Goal: Task Accomplishment & Management: Use online tool/utility

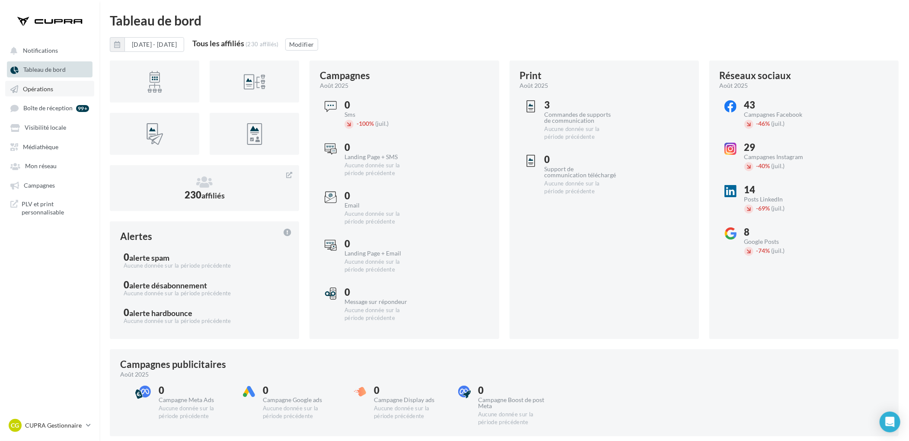
click at [56, 83] on link "Opérations" at bounding box center [49, 89] width 89 height 16
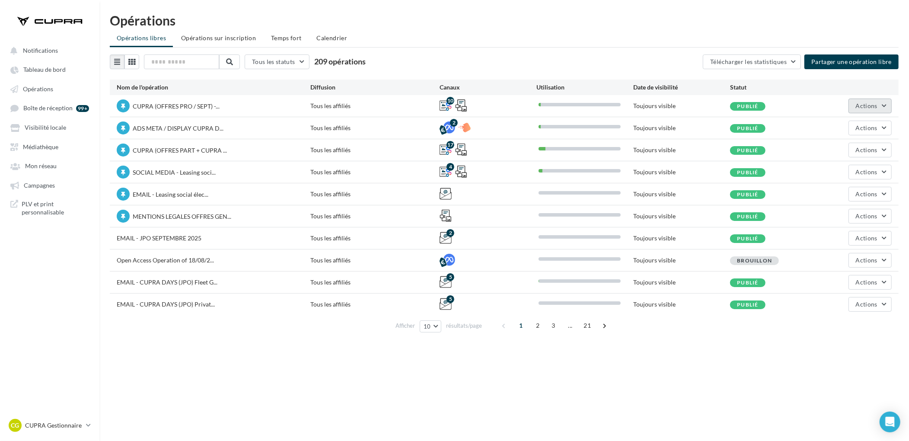
click at [860, 102] on span "Actions" at bounding box center [867, 105] width 22 height 7
click at [834, 213] on button "Dépublier" at bounding box center [846, 216] width 92 height 22
click at [874, 104] on span "Actions" at bounding box center [867, 105] width 22 height 7
click at [865, 191] on button "Enlever la mise en avant" at bounding box center [846, 193] width 92 height 22
click at [857, 128] on span "Actions" at bounding box center [867, 127] width 22 height 7
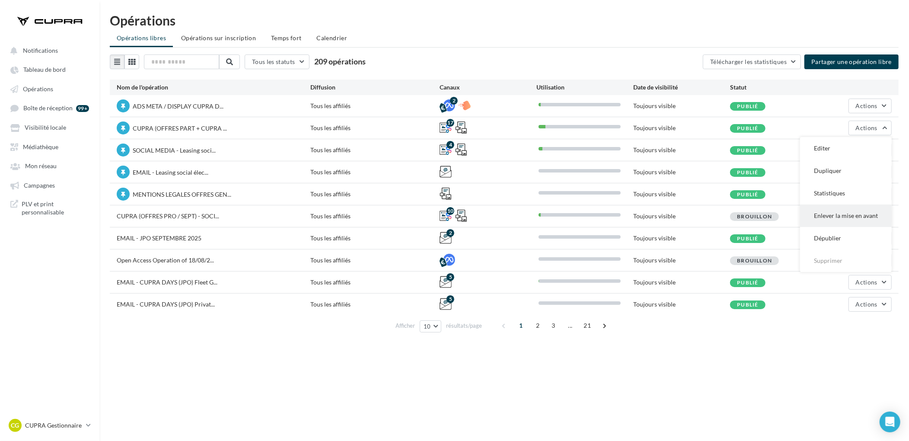
click at [839, 220] on button "Enlever la mise en avant" at bounding box center [846, 216] width 92 height 22
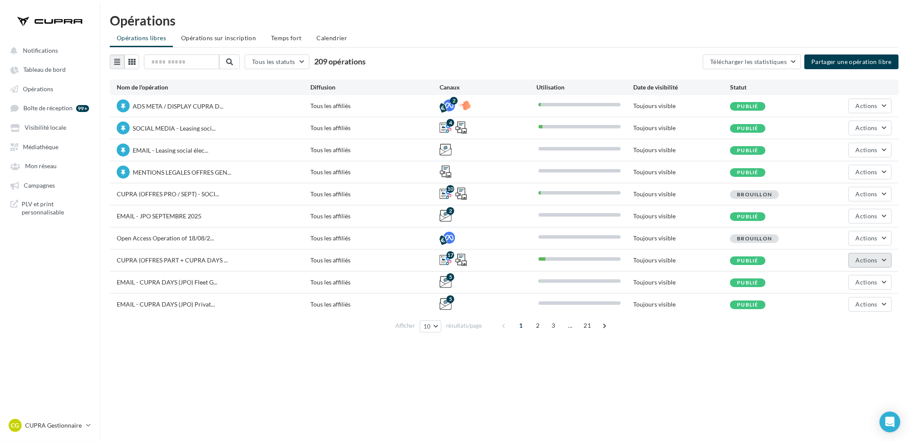
click at [865, 262] on span "Actions" at bounding box center [867, 259] width 22 height 7
click at [847, 373] on button "Dépublier" at bounding box center [849, 370] width 86 height 22
click at [866, 259] on span "Actions" at bounding box center [867, 259] width 22 height 7
click at [855, 301] on button "Dupliquer" at bounding box center [849, 303] width 86 height 22
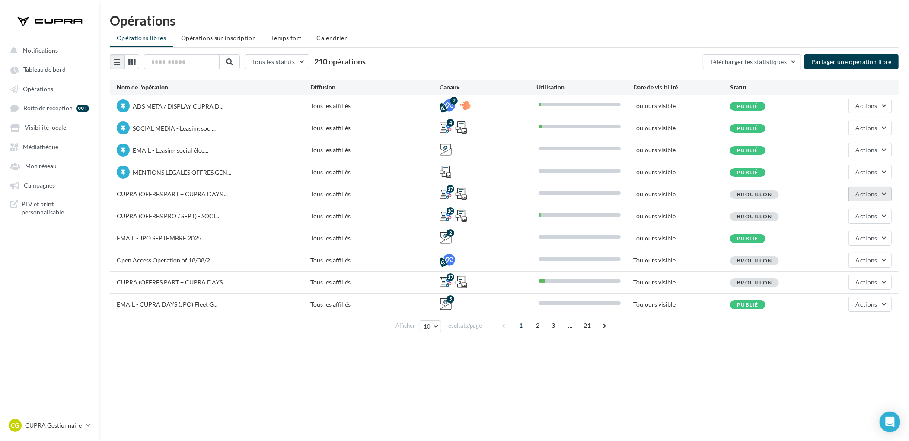
click at [866, 190] on span "Actions" at bounding box center [867, 193] width 22 height 7
click at [843, 207] on button "Editer" at bounding box center [849, 214] width 86 height 22
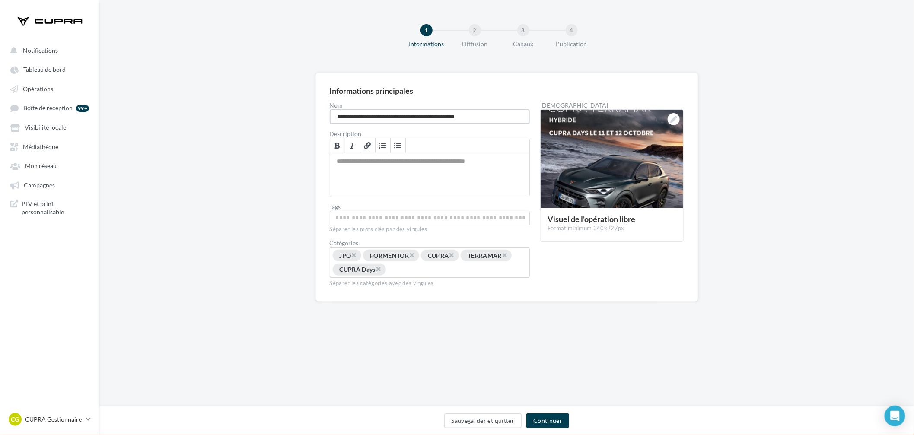
click at [462, 119] on input "**********" at bounding box center [430, 116] width 201 height 15
type input "**********"
click at [673, 119] on icon at bounding box center [674, 119] width 7 height 7
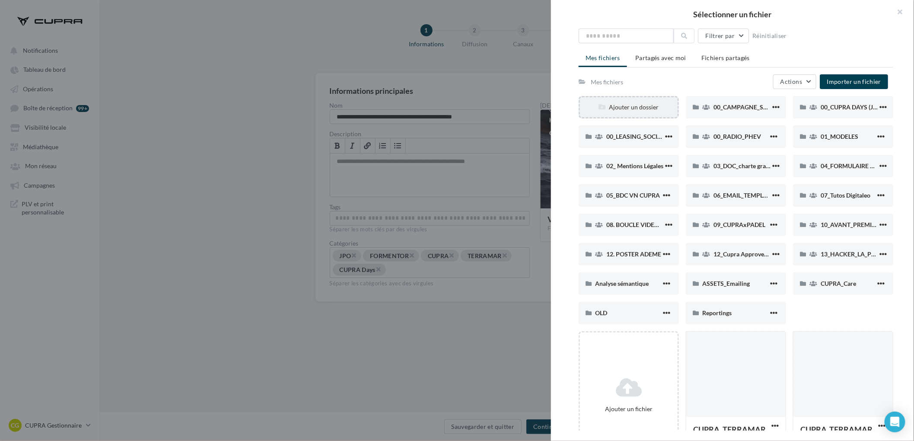
click at [641, 103] on div "Ajouter un dossier" at bounding box center [629, 107] width 98 height 9
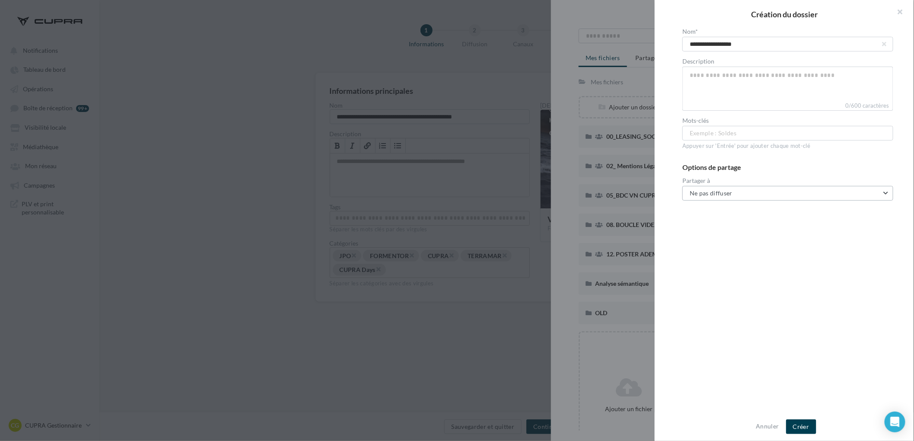
type input "**********"
click at [719, 197] on button "Ne pas diffuser" at bounding box center [788, 193] width 211 height 15
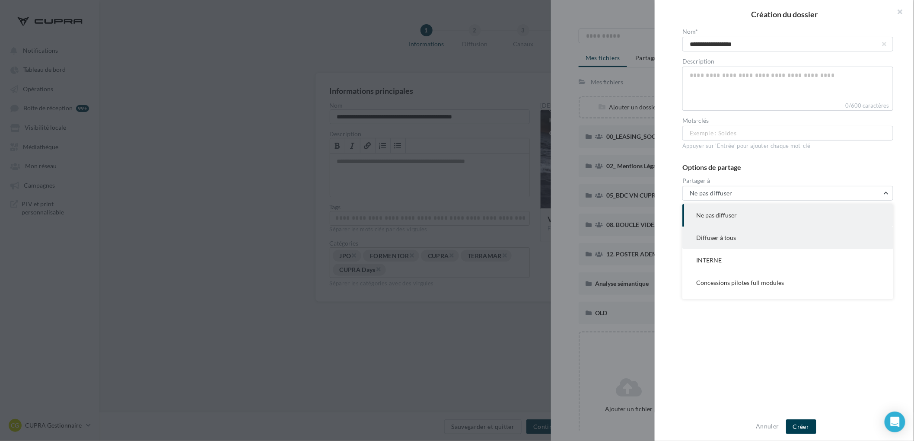
click at [736, 236] on button "Diffuser à tous" at bounding box center [788, 238] width 211 height 22
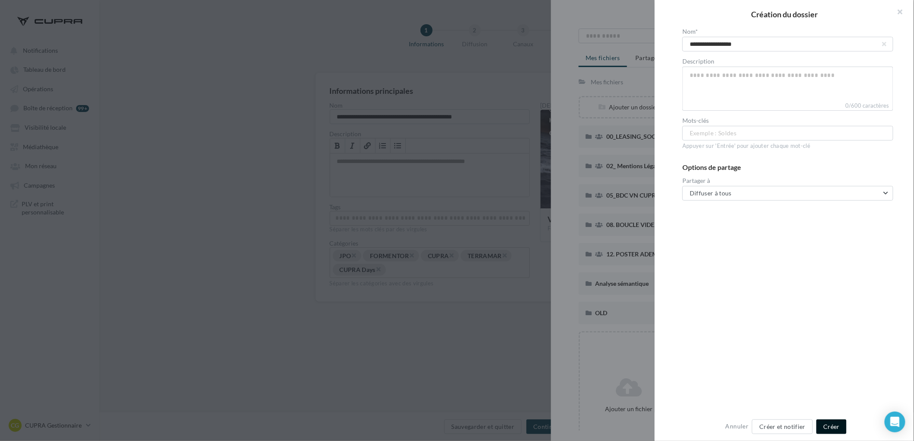
click at [821, 430] on button "Créer" at bounding box center [832, 426] width 30 height 15
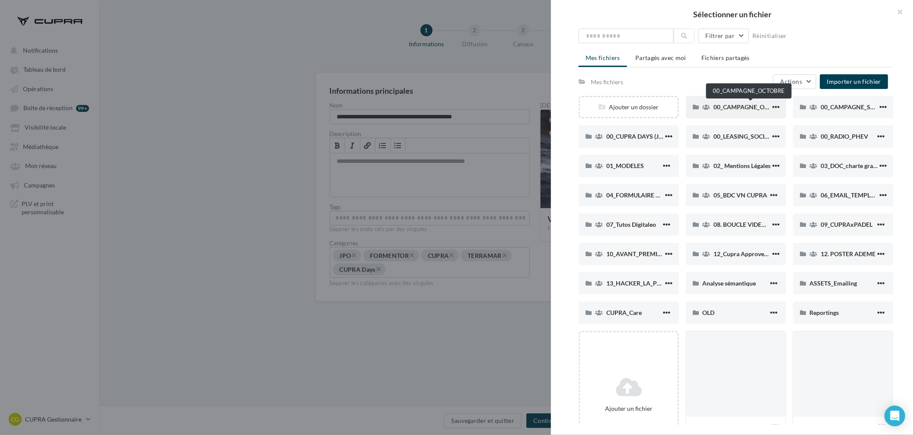
click at [742, 109] on span "00_CAMPAGNE_OCTOBRE" at bounding box center [751, 106] width 74 height 7
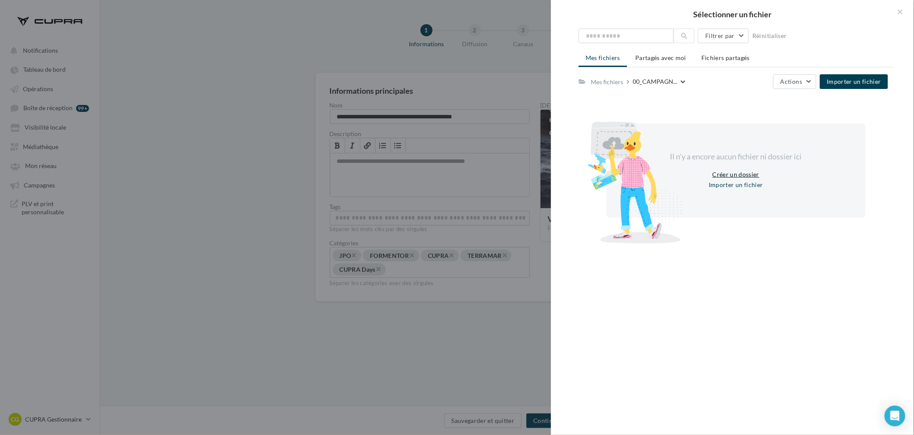
click at [737, 174] on button "Créer un dossier" at bounding box center [737, 174] width 54 height 10
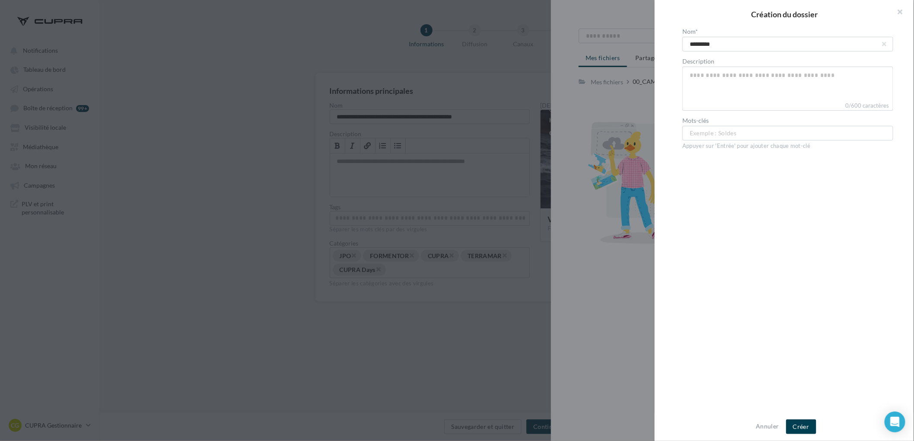
type input "**********"
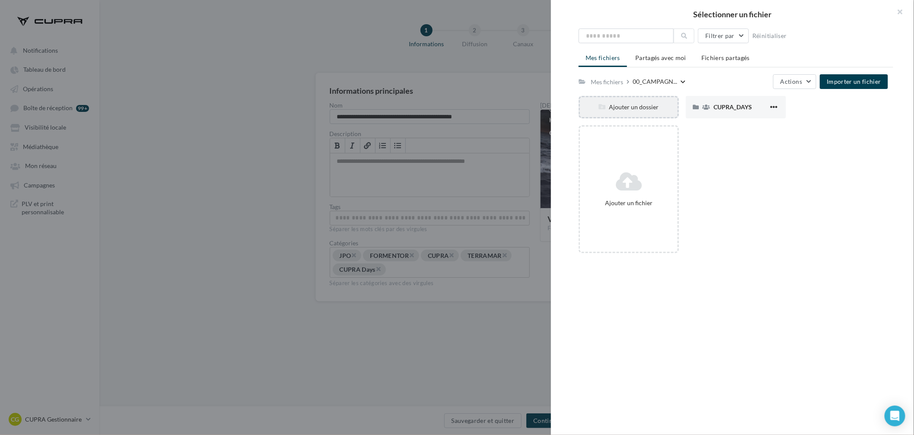
click at [617, 106] on div "Ajouter un dossier" at bounding box center [629, 107] width 98 height 9
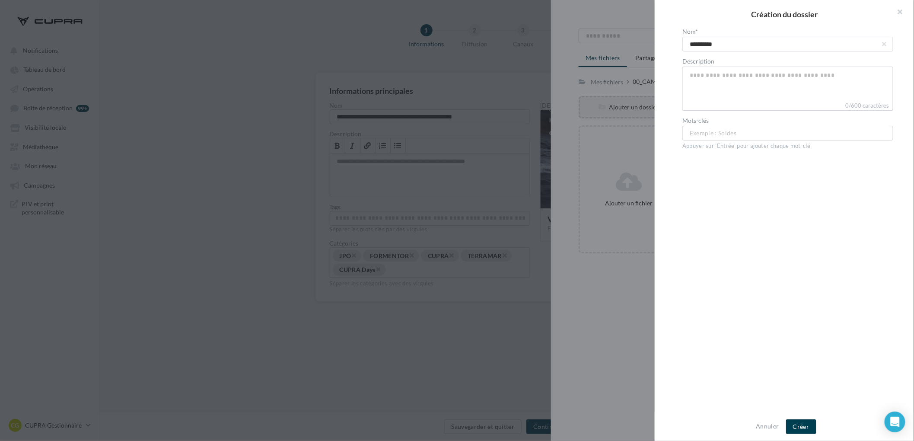
type input "**********"
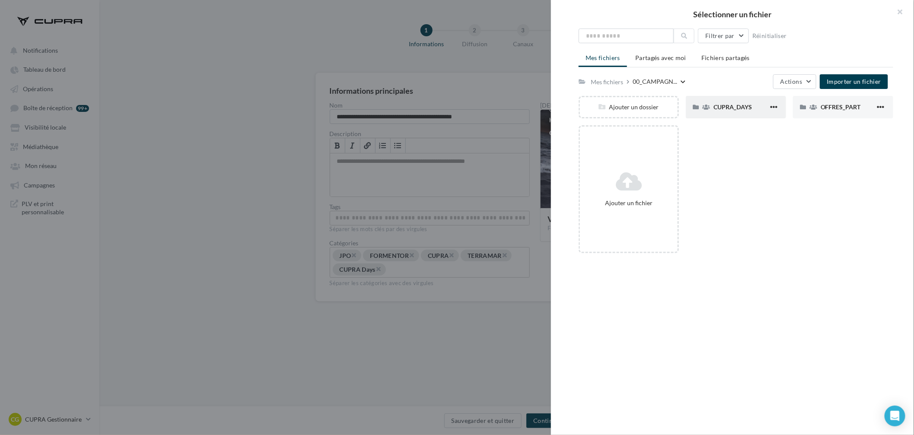
click at [721, 108] on span "CUPRA_DAYS" at bounding box center [733, 106] width 38 height 7
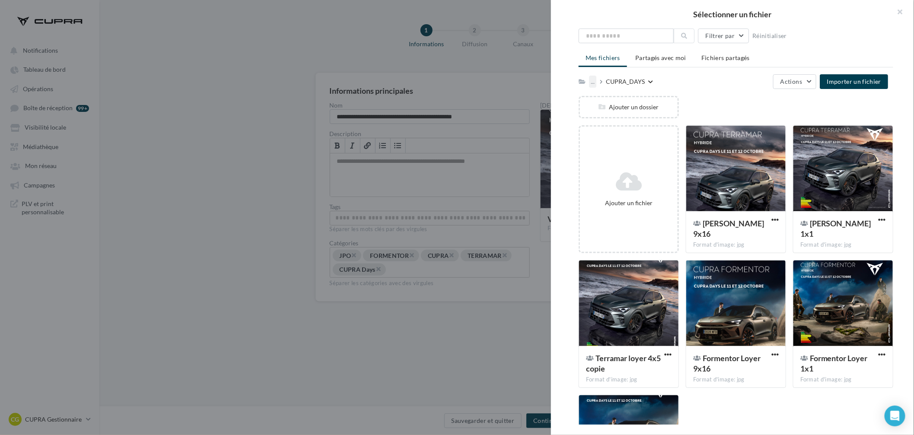
click at [593, 83] on div "..." at bounding box center [592, 82] width 7 height 12
click at [735, 99] on div "Ajouter un dossier" at bounding box center [740, 110] width 322 height 29
click at [747, 156] on div at bounding box center [736, 169] width 99 height 86
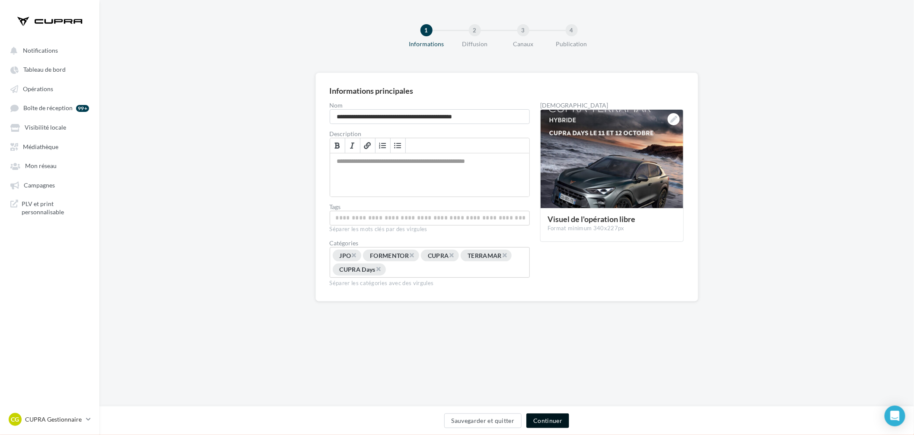
click at [547, 419] on button "Continuer" at bounding box center [548, 421] width 43 height 15
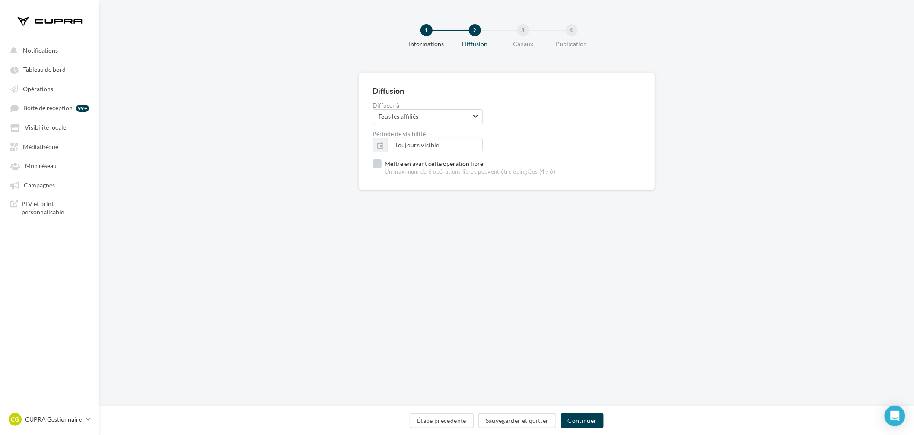
click at [416, 167] on label "Mettre en avant cette opération libre Un maximum de 6 opérations libres peuvent…" at bounding box center [464, 168] width 183 height 16
click at [595, 423] on button "Continuer" at bounding box center [582, 421] width 43 height 15
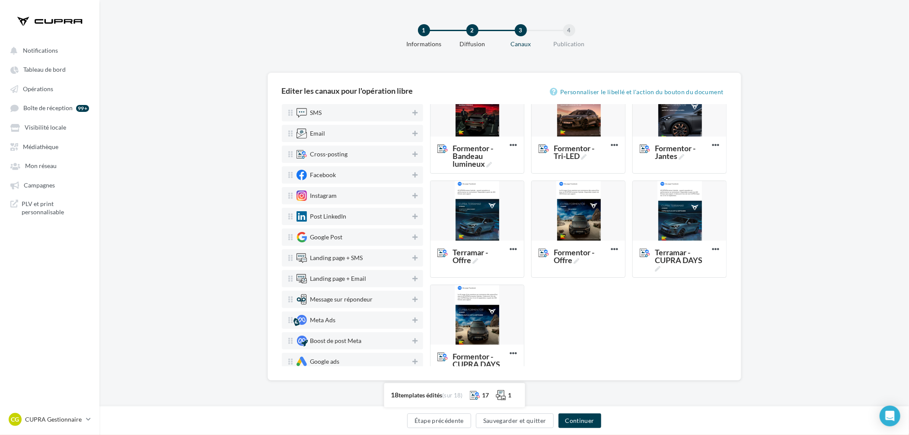
scroll to position [468, 0]
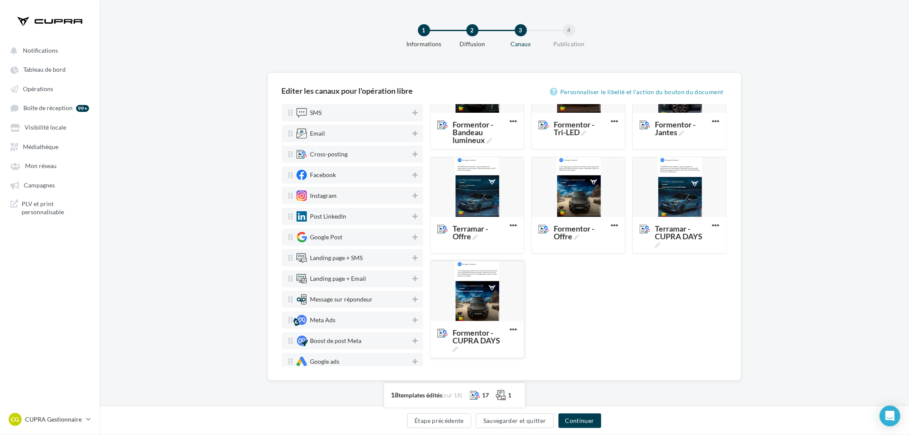
click at [478, 305] on div at bounding box center [477, 292] width 93 height 61
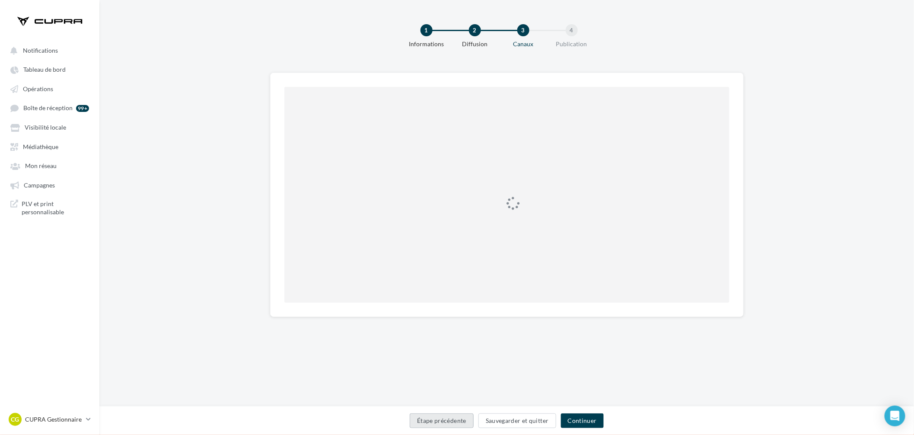
click at [456, 419] on button "Étape précédente" at bounding box center [442, 421] width 64 height 15
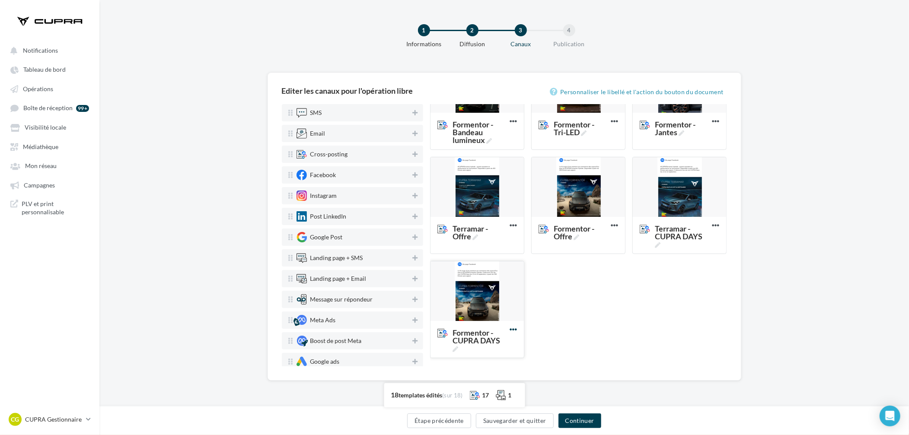
click at [510, 330] on icon at bounding box center [513, 330] width 21 height 21
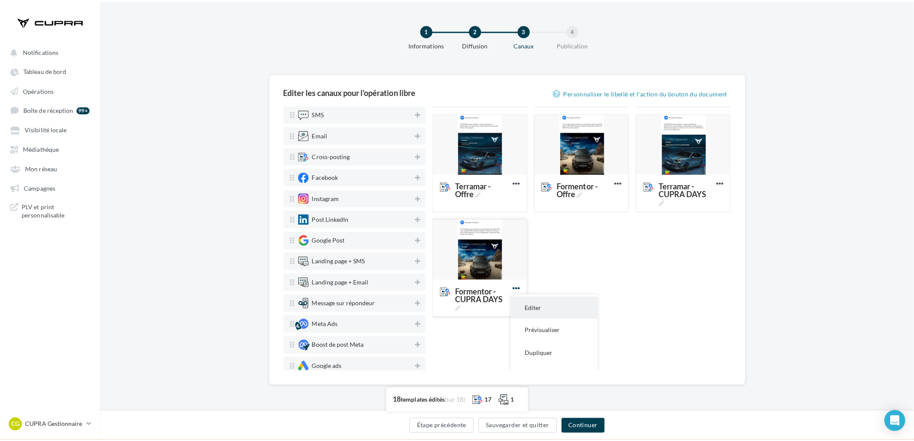
scroll to position [525, 0]
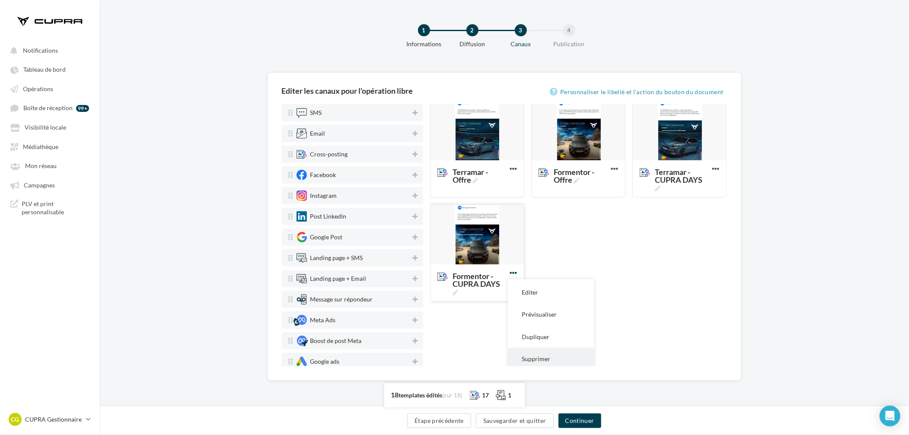
click at [536, 354] on button "Supprimer" at bounding box center [551, 359] width 86 height 22
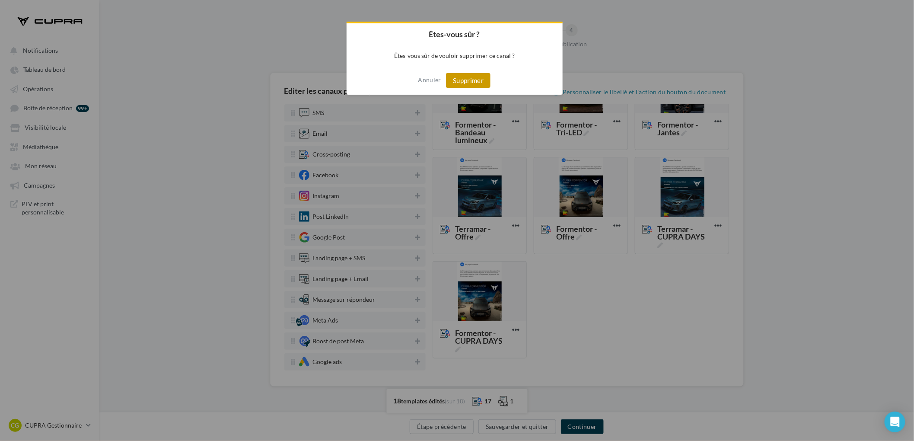
click at [469, 82] on button "Supprimer" at bounding box center [468, 80] width 45 height 15
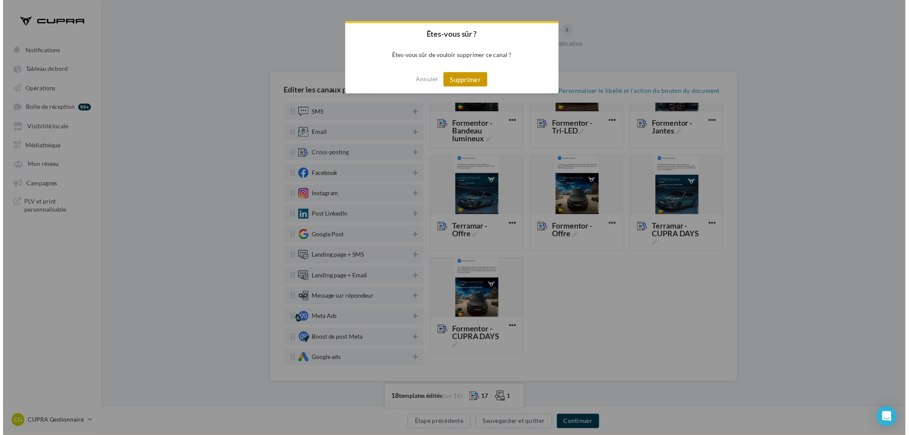
scroll to position [364, 0]
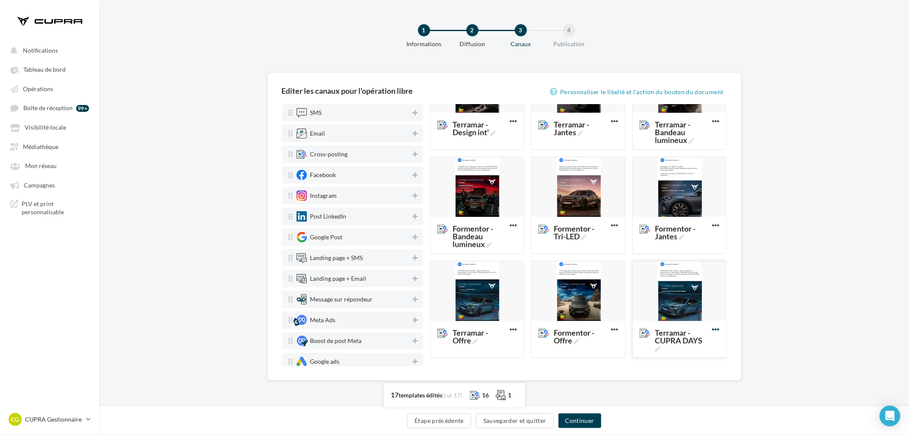
click at [710, 328] on icon at bounding box center [715, 330] width 21 height 21
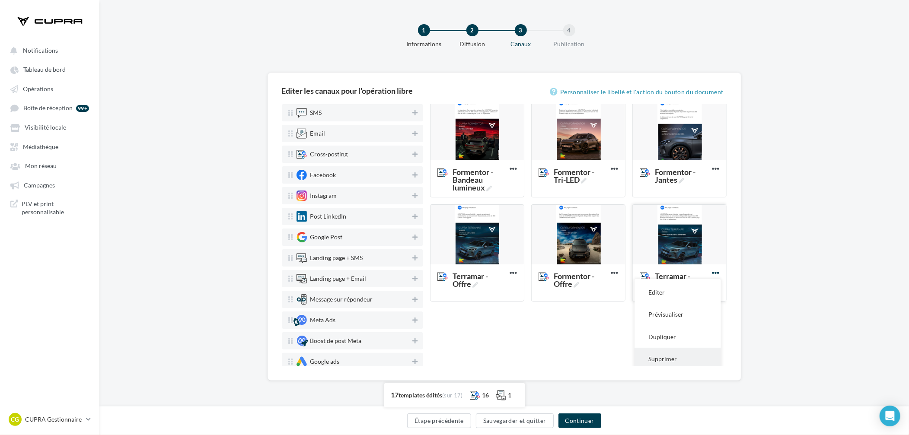
click at [671, 359] on button "Supprimer" at bounding box center [678, 359] width 86 height 22
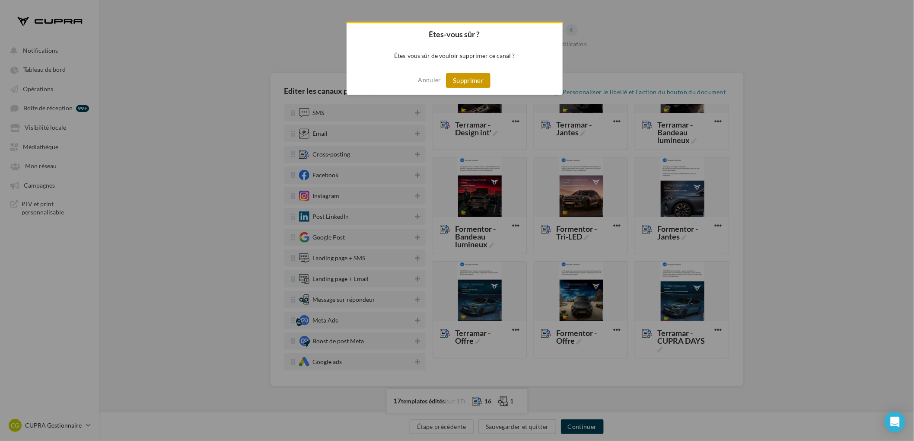
click at [483, 82] on button "Supprimer" at bounding box center [468, 80] width 45 height 15
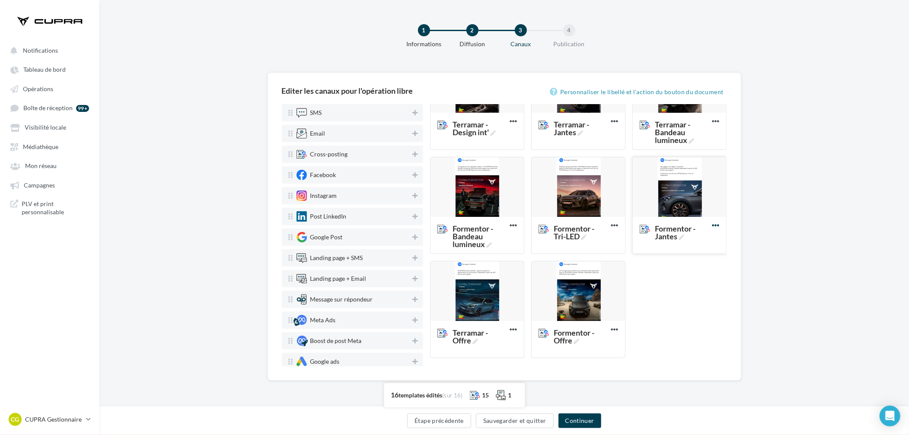
click at [711, 227] on icon at bounding box center [715, 225] width 21 height 21
click at [681, 311] on button "Supprimer" at bounding box center [678, 312] width 86 height 22
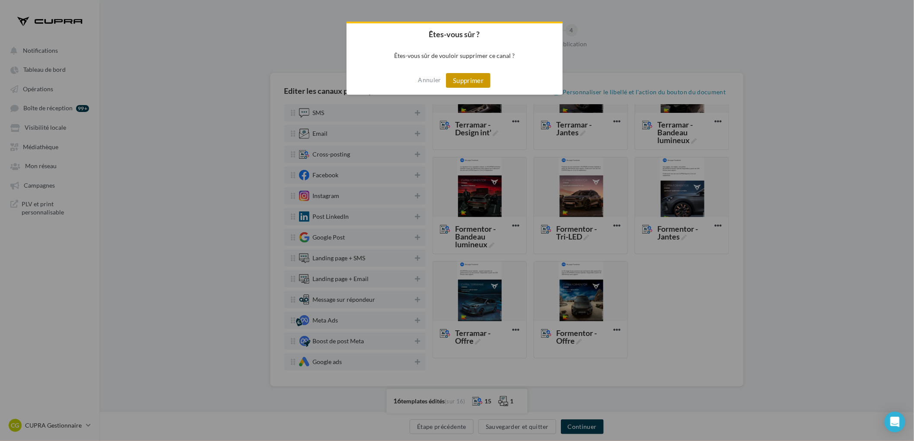
click at [468, 81] on button "Supprimer" at bounding box center [468, 80] width 45 height 15
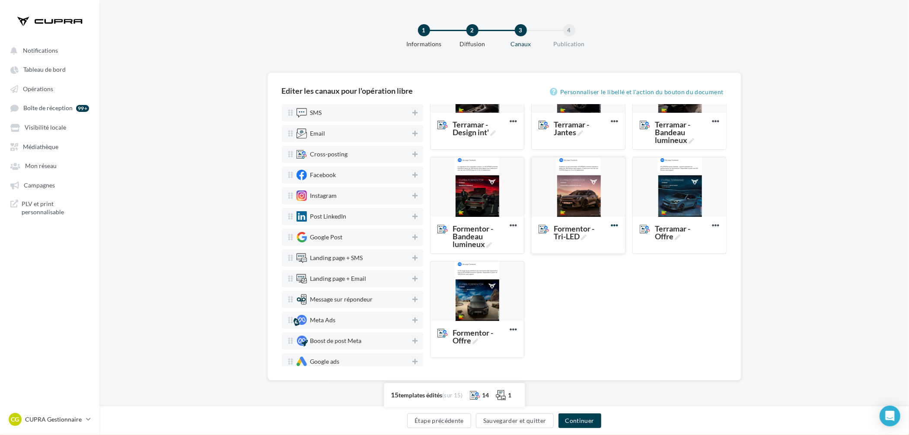
click at [611, 226] on icon at bounding box center [614, 225] width 21 height 21
click at [644, 309] on button "Supprimer" at bounding box center [652, 312] width 86 height 22
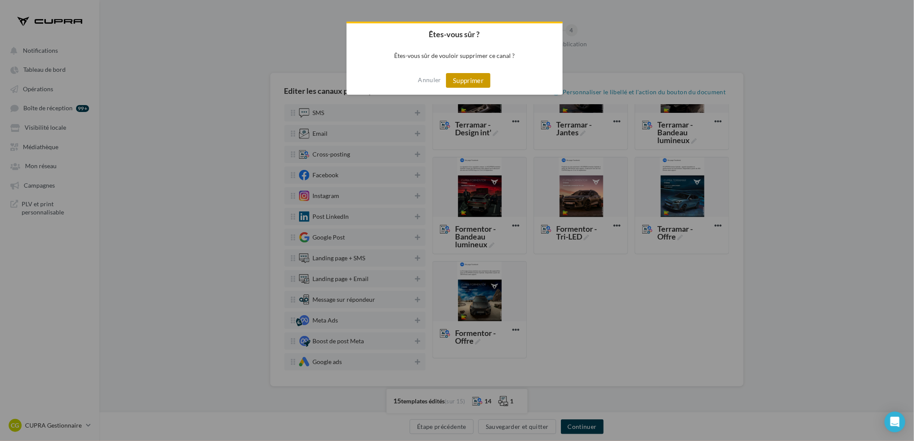
click at [476, 80] on button "Supprimer" at bounding box center [468, 80] width 45 height 15
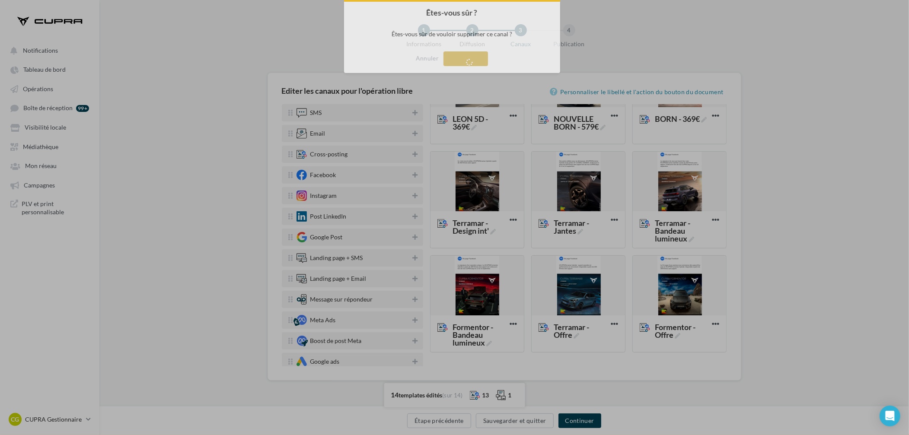
scroll to position [260, 0]
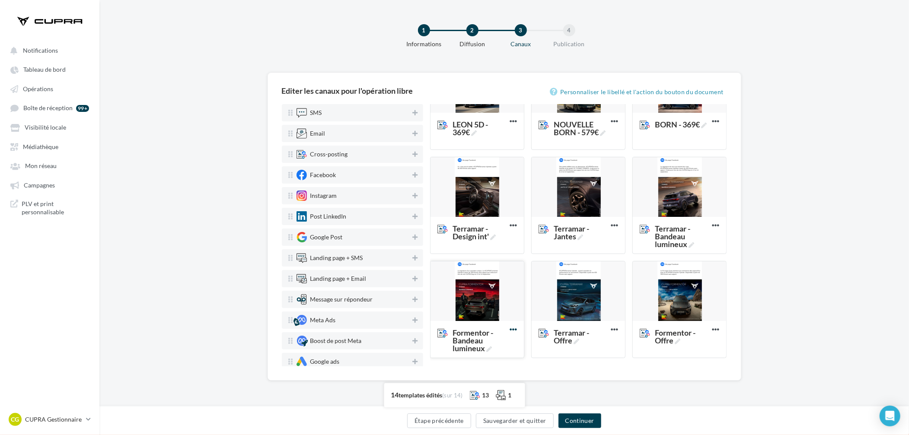
click at [512, 329] on icon at bounding box center [513, 330] width 21 height 21
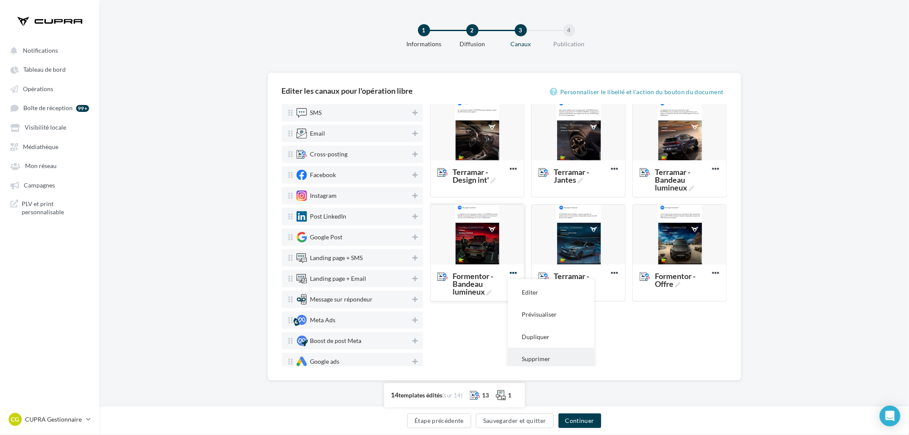
click at [557, 355] on button "Supprimer" at bounding box center [551, 359] width 86 height 22
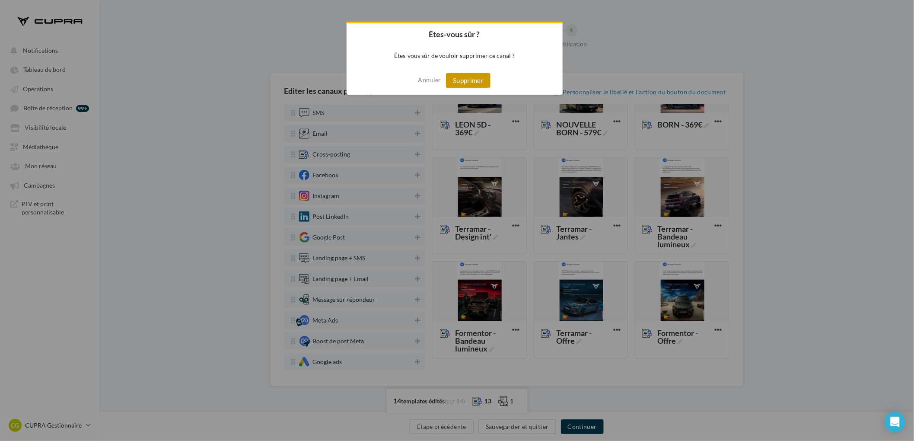
click at [482, 84] on button "Supprimer" at bounding box center [468, 80] width 45 height 15
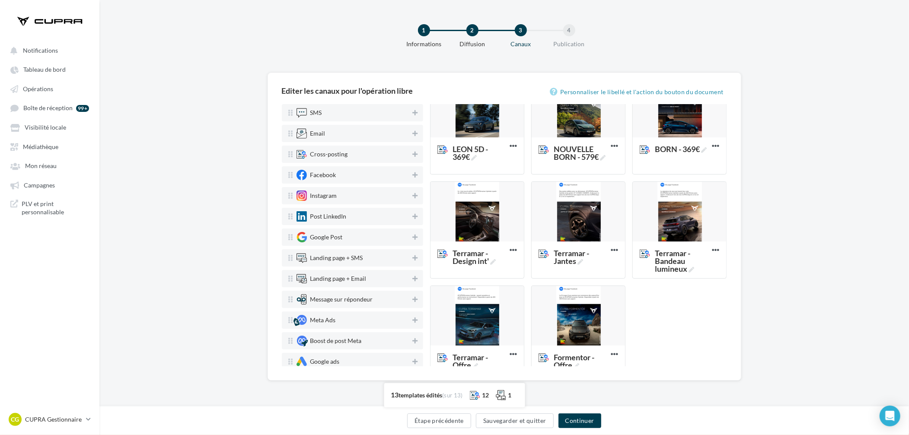
scroll to position [233, 0]
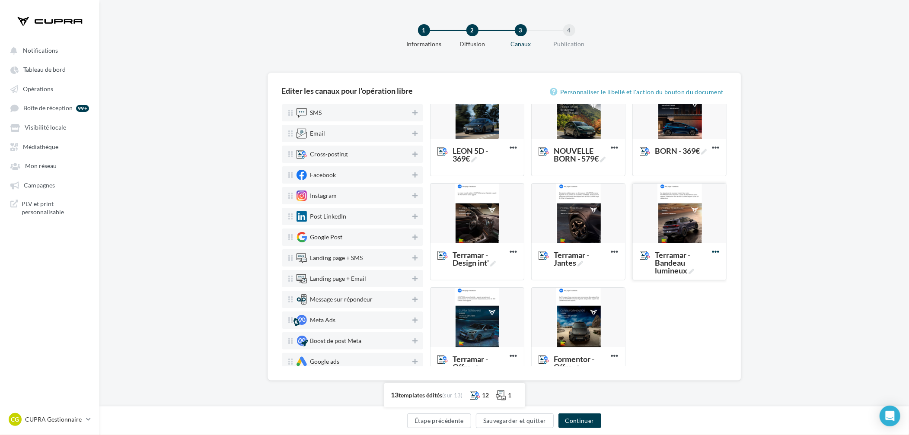
click at [715, 252] on icon at bounding box center [715, 252] width 21 height 21
click at [678, 335] on button "Supprimer" at bounding box center [678, 338] width 86 height 22
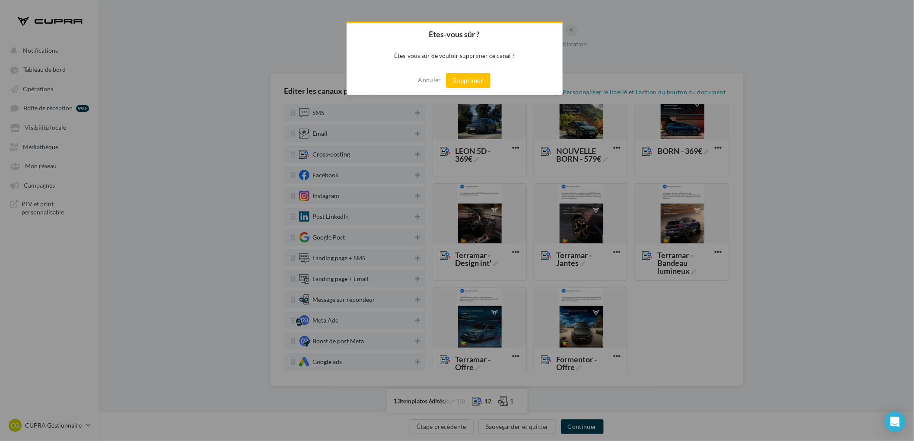
click at [464, 68] on div "Annuler Supprimer" at bounding box center [455, 80] width 216 height 29
click at [472, 79] on button "Supprimer" at bounding box center [468, 80] width 45 height 15
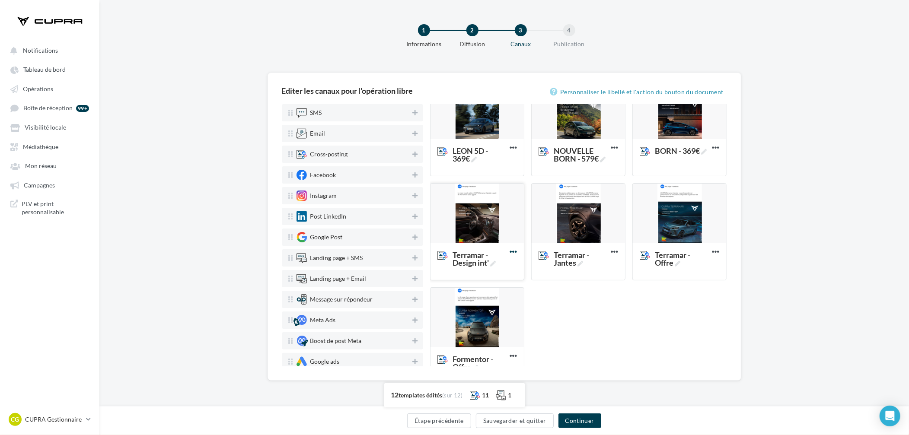
click at [507, 255] on icon at bounding box center [513, 252] width 21 height 21
click at [544, 335] on button "Supprimer" at bounding box center [551, 338] width 86 height 22
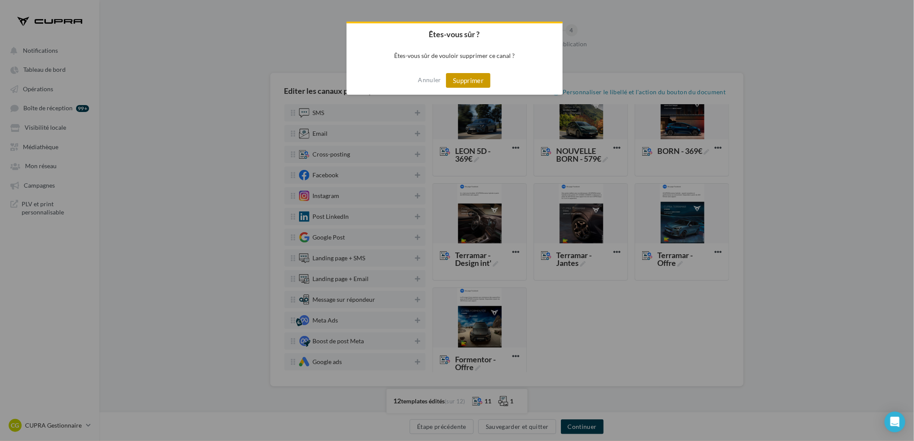
click at [468, 81] on button "Supprimer" at bounding box center [468, 80] width 45 height 15
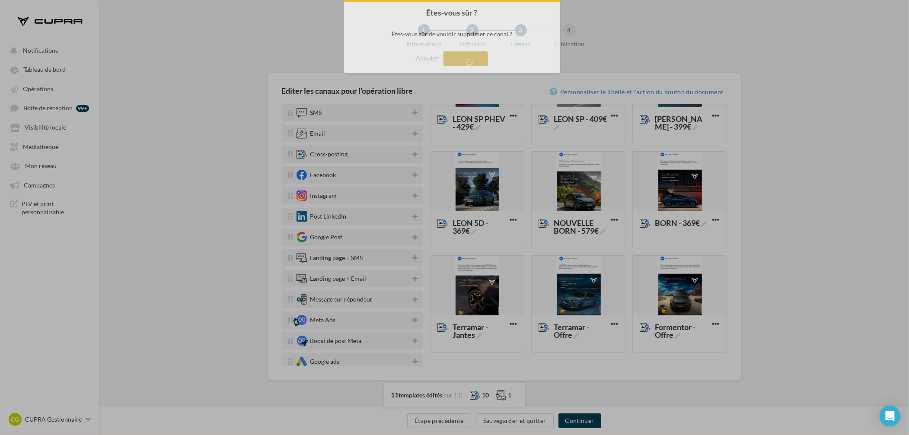
scroll to position [156, 0]
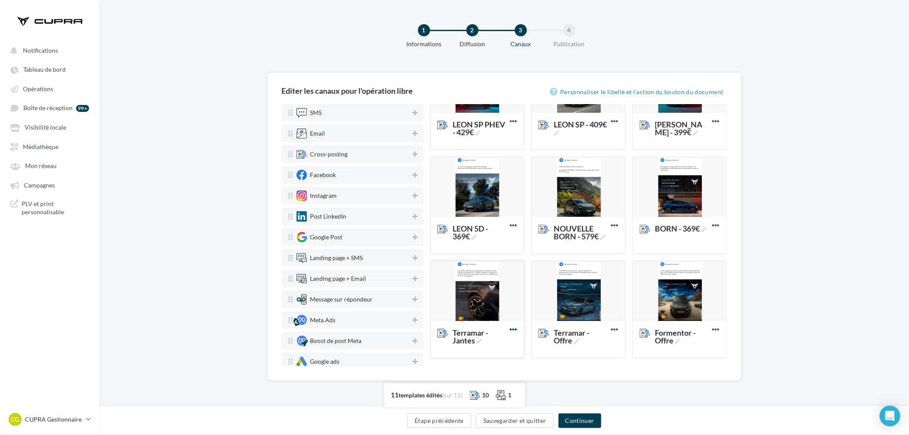
click at [510, 330] on icon at bounding box center [513, 330] width 21 height 21
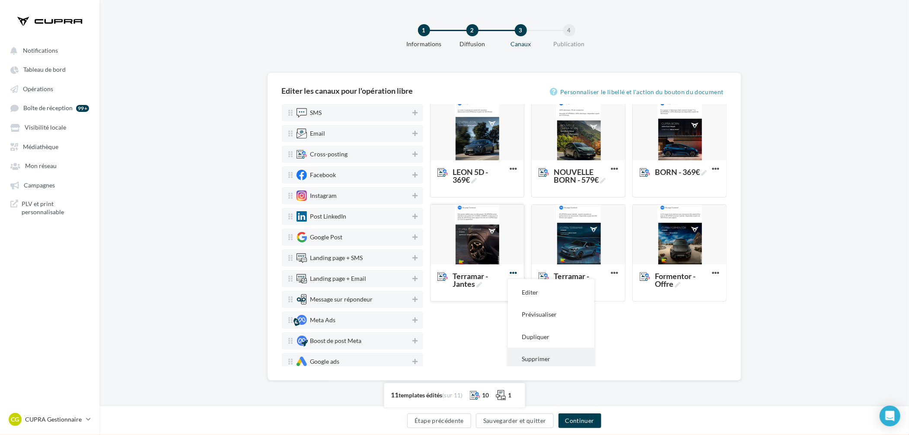
click at [537, 363] on button "Supprimer" at bounding box center [551, 359] width 86 height 22
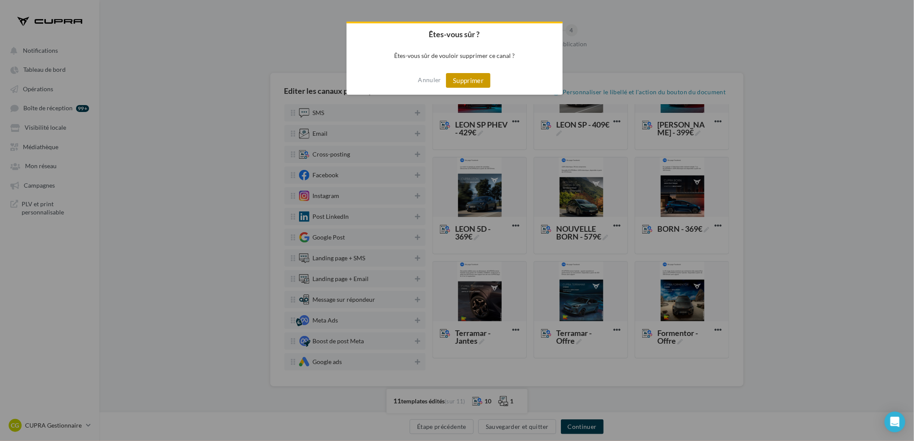
click at [469, 80] on button "Supprimer" at bounding box center [468, 80] width 45 height 15
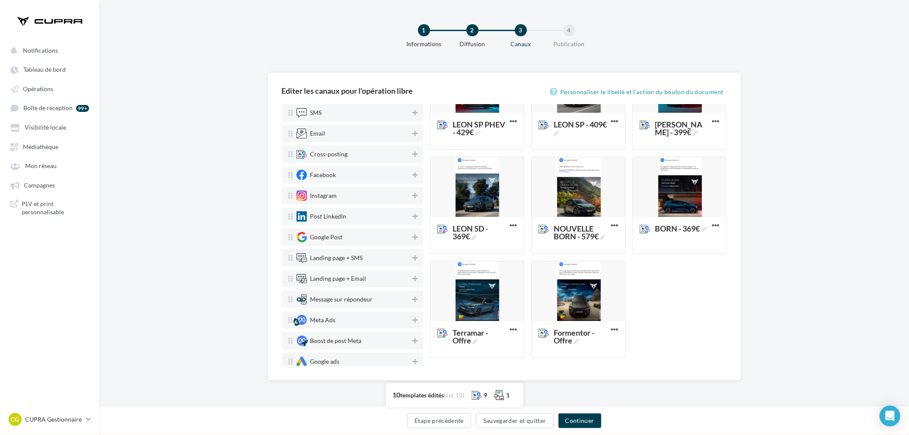
click at [679, 284] on div "Déposez le canal souhaité ici operation_26492016 STORY Supprimer TAVASCAN - 469…" at bounding box center [582, 157] width 304 height 417
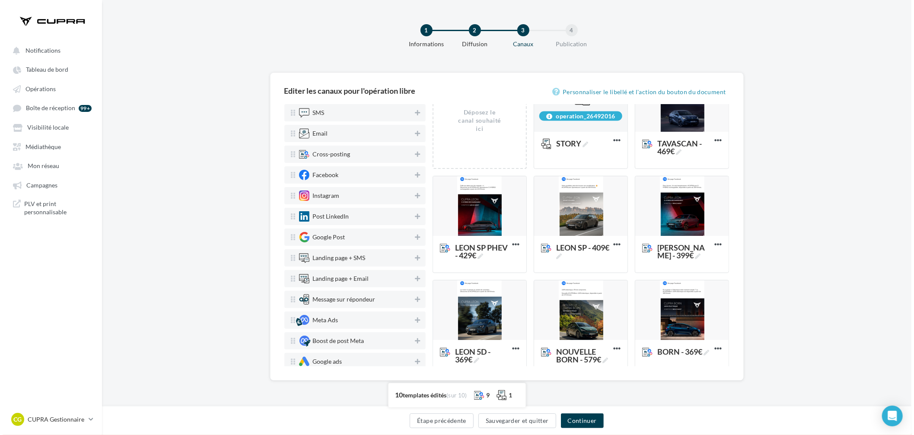
scroll to position [0, 0]
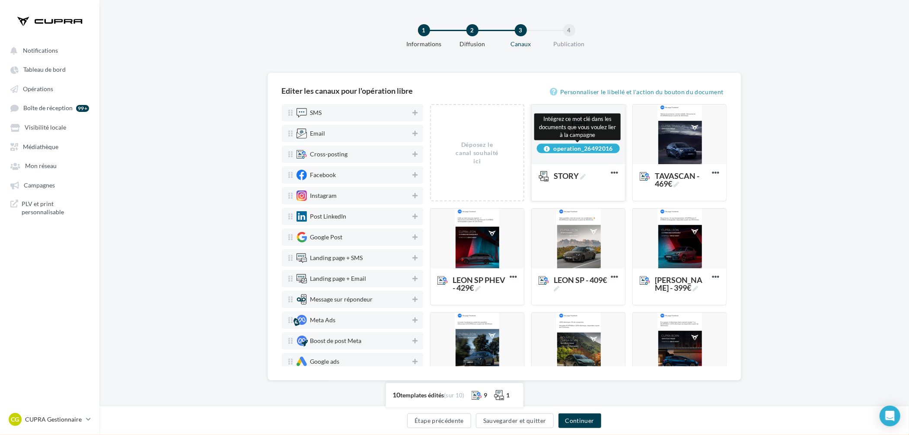
click at [575, 149] on div "operation_26492016" at bounding box center [578, 149] width 83 height 10
copy div "operation_26492016"
click at [532, 419] on button "Sauvegarder et quitter" at bounding box center [515, 421] width 78 height 15
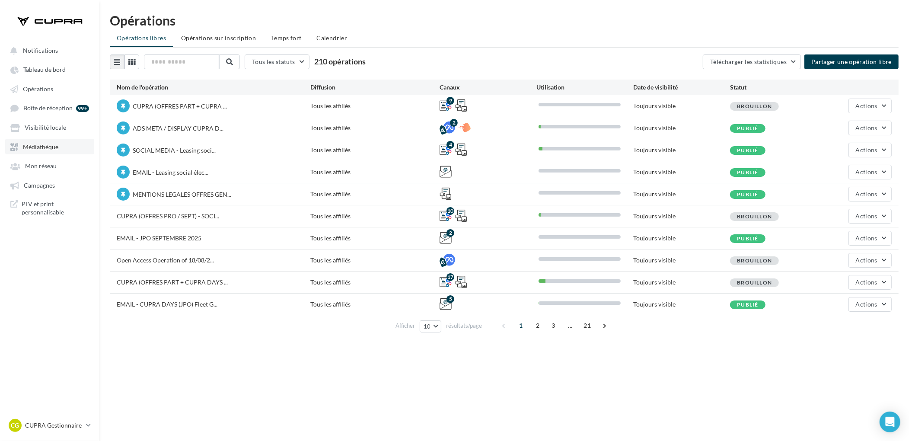
click at [51, 145] on span "Médiathèque" at bounding box center [40, 146] width 35 height 7
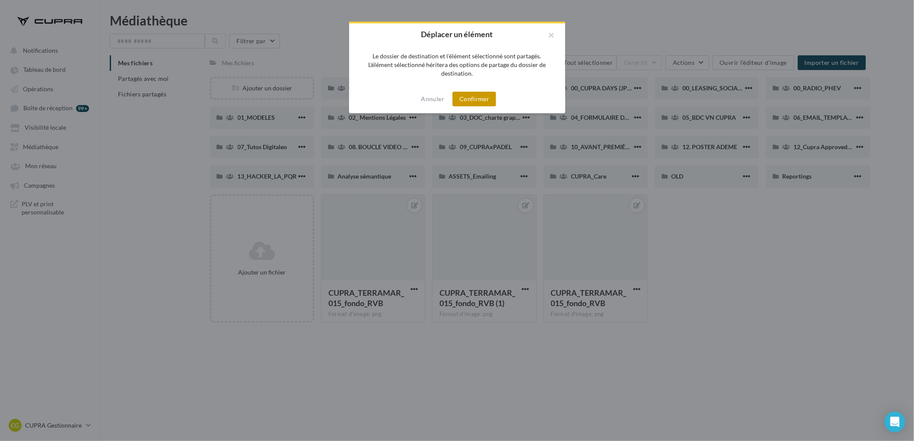
click at [478, 102] on button "Confirmer" at bounding box center [475, 99] width 44 height 15
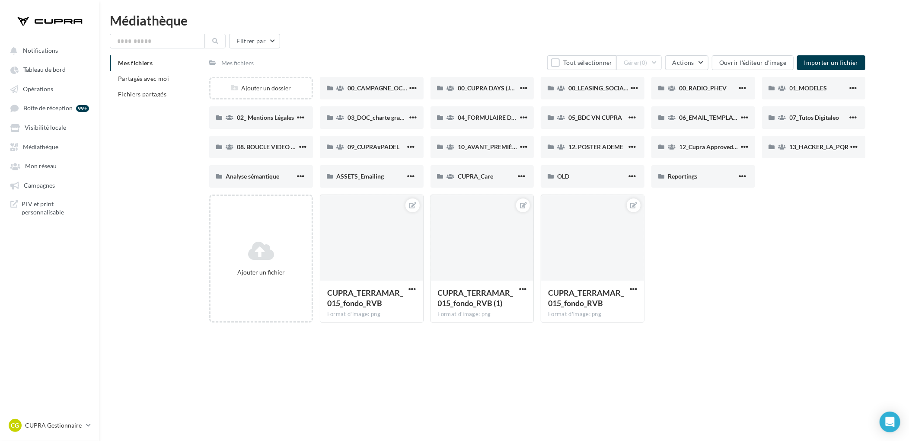
click at [375, 84] on div "00_CAMPAGNE_OCTOBRE" at bounding box center [378, 88] width 61 height 9
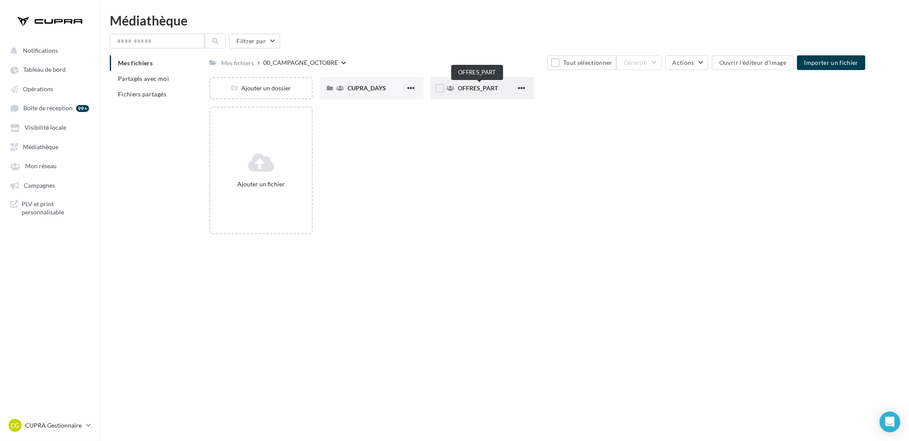
click at [470, 88] on span "OFFRES_PART" at bounding box center [478, 87] width 40 height 7
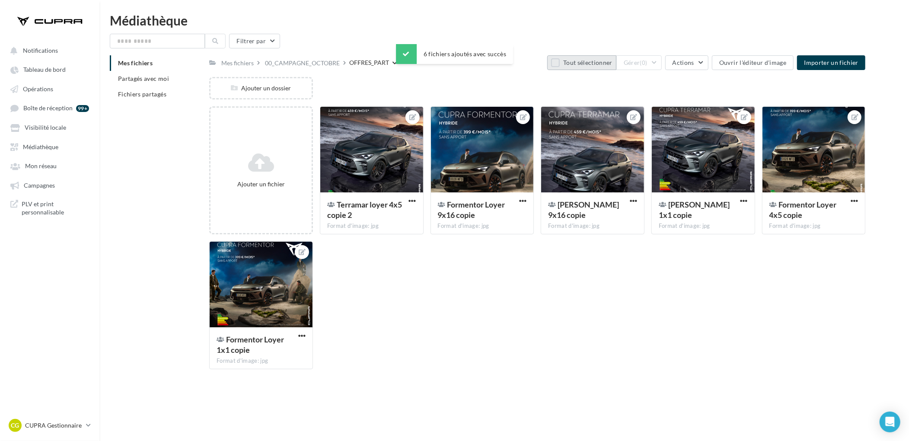
click at [582, 63] on button "Tout sélectionner" at bounding box center [581, 62] width 69 height 15
click at [648, 62] on span "(6)" at bounding box center [643, 62] width 7 height 7
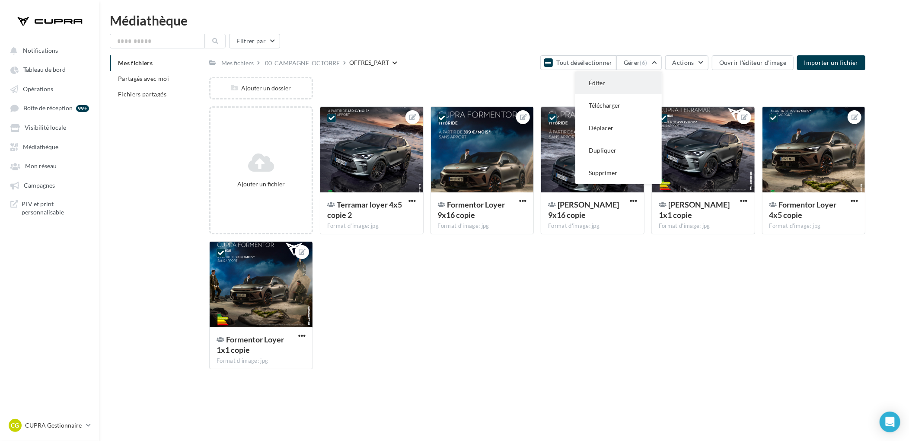
click at [616, 83] on button "Éditer" at bounding box center [619, 83] width 86 height 22
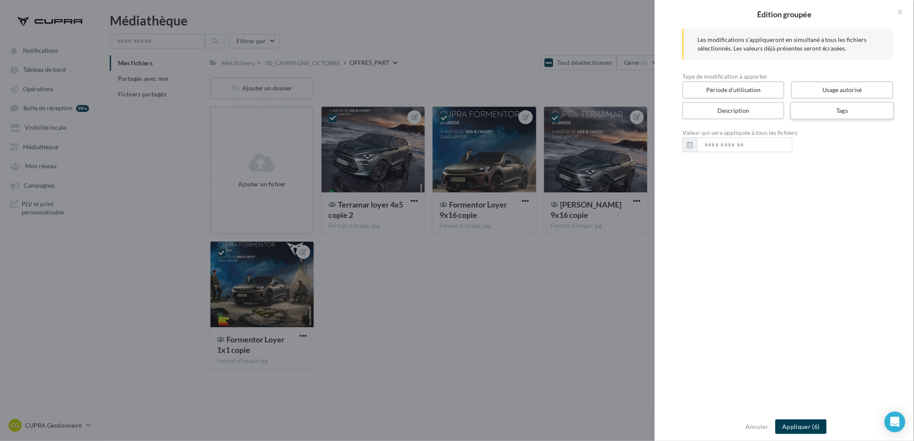
click at [834, 115] on label "Tags" at bounding box center [843, 111] width 104 height 18
click at [787, 143] on input "text" at bounding box center [785, 144] width 187 height 9
paste input "**********"
type input "**********"
click at [805, 204] on div "**********" at bounding box center [788, 221] width 266 height 385
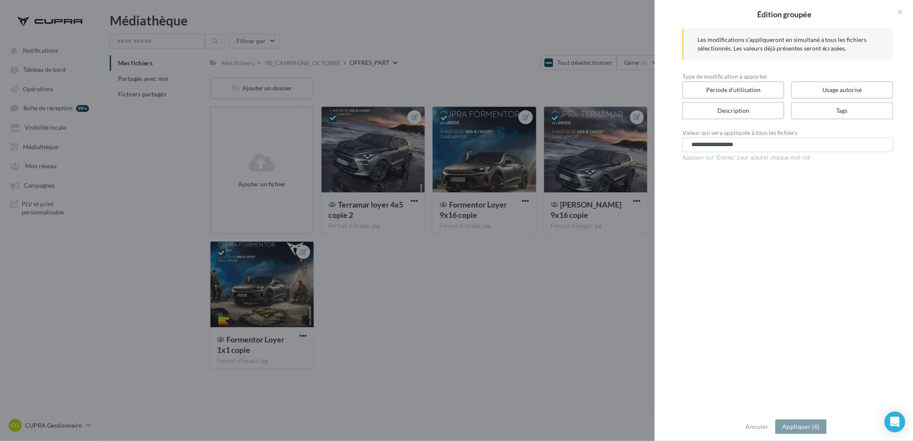
click at [780, 147] on div "**********" at bounding box center [788, 145] width 196 height 10
click at [776, 141] on input "**********" at bounding box center [785, 144] width 187 height 9
click at [822, 422] on button "Appliquer (6)" at bounding box center [801, 426] width 51 height 15
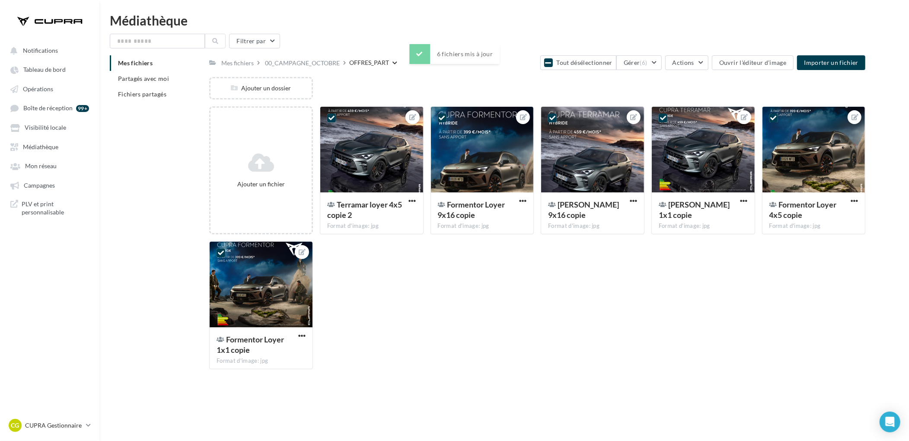
click at [438, 321] on div "Ajouter un fichier Terramar loyer 4x5 copie 2 Format d'image: jpg 6 Terramar lo…" at bounding box center [540, 241] width 663 height 270
click at [51, 85] on span "Opérations" at bounding box center [38, 88] width 30 height 7
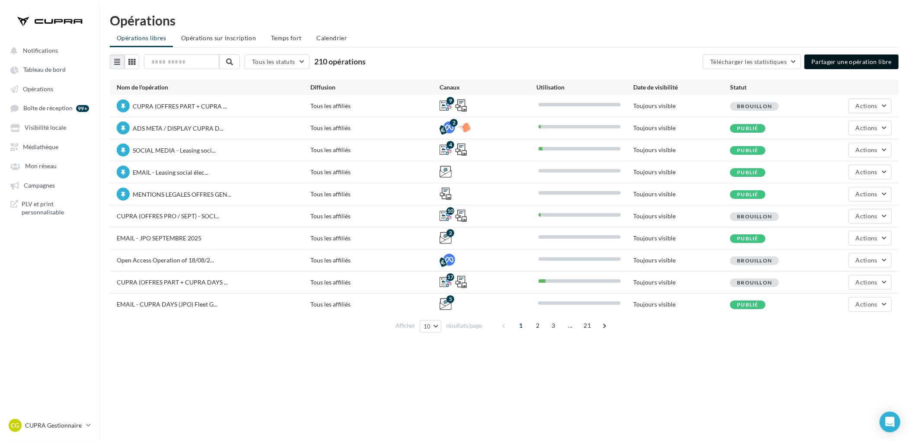
click at [856, 61] on button "Partager une opération libre" at bounding box center [852, 61] width 94 height 15
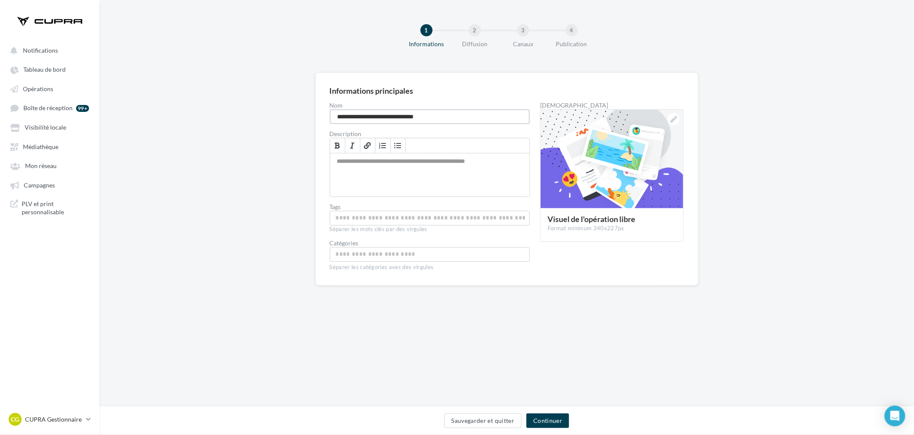
click at [506, 115] on input "**********" at bounding box center [430, 116] width 201 height 15
type input "**********"
click at [491, 162] on div "Permet de préciser les enjeux de la campagne à vos affiliés" at bounding box center [430, 174] width 200 height 43
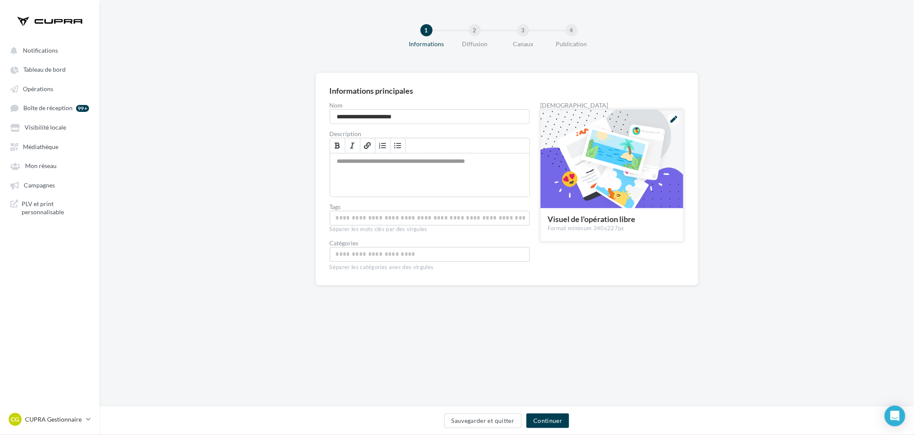
click at [671, 127] on div at bounding box center [612, 159] width 143 height 99
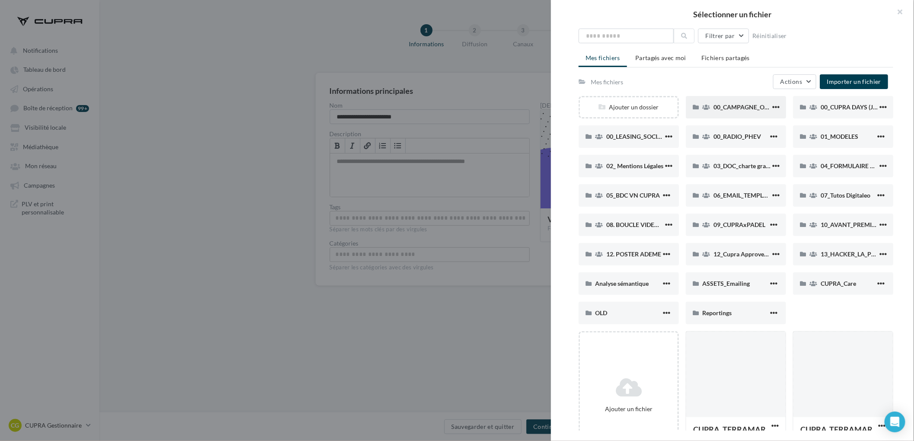
click at [735, 111] on div "00_CAMPAGNE_OCTOBRE" at bounding box center [736, 107] width 100 height 22
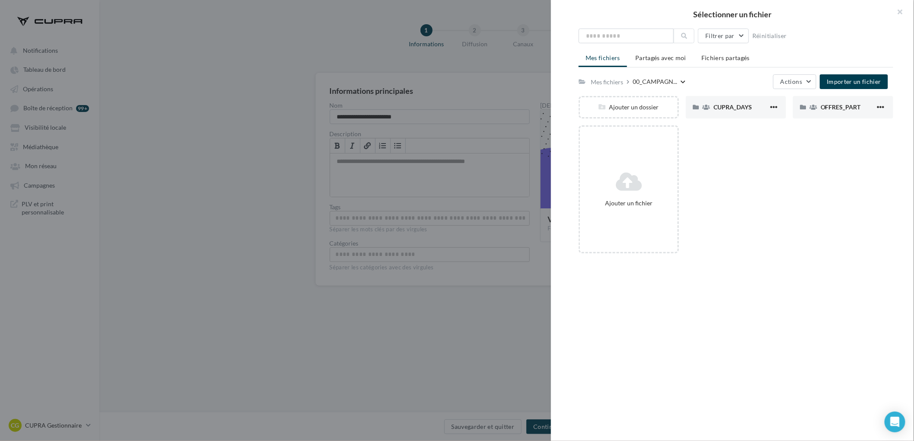
click at [735, 111] on div "CUPRA_DAYS" at bounding box center [736, 107] width 100 height 22
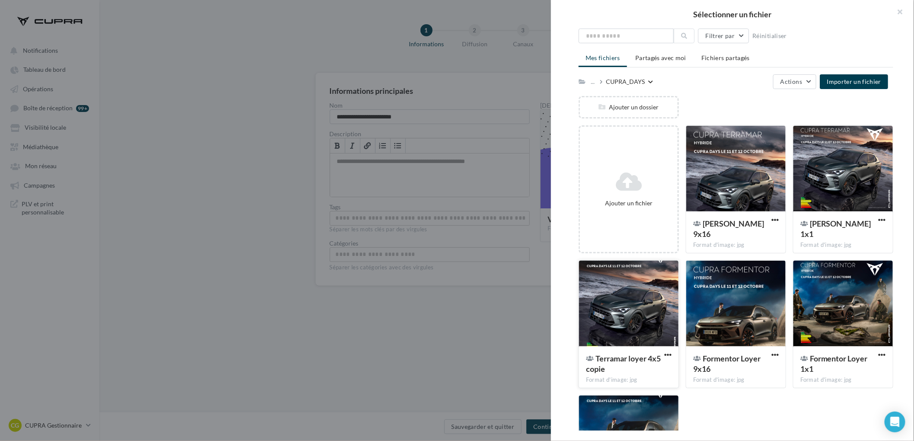
click at [648, 294] on div at bounding box center [628, 304] width 99 height 86
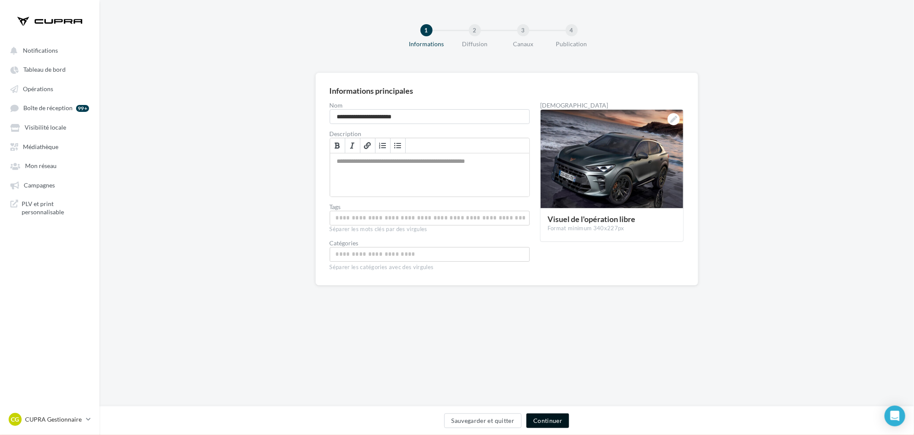
click at [547, 420] on button "Continuer" at bounding box center [548, 421] width 43 height 15
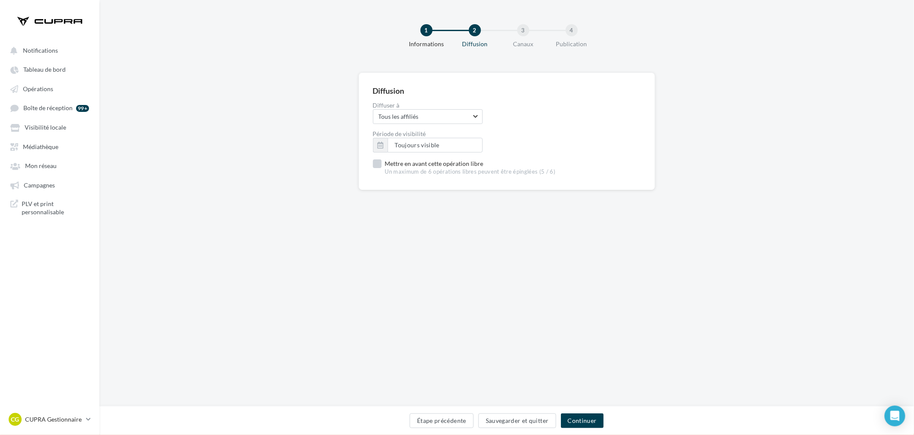
click at [395, 160] on label "Mettre en avant cette opération libre Un maximum de 6 opérations libres peuvent…" at bounding box center [464, 168] width 183 height 16
click at [586, 415] on button "Continuer" at bounding box center [582, 421] width 43 height 15
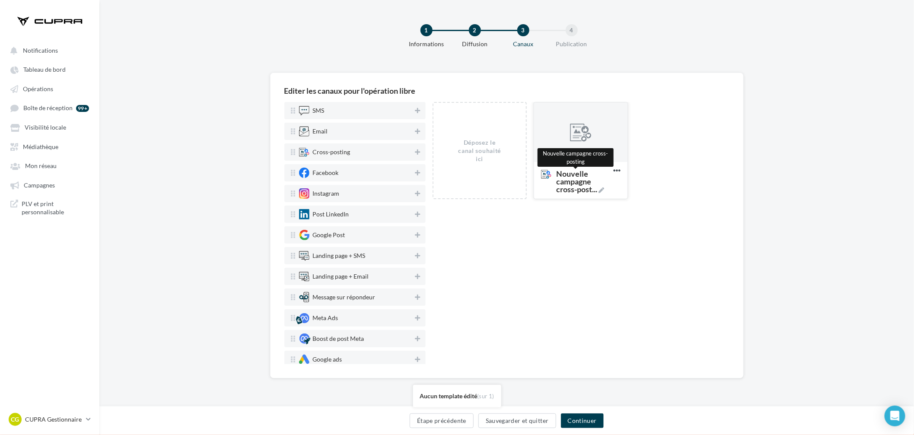
click at [583, 185] on span "Nouvelle campagne cross-post ..." at bounding box center [583, 181] width 54 height 23
click at [583, 185] on textarea "Nouvelle campagne cross-post ... Nouvelle campagne cross-posting" at bounding box center [572, 182] width 70 height 34
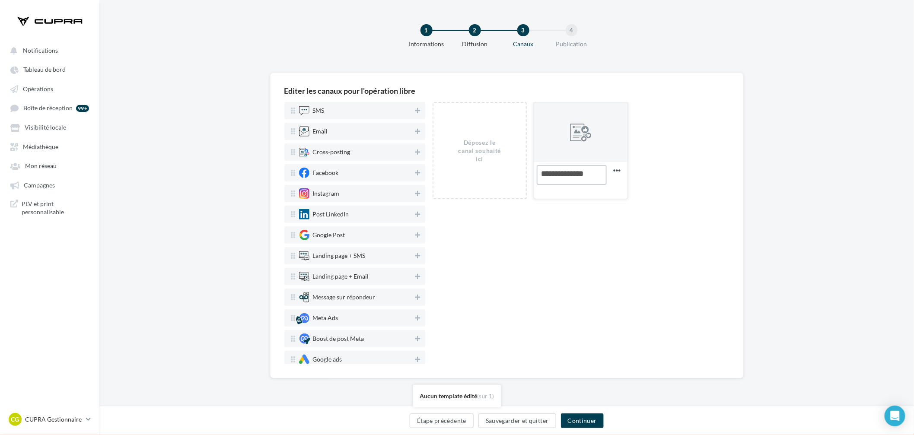
type textarea "**********"
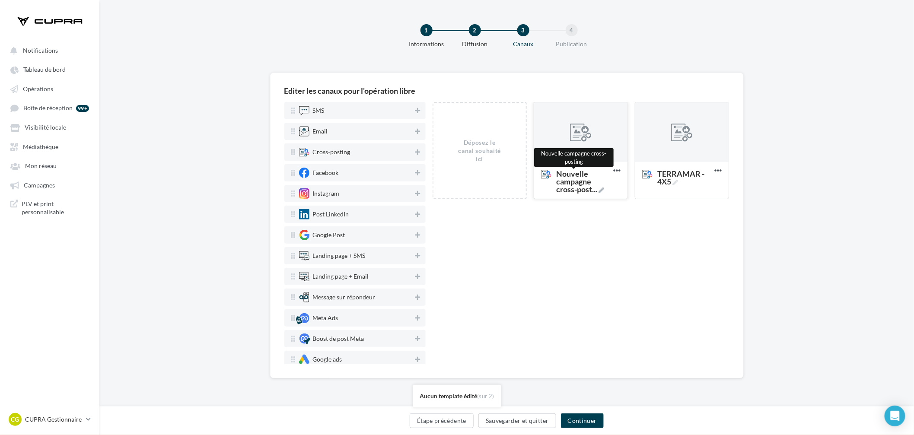
click at [580, 186] on span "Nouvelle campagne cross-post ..." at bounding box center [583, 181] width 54 height 23
click at [580, 186] on textarea "Nouvelle campagne cross-post ... Nouvelle campagne cross-posting" at bounding box center [572, 182] width 70 height 34
type textarea "**********"
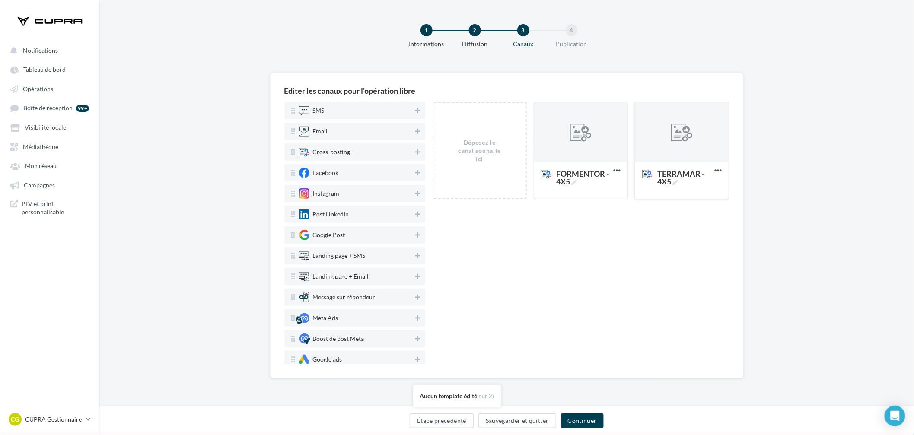
click at [676, 149] on div at bounding box center [682, 132] width 93 height 61
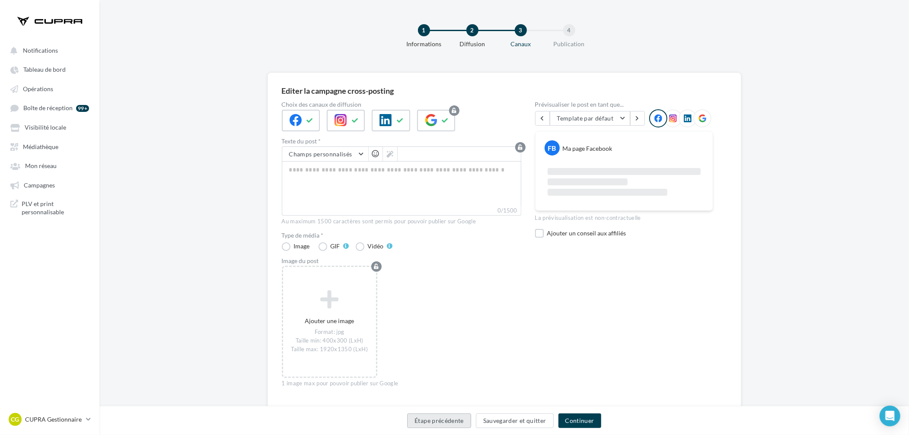
click at [455, 418] on button "Étape précédente" at bounding box center [439, 421] width 64 height 15
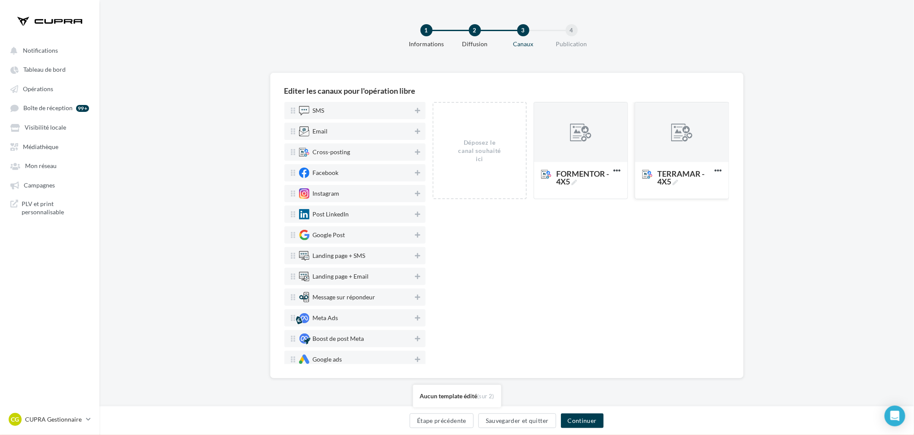
click at [694, 127] on div at bounding box center [682, 132] width 93 height 61
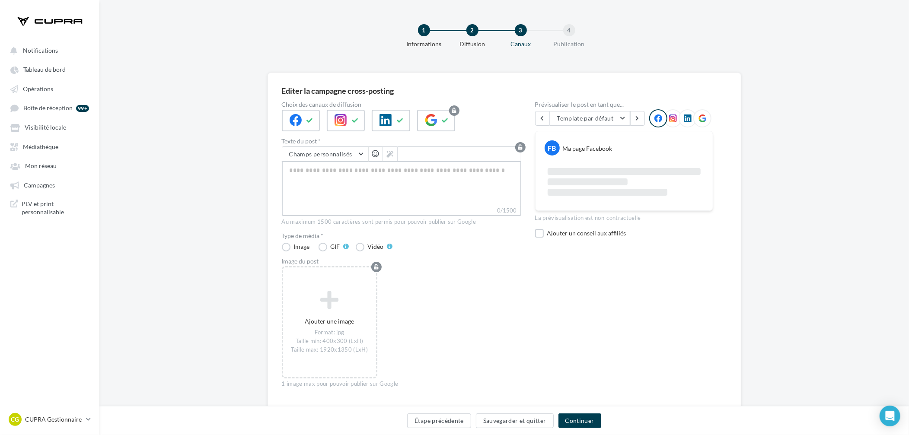
click at [436, 169] on textarea "0/1500" at bounding box center [402, 183] width 240 height 45
paste textarea "**********"
type textarea "**********"
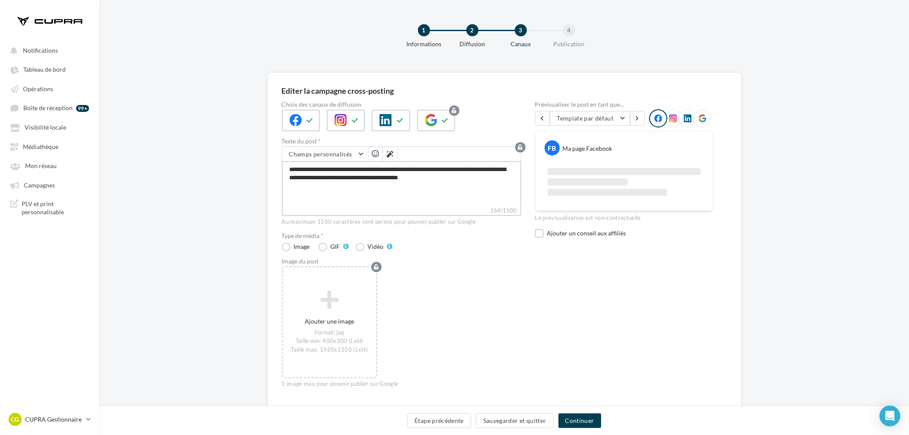
type textarea "**********"
click at [412, 370] on div "Ajouter une image Format: jpg Taille min: 400x300 (LxH) Taille max: 1920x1350 (…" at bounding box center [405, 326] width 246 height 121
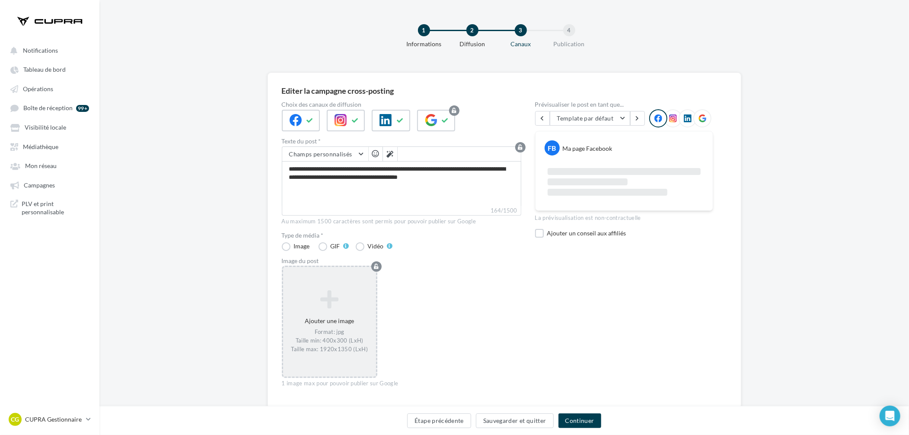
click at [324, 327] on div "Ajouter une image Format: jpg Taille min: 400x300 (LxH) Taille max: 1920x1350 (…" at bounding box center [329, 322] width 93 height 72
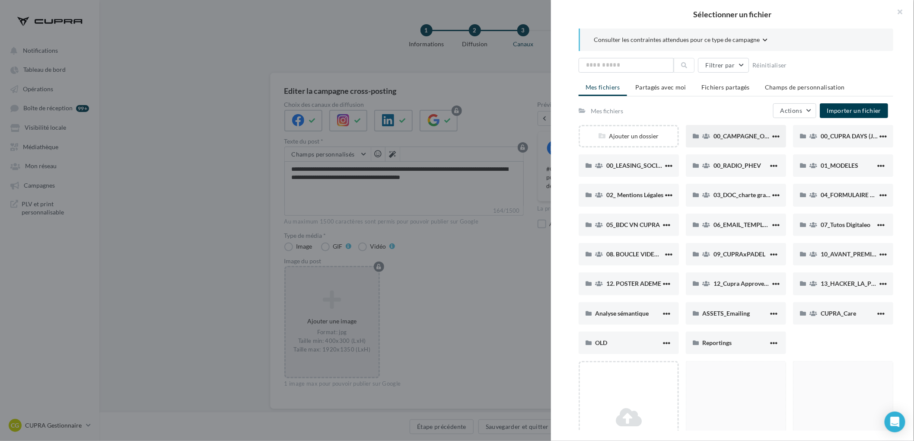
click at [741, 131] on div "00_CAMPAGNE_OCTOBRE" at bounding box center [736, 136] width 100 height 22
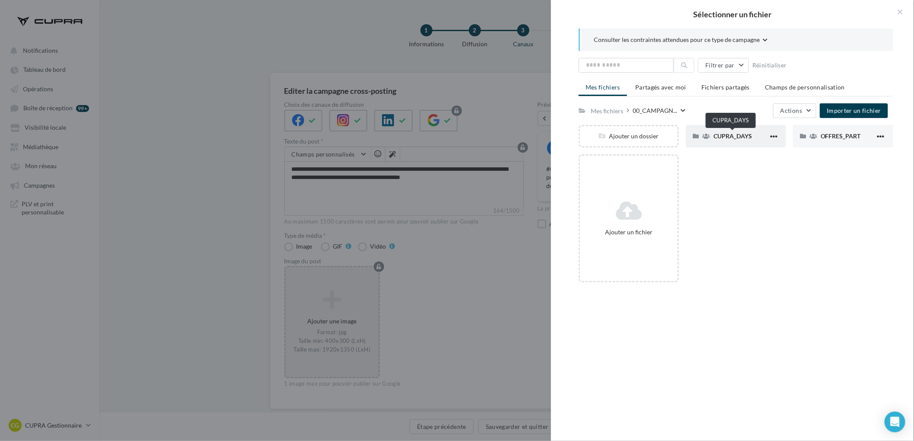
click at [730, 133] on span "CUPRA_DAYS" at bounding box center [733, 135] width 38 height 7
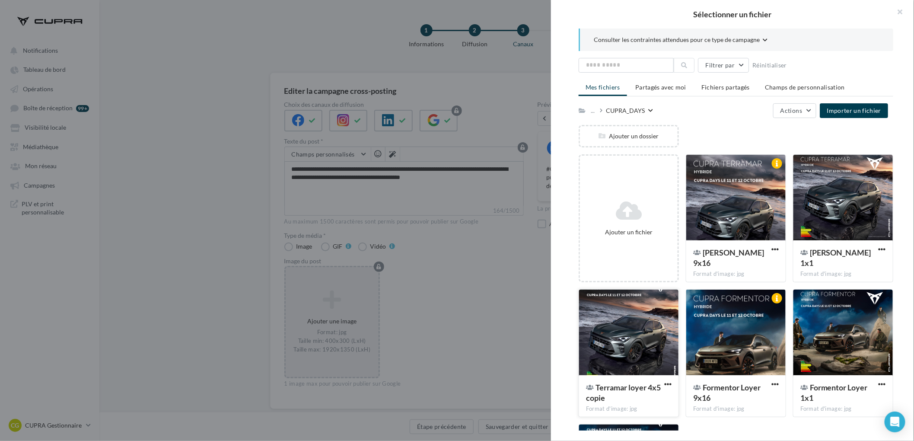
click at [603, 331] on div at bounding box center [628, 333] width 99 height 86
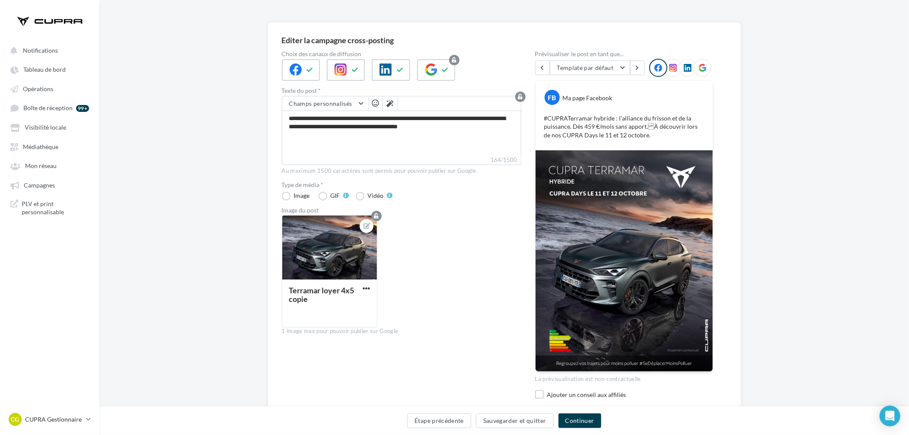
scroll to position [46, 0]
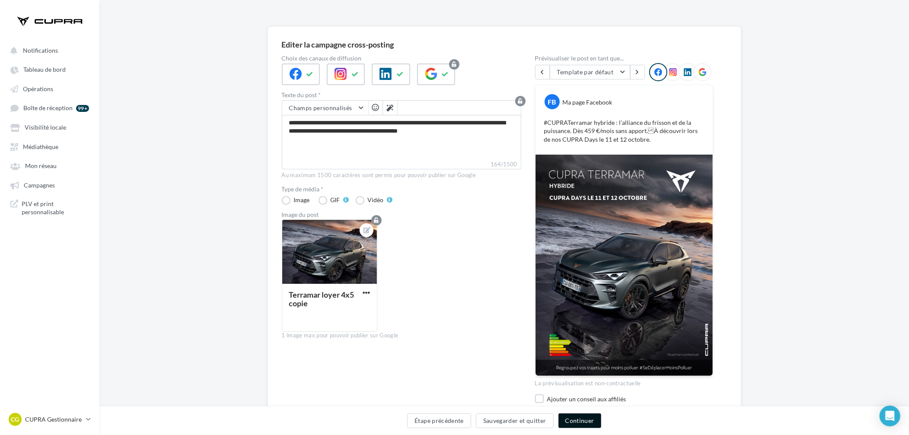
click at [572, 421] on button "Continuer" at bounding box center [580, 421] width 43 height 15
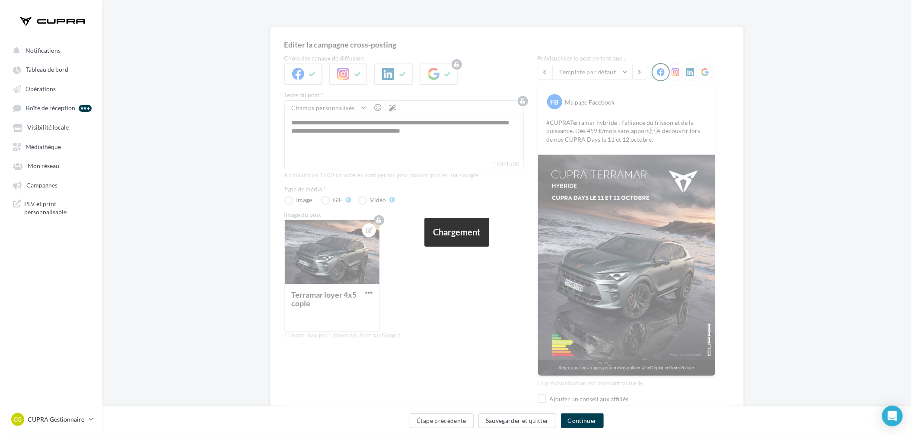
scroll to position [0, 0]
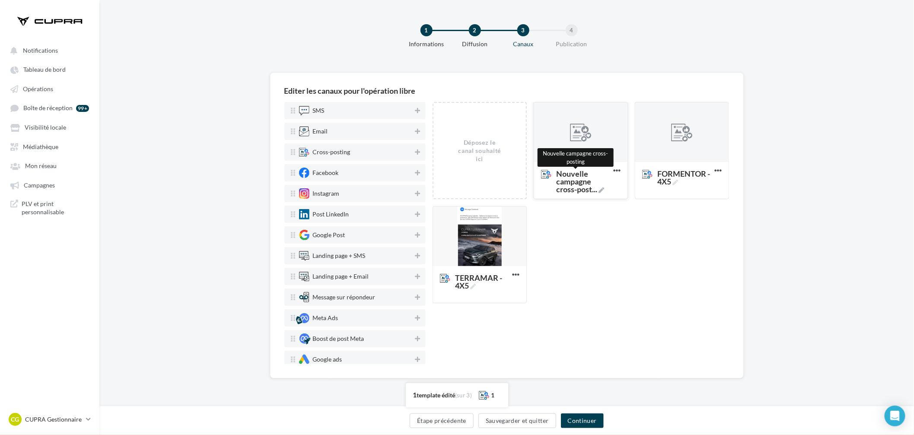
click at [582, 187] on span "Nouvelle campagne cross-post ..." at bounding box center [583, 181] width 54 height 23
click at [582, 187] on textarea "Nouvelle campagne cross-post ... Nouvelle campagne cross-posting" at bounding box center [572, 182] width 70 height 34
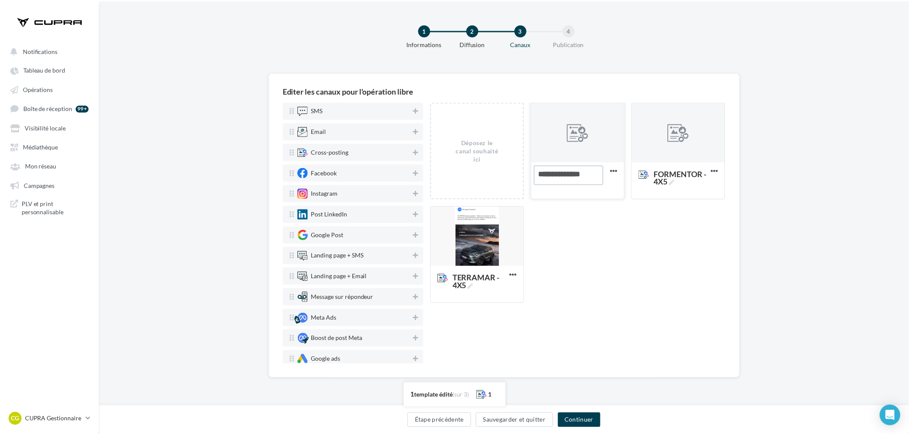
scroll to position [2, 0]
type textarea "**********"
click at [560, 140] on div at bounding box center [580, 132] width 93 height 61
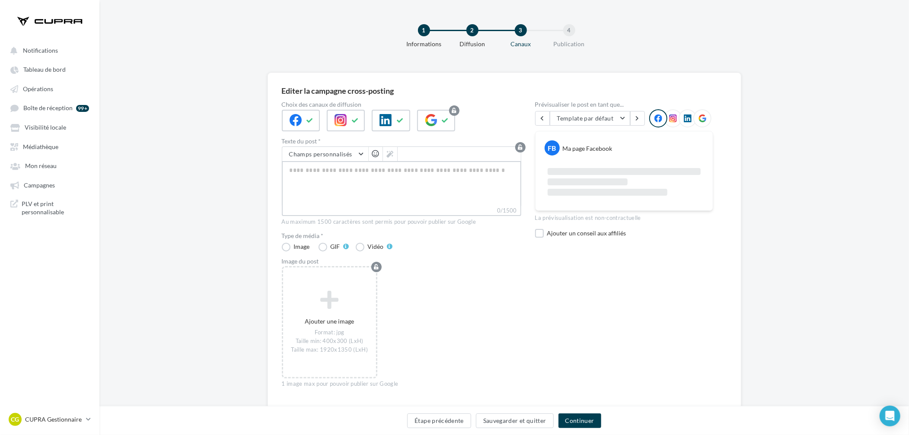
click at [369, 176] on textarea "0/1500" at bounding box center [402, 183] width 240 height 45
paste textarea "**********"
type textarea "**********"
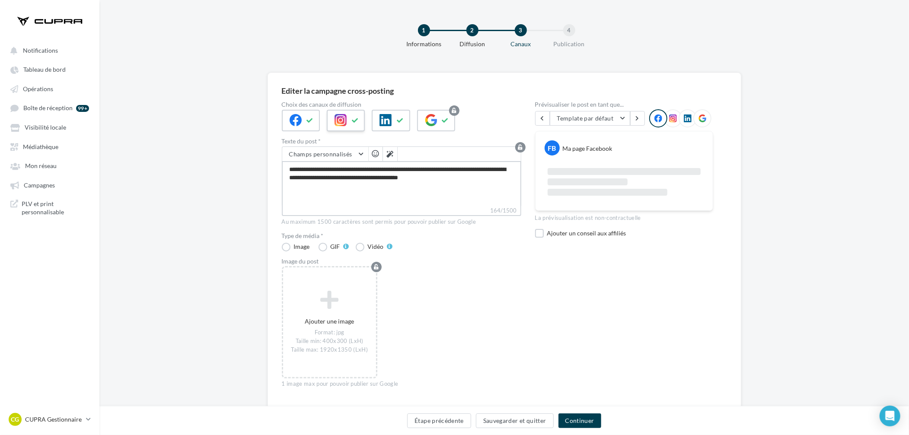
type textarea "**********"
click at [352, 122] on icon at bounding box center [355, 121] width 7 height 6
click at [302, 117] on div at bounding box center [301, 121] width 38 height 22
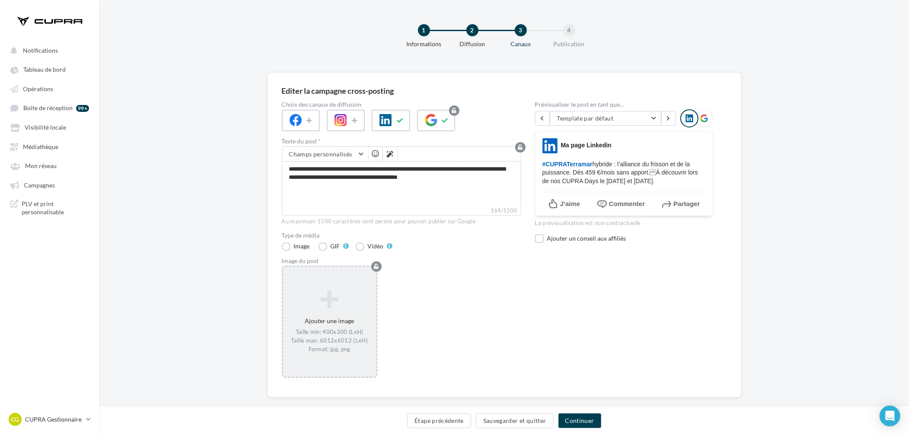
click at [339, 314] on div "Ajouter une image Taille min: 400x300 (LxH) Taille max: 6012x6012 (LxH) Format:…" at bounding box center [329, 322] width 93 height 72
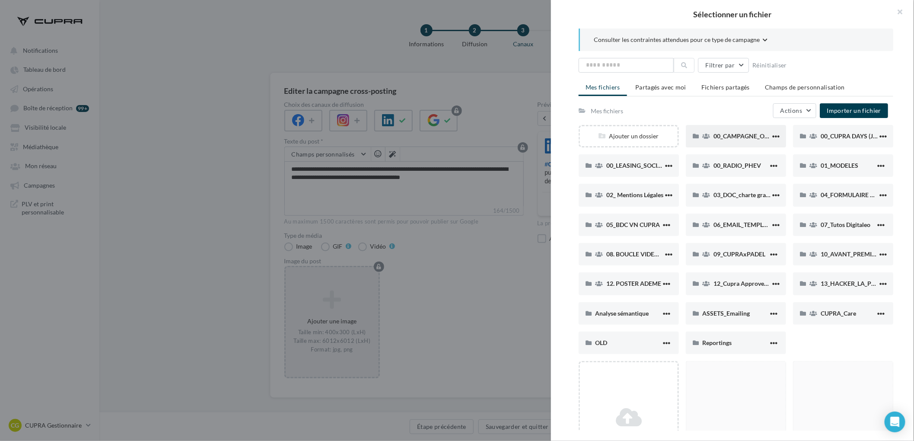
click at [728, 129] on div "00_CAMPAGNE_OCTOBRE" at bounding box center [736, 136] width 100 height 22
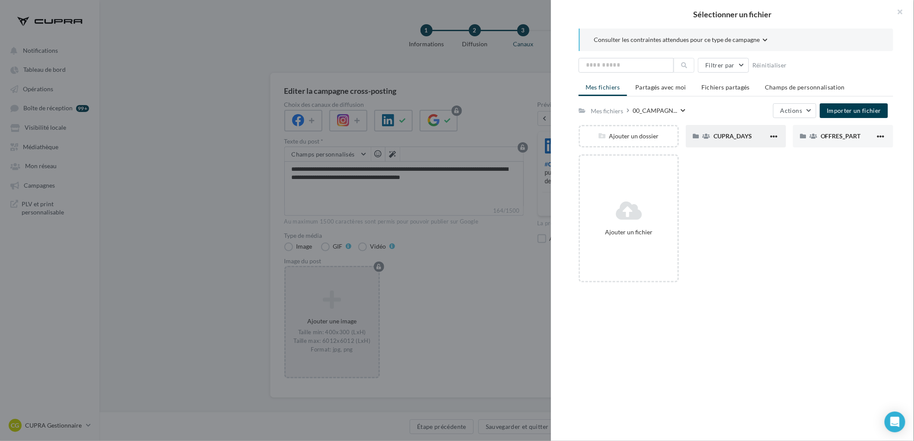
click at [745, 142] on div "CUPRA_DAYS" at bounding box center [736, 136] width 100 height 22
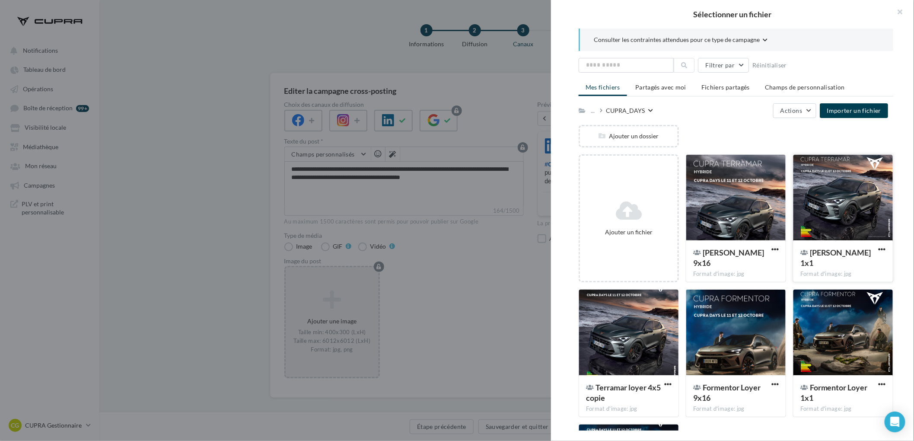
click at [862, 202] on div at bounding box center [843, 198] width 99 height 86
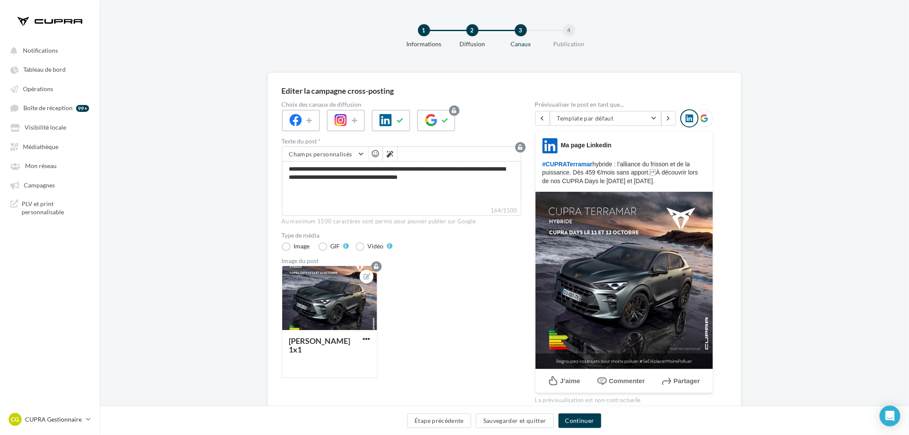
click at [703, 115] on icon at bounding box center [704, 119] width 8 height 8
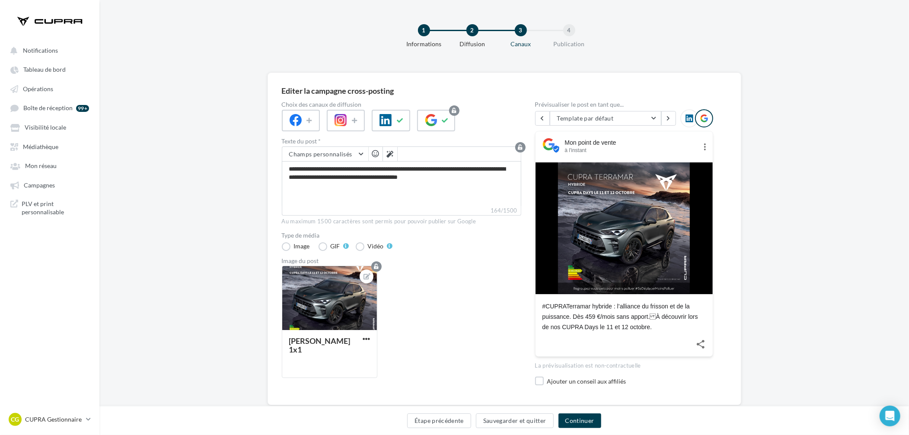
click at [691, 116] on icon at bounding box center [690, 119] width 8 height 8
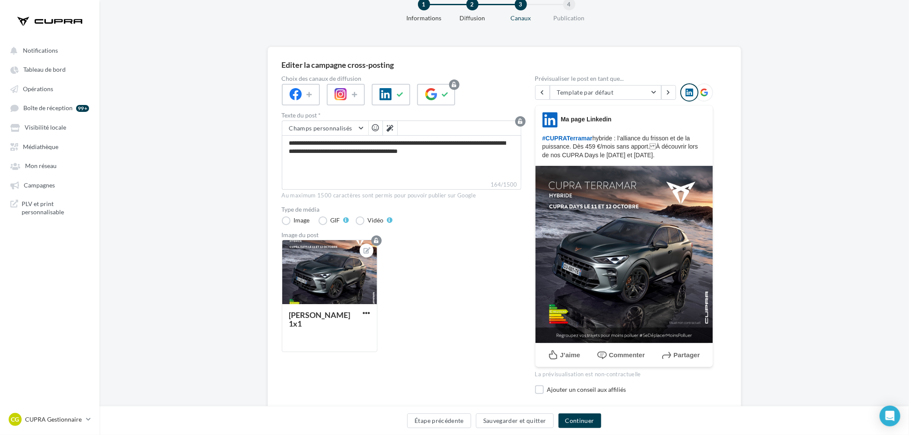
scroll to position [26, 0]
click at [575, 419] on button "Continuer" at bounding box center [580, 421] width 43 height 15
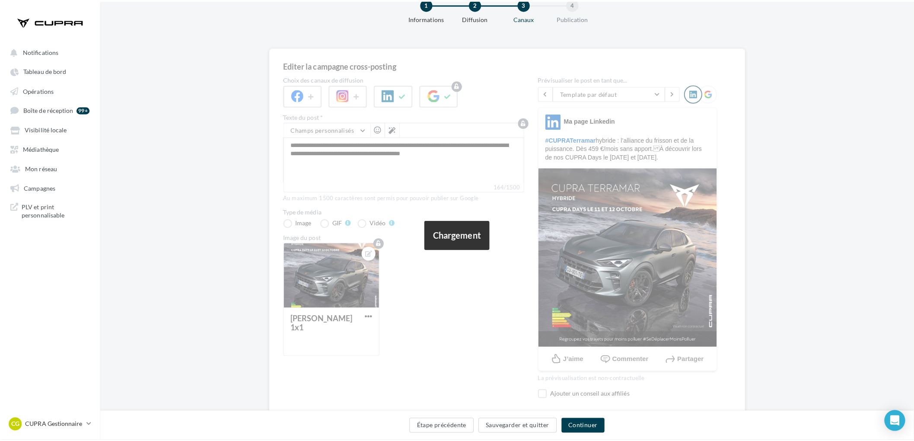
scroll to position [0, 0]
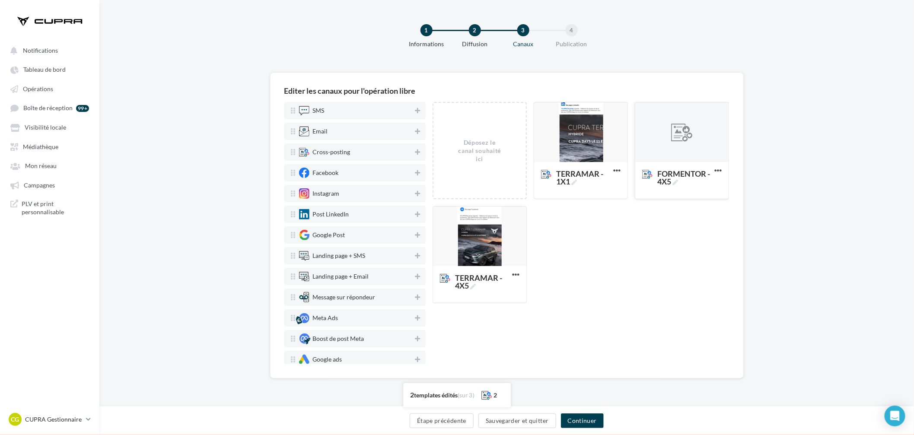
click at [678, 129] on div at bounding box center [682, 133] width 22 height 22
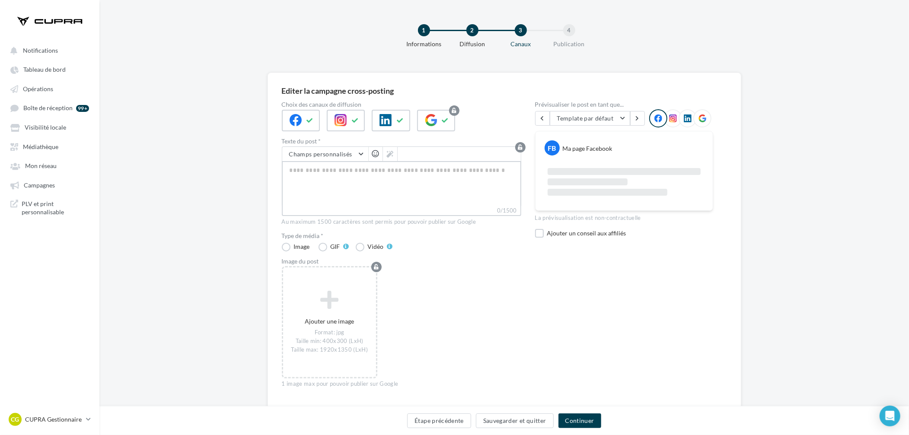
click at [389, 172] on textarea "0/1500" at bounding box center [402, 183] width 240 height 45
paste textarea "**********"
type textarea "**********"
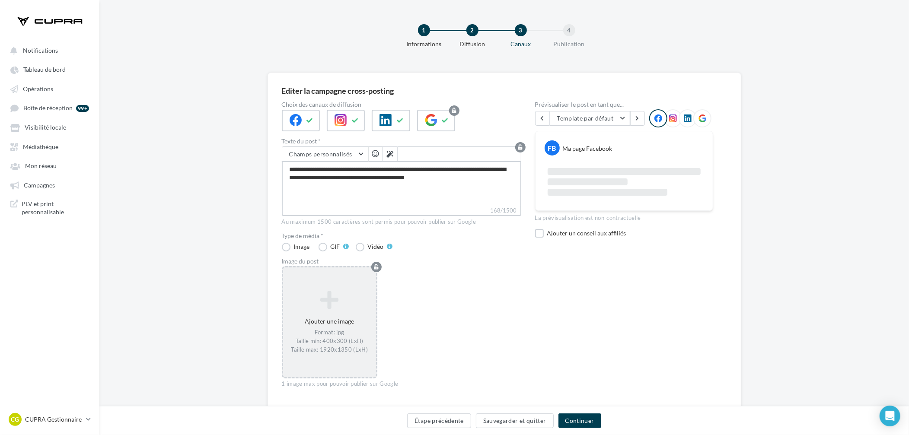
type textarea "**********"
click at [333, 301] on icon at bounding box center [330, 299] width 86 height 21
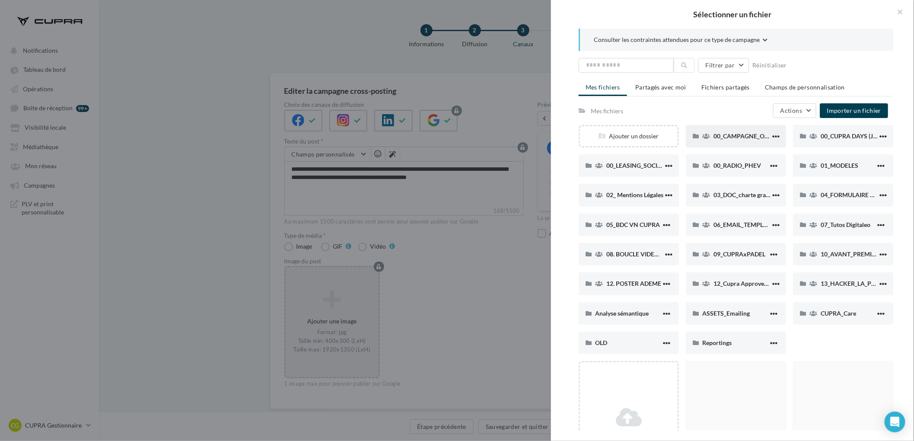
click at [729, 137] on span "00_CAMPAGNE_OCTOBRE" at bounding box center [751, 135] width 74 height 7
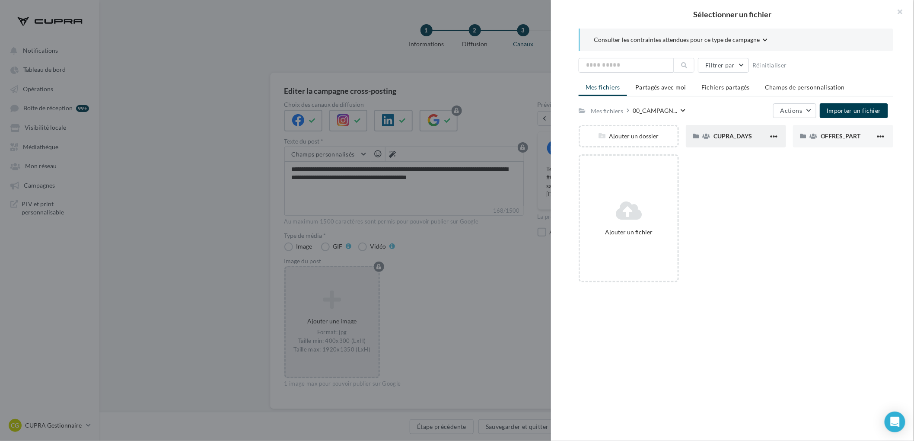
click at [735, 140] on div "CUPRA_DAYS" at bounding box center [741, 136] width 55 height 8
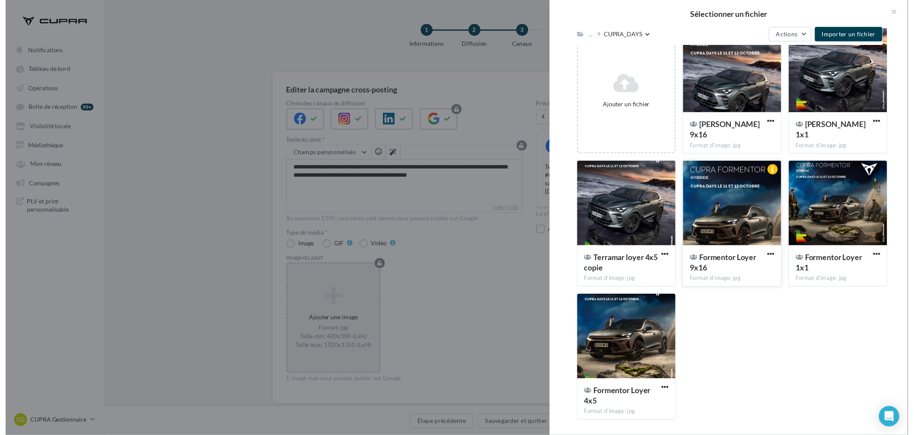
scroll to position [128, 0]
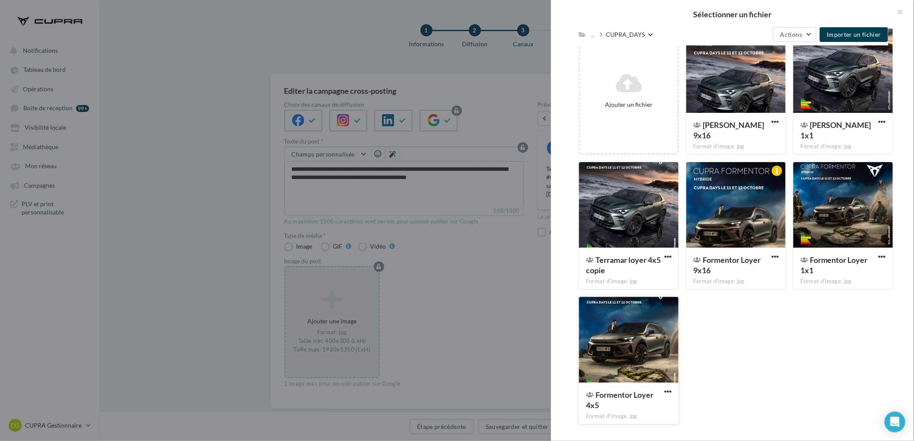
click at [653, 353] on div at bounding box center [628, 340] width 99 height 86
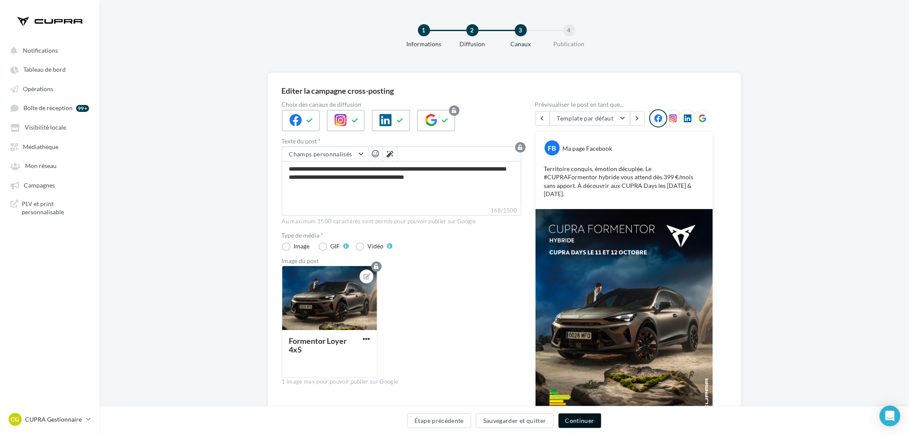
click at [585, 420] on button "Continuer" at bounding box center [580, 421] width 43 height 15
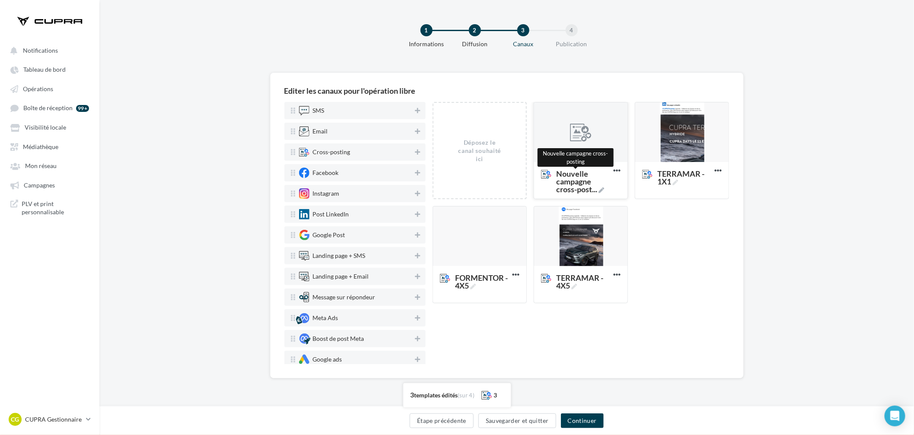
click at [591, 192] on span "Nouvelle campagne cross-post ..." at bounding box center [583, 181] width 54 height 23
click at [591, 192] on textarea "Nouvelle campagne cross-post ... Nouvelle campagne cross-posting" at bounding box center [572, 182] width 70 height 34
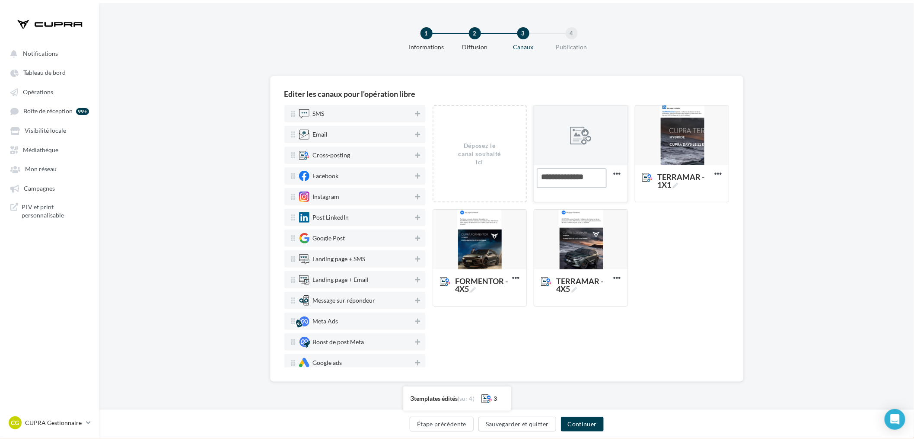
scroll to position [2, 0]
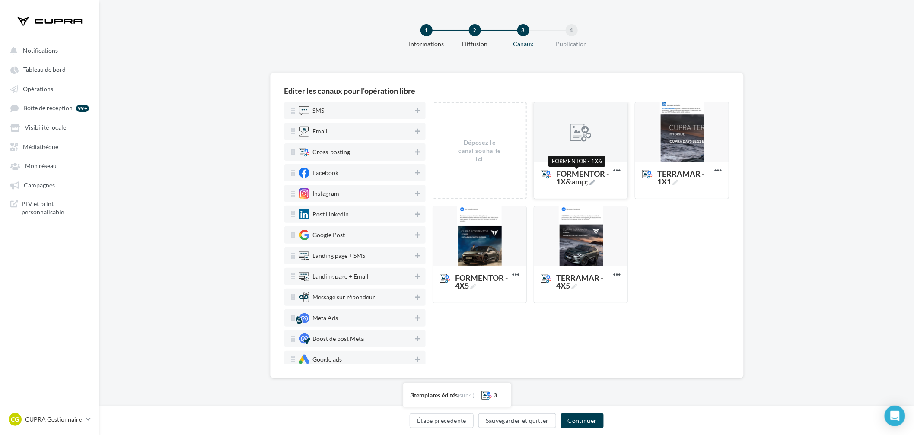
click at [595, 182] on icon at bounding box center [593, 183] width 6 height 6
click at [597, 182] on textarea "FORMENTOR - 1X&amp; FORMENTOR - 1X&" at bounding box center [572, 175] width 70 height 20
type textarea "**********"
click at [597, 125] on div at bounding box center [580, 132] width 93 height 61
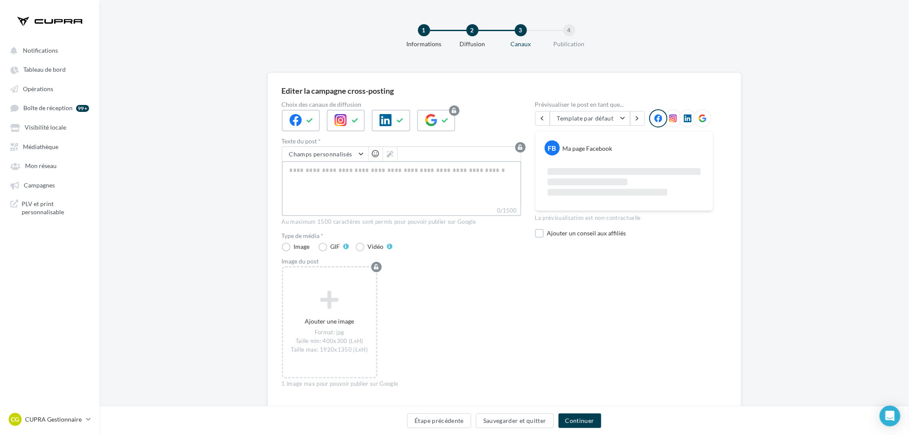
click at [399, 176] on textarea "0/1500" at bounding box center [402, 183] width 240 height 45
paste textarea "**********"
type textarea "**********"
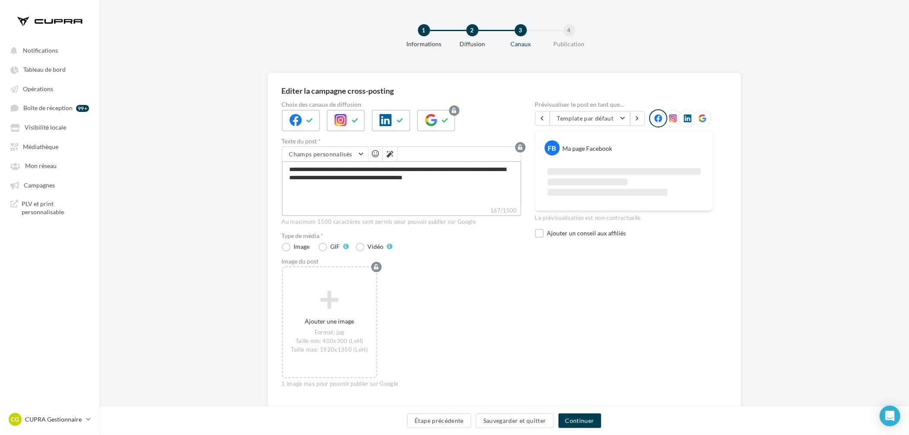
type textarea "**********"
click at [456, 293] on div "Ajouter une image Format: jpg Taille min: 400x300 (LxH) Taille max: 1920x1350 (…" at bounding box center [405, 326] width 246 height 121
click at [346, 118] on div at bounding box center [346, 121] width 38 height 22
click at [296, 122] on icon at bounding box center [296, 120] width 12 height 12
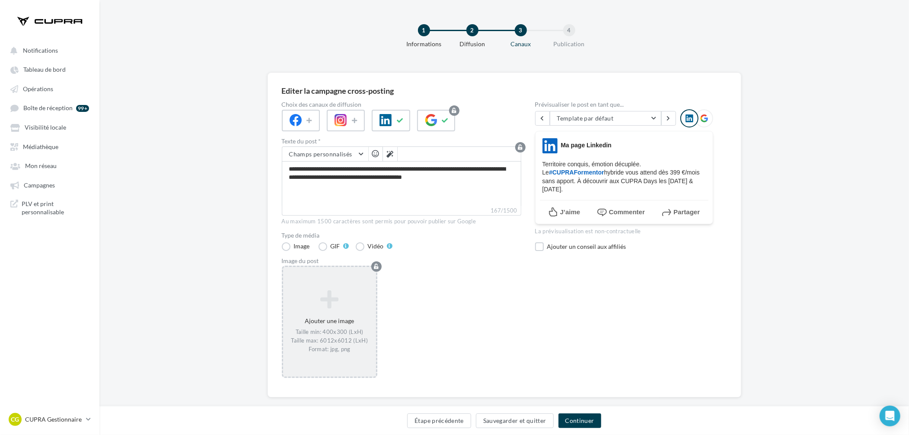
click at [353, 316] on div "Ajouter une image Taille min: 400x300 (LxH) Taille max: 6012x6012 (LxH) Format:…" at bounding box center [329, 322] width 93 height 72
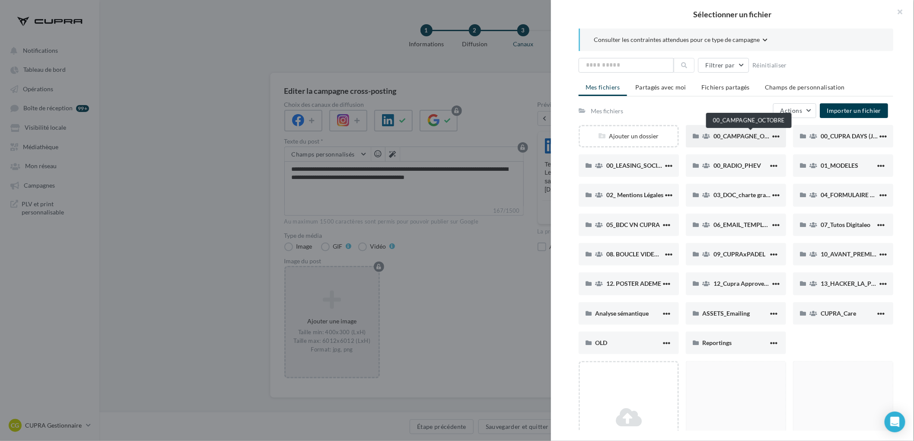
click at [739, 134] on span "00_CAMPAGNE_OCTOBRE" at bounding box center [751, 135] width 74 height 7
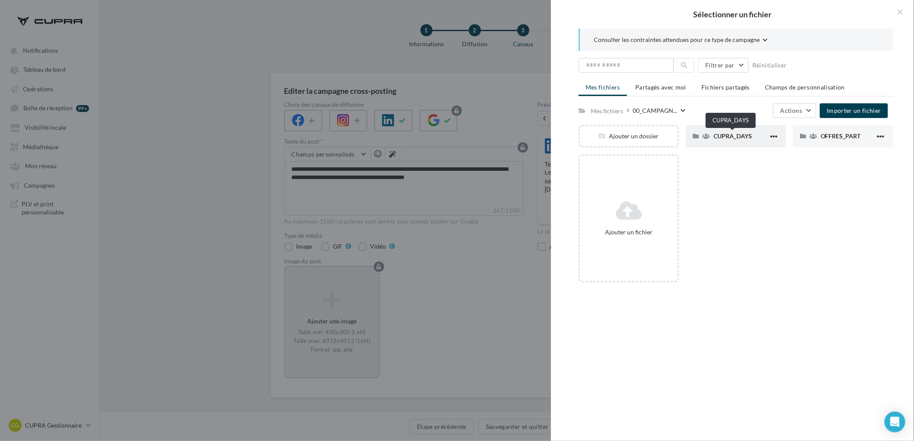
click at [744, 136] on span "CUPRA_DAYS" at bounding box center [733, 135] width 38 height 7
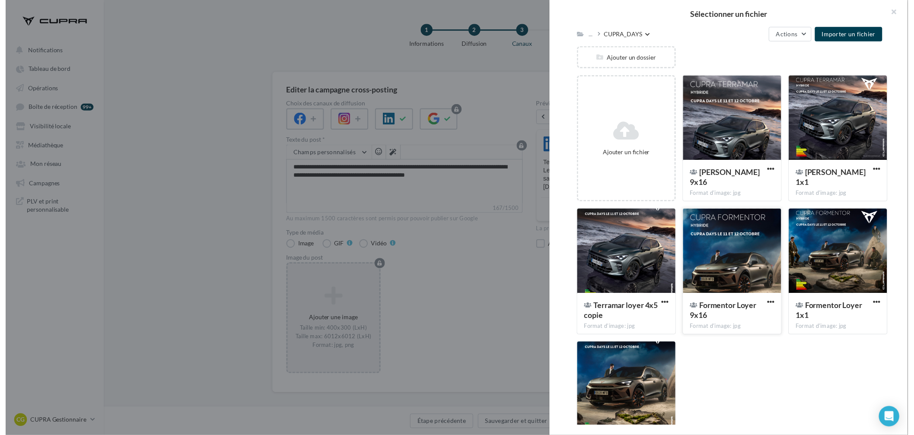
scroll to position [93, 0]
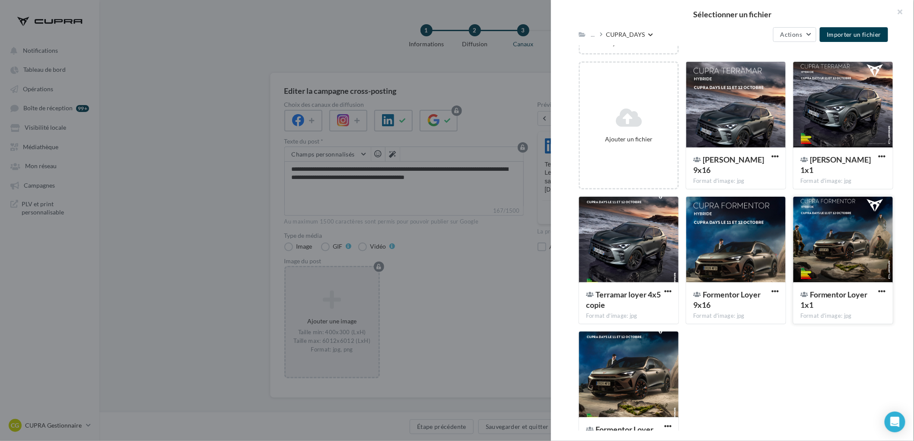
click at [835, 242] on div at bounding box center [843, 240] width 99 height 86
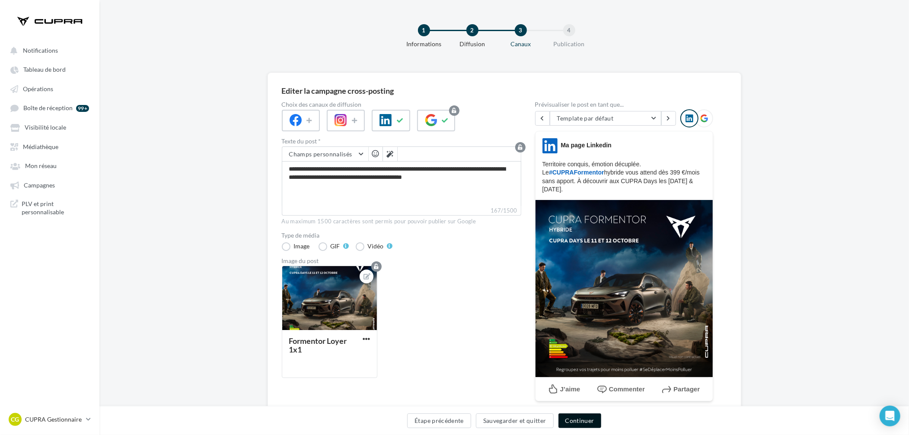
click at [586, 420] on button "Continuer" at bounding box center [580, 421] width 43 height 15
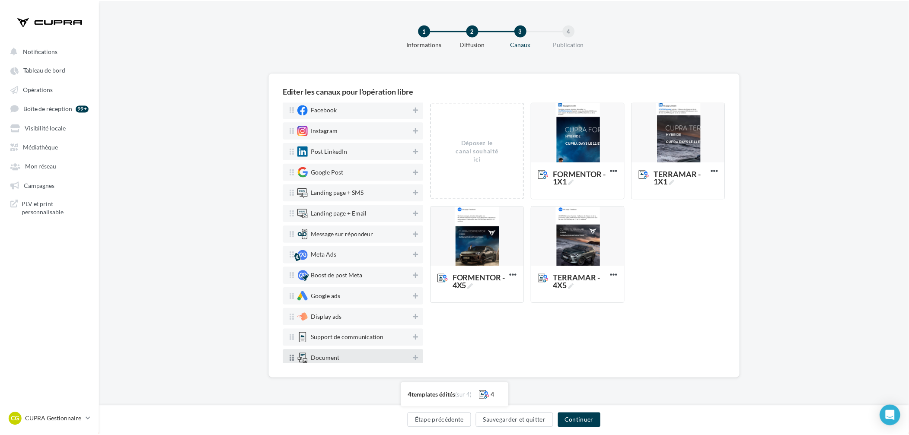
scroll to position [63, 0]
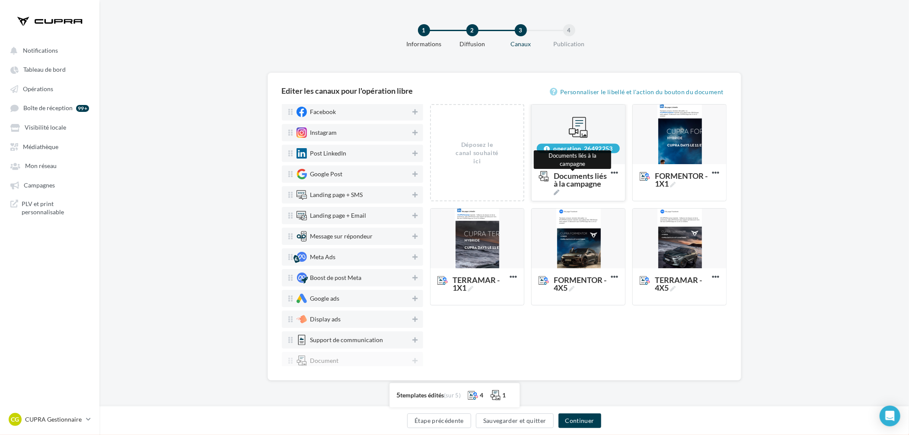
click at [579, 184] on span "Documents liés à la campagne" at bounding box center [581, 183] width 54 height 23
click at [579, 184] on textarea "Documents liés à la campagne Documents liés à la campagne" at bounding box center [569, 179] width 70 height 25
type textarea "*****"
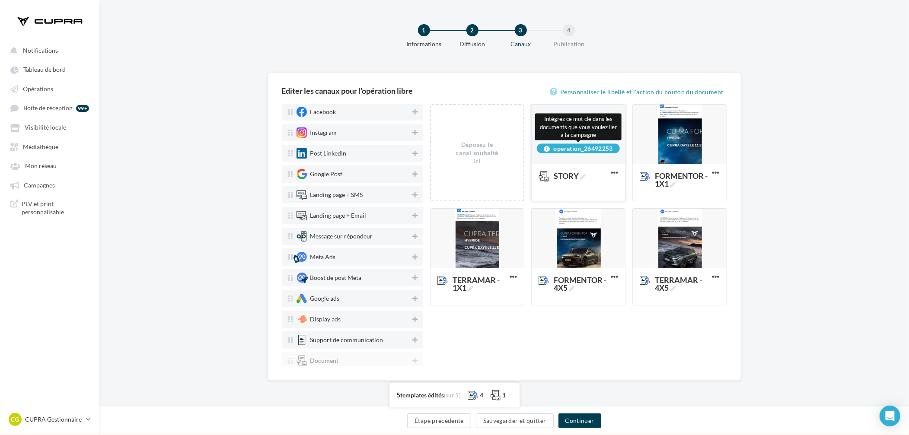
click at [594, 146] on div "operation_26492253" at bounding box center [578, 149] width 83 height 10
copy div "operation_26492253"
click at [565, 358] on div "Déposez le canal souhaité ici operation_26492253 STORY Supprimer FORMENTOR - 1X…" at bounding box center [578, 235] width 297 height 262
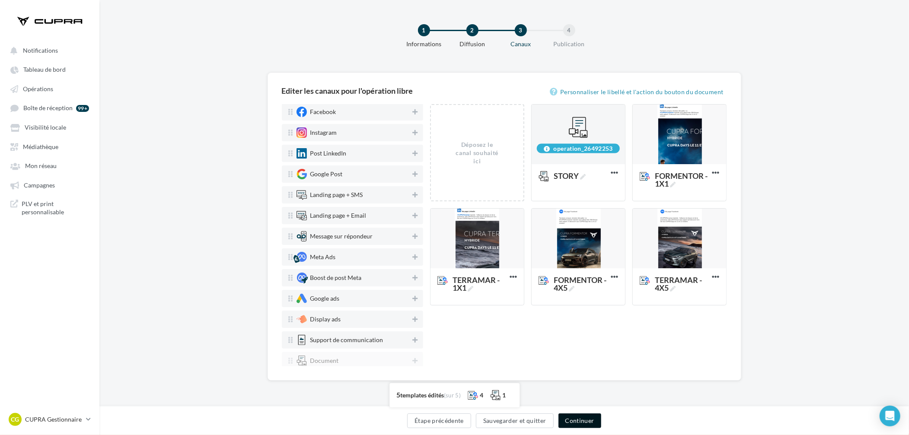
click at [587, 419] on button "Continuer" at bounding box center [580, 421] width 43 height 15
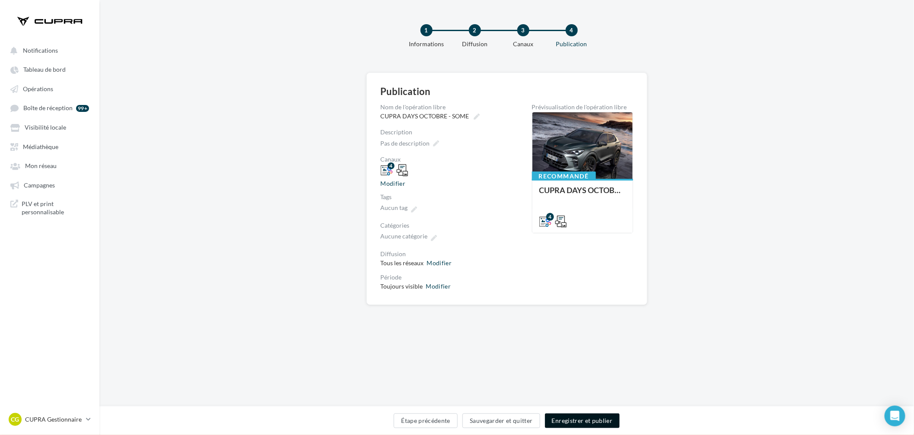
click at [587, 419] on button "Enregistrer et publier" at bounding box center [582, 421] width 75 height 15
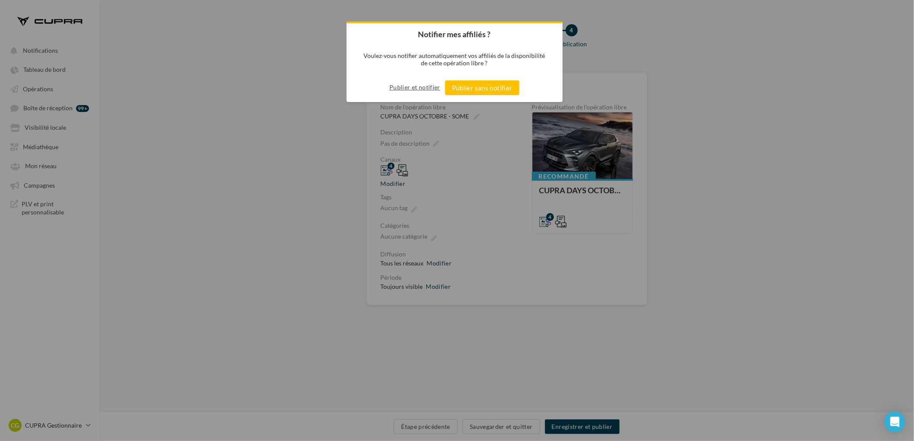
click at [428, 85] on button "Publier et notifier" at bounding box center [415, 87] width 51 height 14
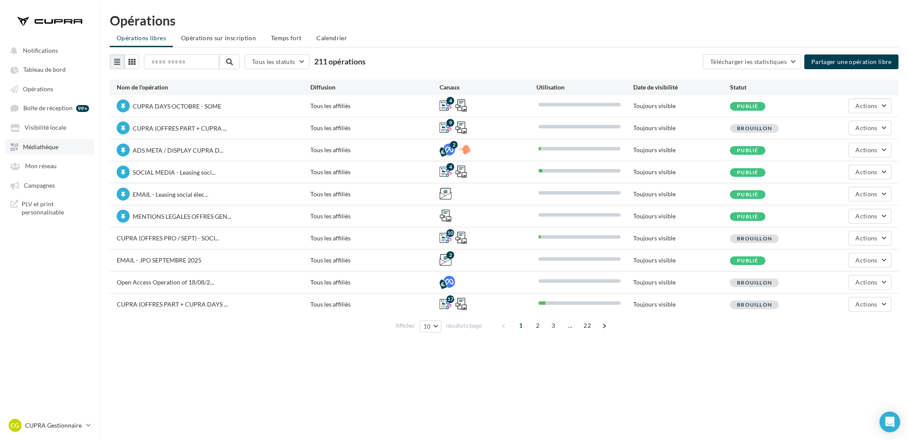
click at [44, 147] on span "Médiathèque" at bounding box center [40, 146] width 35 height 7
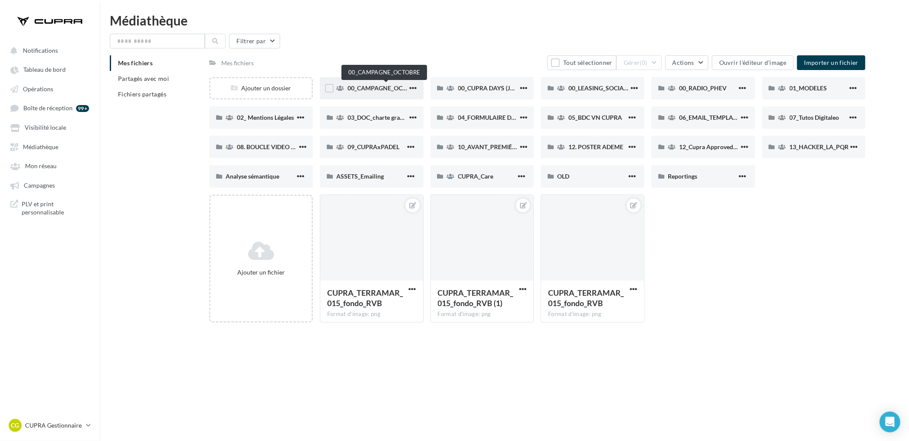
click at [367, 86] on span "00_CAMPAGNE_OCTOBRE" at bounding box center [385, 87] width 74 height 7
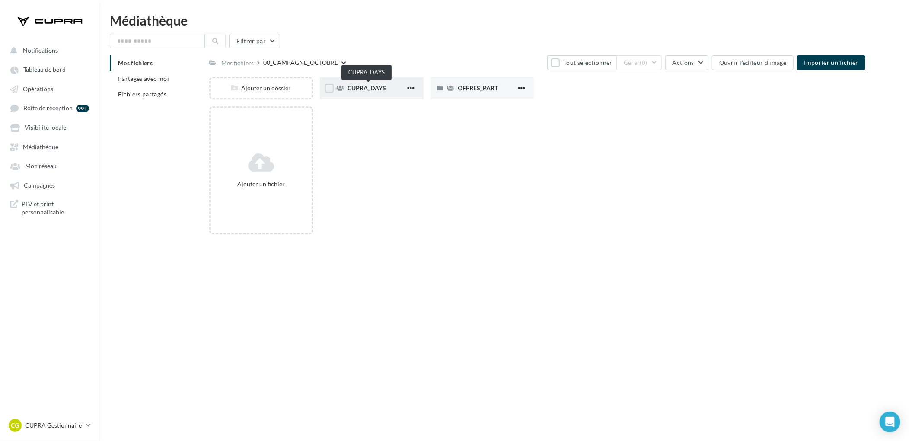
click at [386, 85] on span "CUPRA_DAYS" at bounding box center [367, 87] width 38 height 7
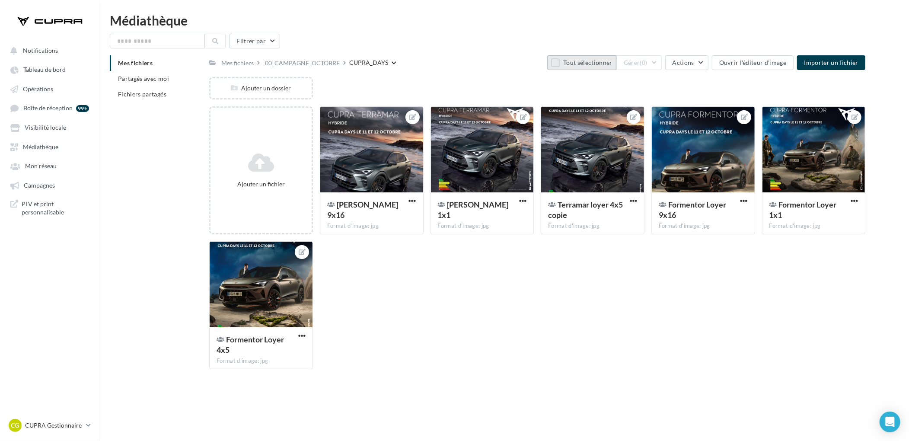
click at [582, 66] on button "Tout sélectionner" at bounding box center [581, 62] width 69 height 15
click at [658, 64] on button "Gérer (6)" at bounding box center [639, 62] width 45 height 15
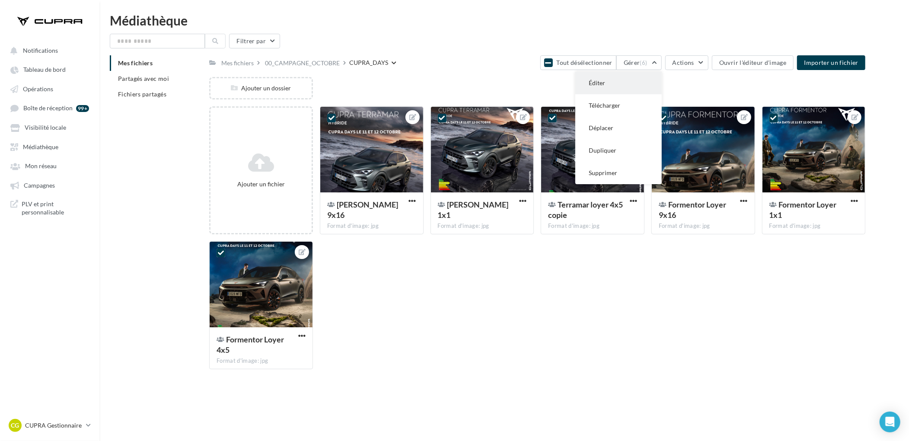
click at [620, 76] on button "Éditer" at bounding box center [619, 83] width 86 height 22
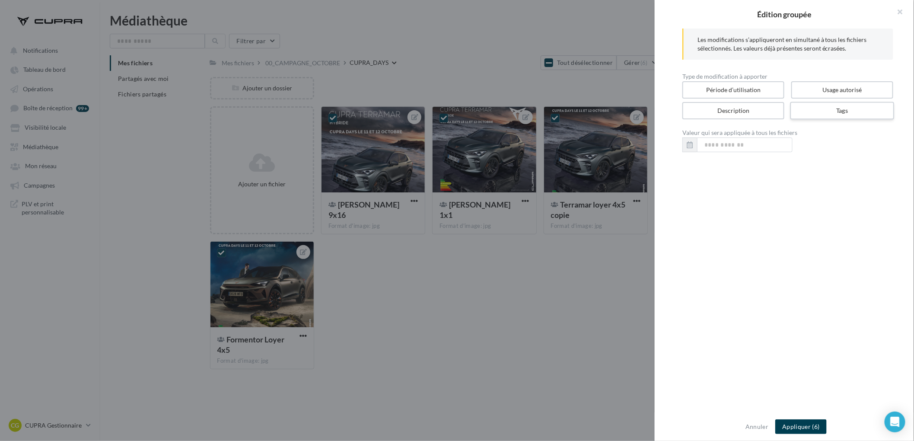
click at [828, 109] on label "Tags" at bounding box center [843, 111] width 104 height 18
click at [745, 146] on input "text" at bounding box center [785, 144] width 187 height 9
paste input "**********"
type input "**********"
click at [817, 432] on button "Appliquer (6)" at bounding box center [801, 426] width 51 height 15
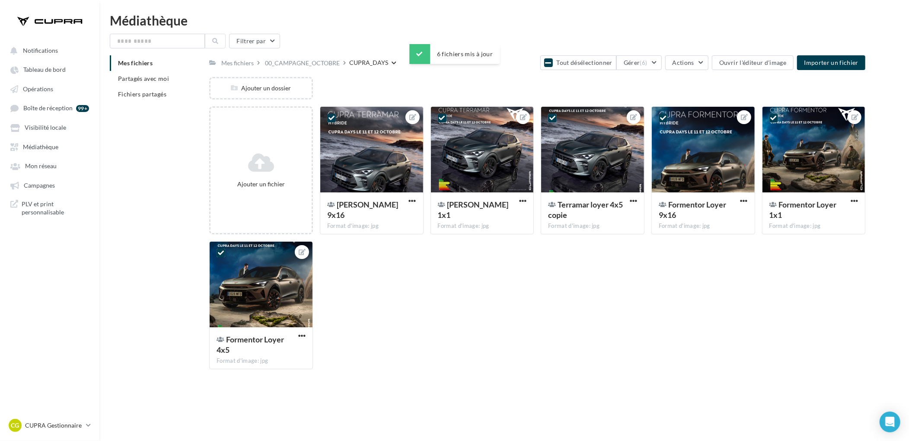
click at [437, 290] on div "Ajouter un fichier [PERSON_NAME] 9x16 Format d'image: jpg 6 Terramar Loyer 9x16…" at bounding box center [540, 241] width 663 height 270
click at [325, 70] on div "Mes fichiers 00_CAMPAGNE_OCTOBRE CUPRA_DAYS Tout désélectionner Gérer (6) Actio…" at bounding box center [537, 62] width 656 height 15
click at [237, 60] on div "Mes fichiers" at bounding box center [237, 63] width 32 height 9
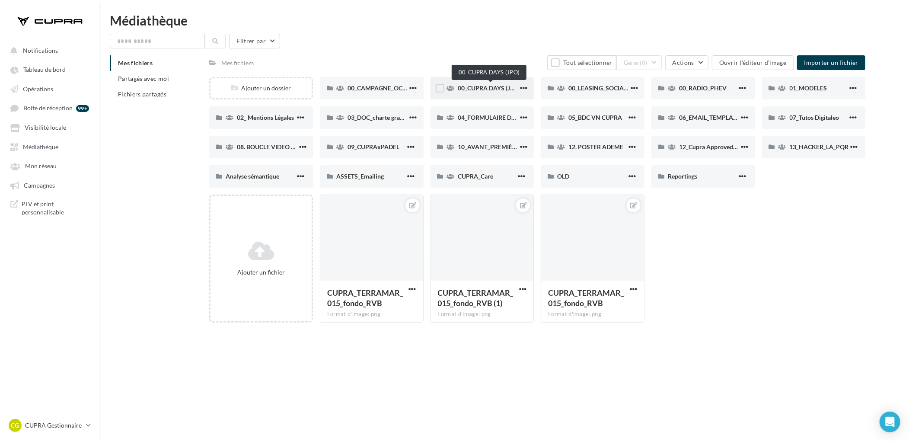
click at [486, 89] on span "00_CUPRA DAYS (JPO)" at bounding box center [489, 87] width 63 height 7
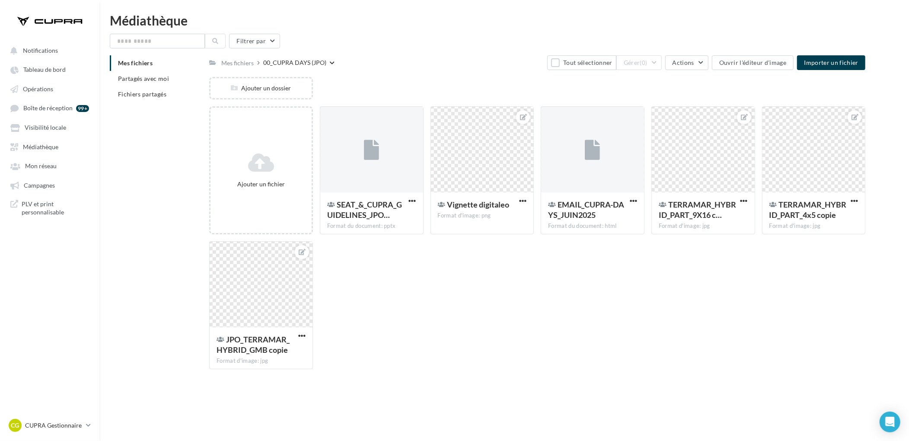
click at [563, 267] on div "Ajouter un fichier SEAT_&_CUPRA_GUIDELINES_JPO… Format du document: pptx SEAT_&…" at bounding box center [540, 241] width 663 height 270
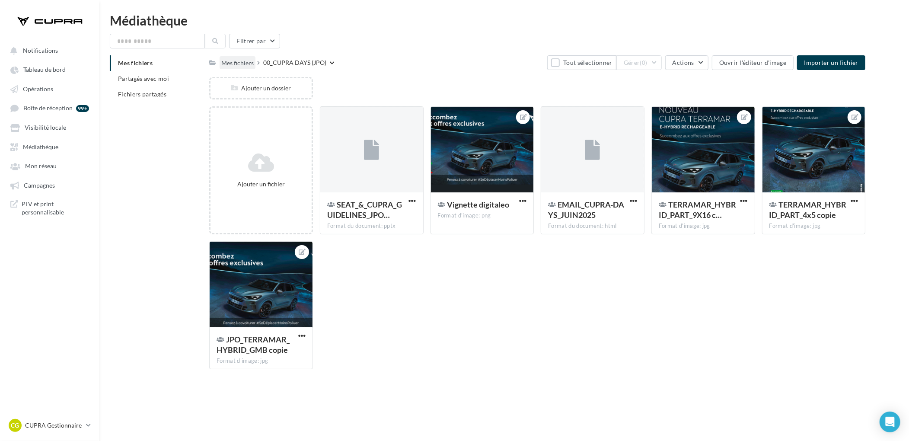
click at [244, 62] on div "Mes fichiers" at bounding box center [237, 63] width 32 height 9
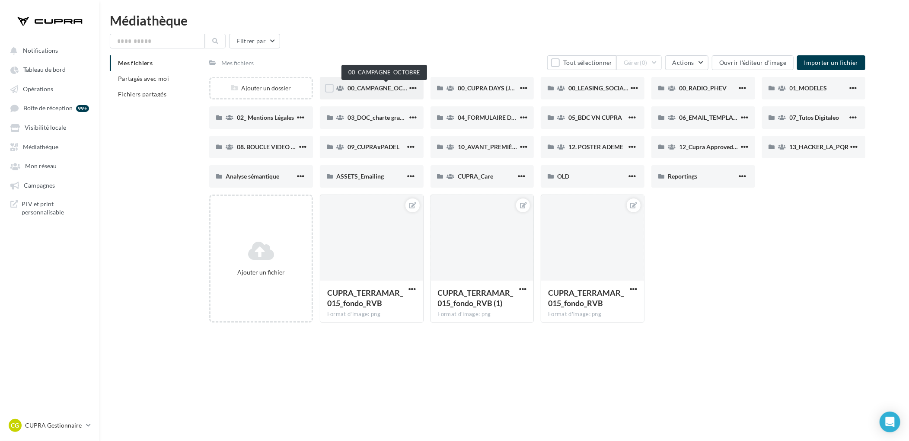
click at [396, 85] on span "00_CAMPAGNE_OCTOBRE" at bounding box center [385, 87] width 74 height 7
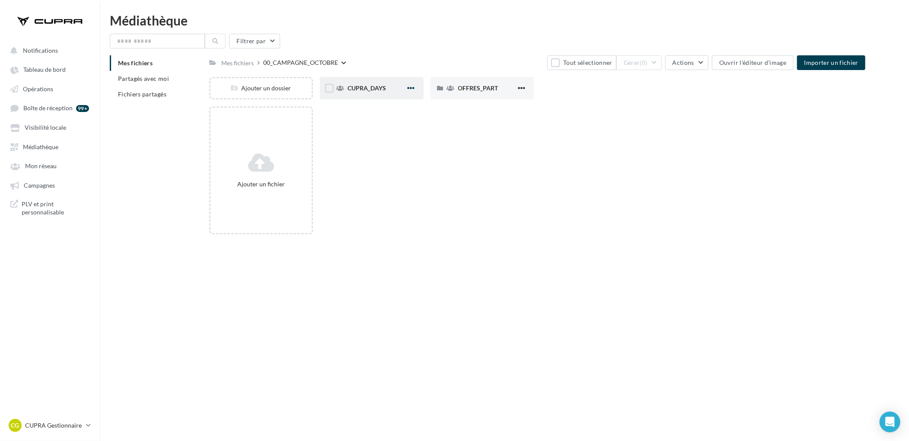
click at [409, 88] on span "button" at bounding box center [411, 87] width 7 height 7
click at [404, 102] on button "Modifier les informations" at bounding box center [369, 106] width 96 height 22
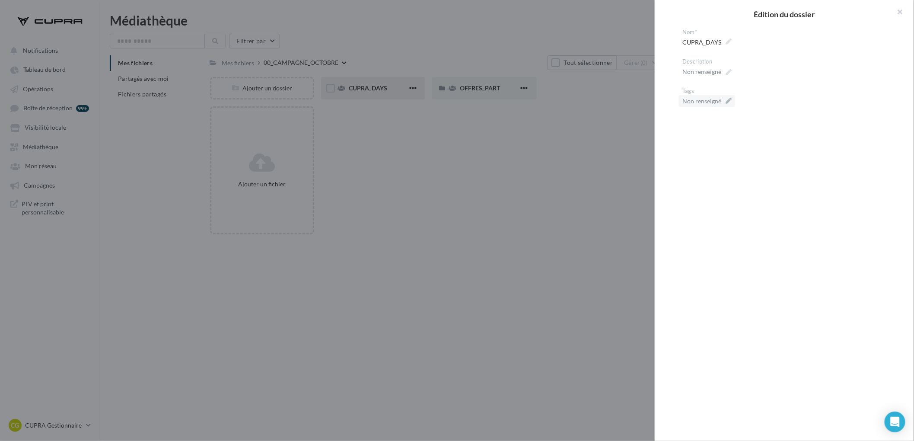
click at [703, 103] on div "Non renseigné" at bounding box center [702, 101] width 39 height 9
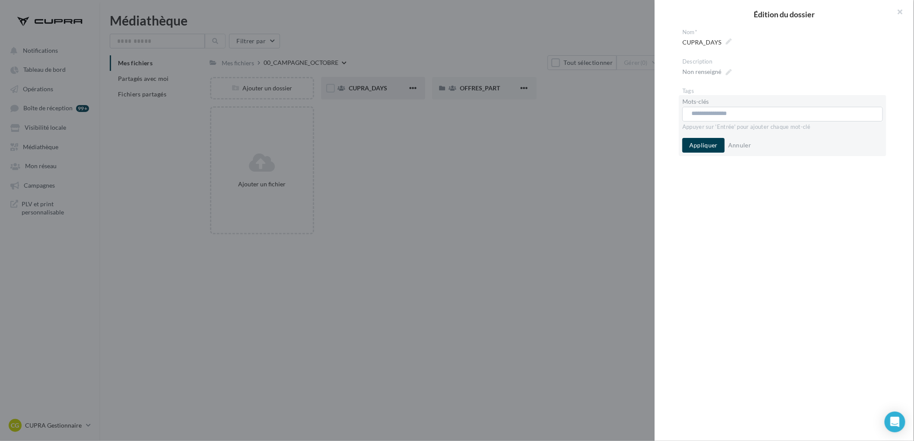
click at [722, 115] on input "text" at bounding box center [780, 113] width 176 height 9
paste input "**********"
type input "**********"
click at [711, 144] on button "Appliquer" at bounding box center [704, 145] width 42 height 15
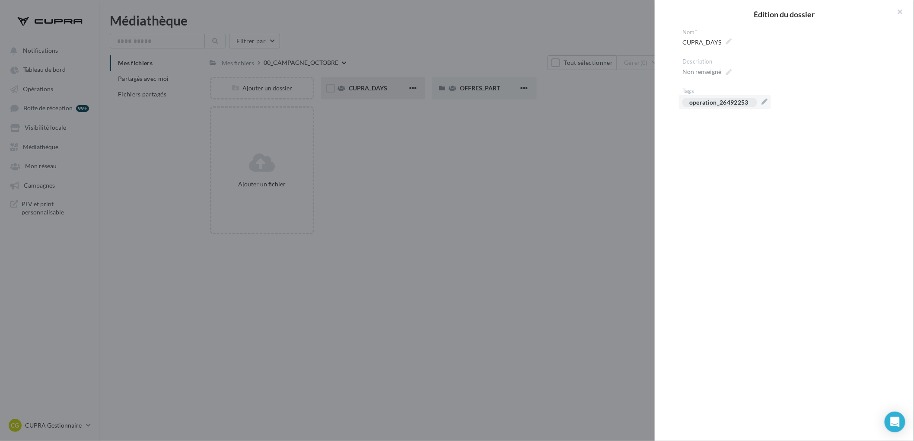
click at [585, 128] on div at bounding box center [457, 220] width 914 height 441
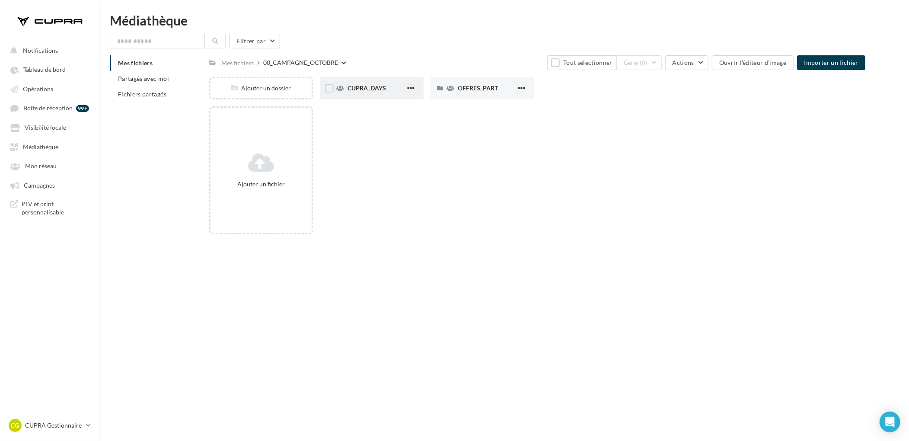
click at [476, 130] on div "Ajouter un fichier" at bounding box center [540, 173] width 663 height 135
click at [474, 88] on span "OFFRES_PART" at bounding box center [478, 87] width 40 height 7
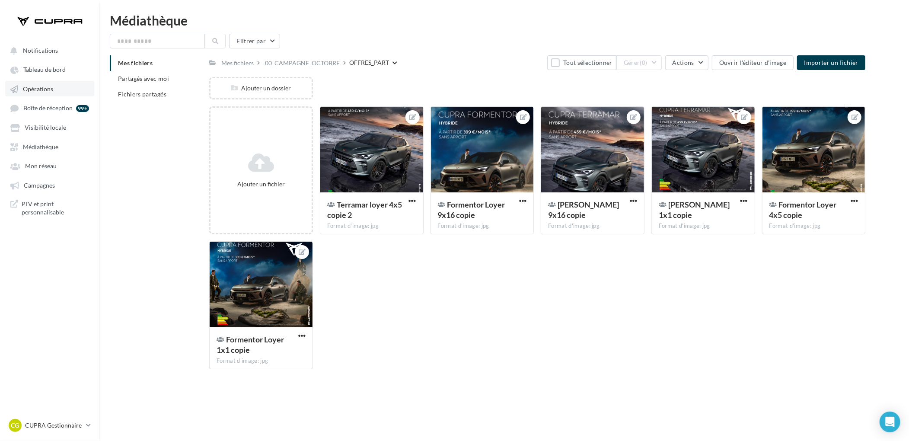
click at [51, 93] on link "Opérations" at bounding box center [49, 89] width 89 height 16
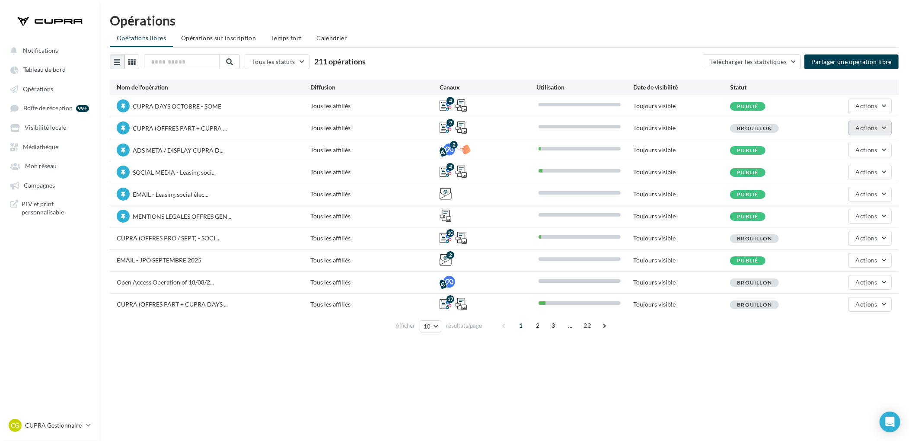
click at [874, 128] on span "Actions" at bounding box center [867, 127] width 22 height 7
click at [862, 144] on button "Editer" at bounding box center [846, 148] width 92 height 22
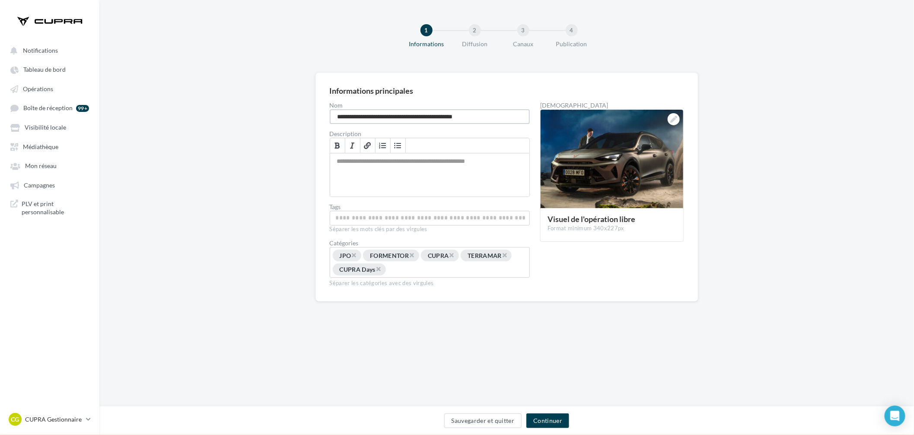
drag, startPoint x: 448, startPoint y: 116, endPoint x: 405, endPoint y: 118, distance: 42.4
click at [405, 118] on input "**********" at bounding box center [430, 116] width 201 height 15
click at [410, 117] on input "**********" at bounding box center [430, 116] width 201 height 15
drag, startPoint x: 410, startPoint y: 117, endPoint x: 448, endPoint y: 118, distance: 37.2
click at [448, 118] on input "**********" at bounding box center [430, 116] width 201 height 15
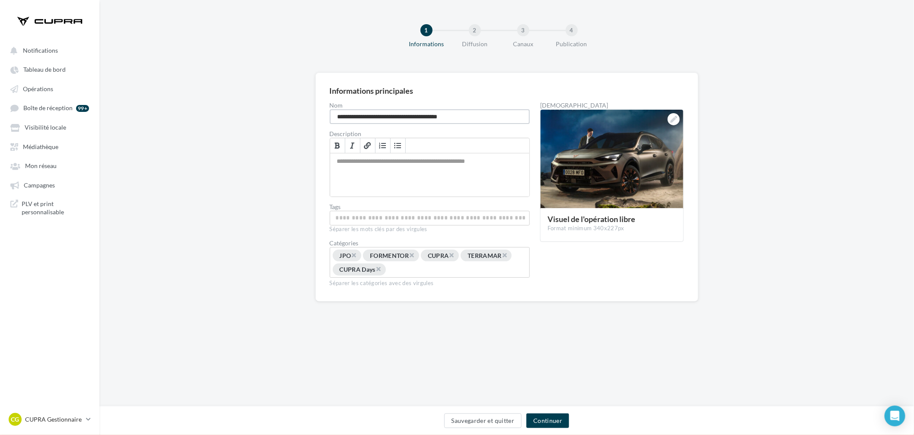
type input "**********"
click at [586, 313] on div "**********" at bounding box center [506, 201] width 815 height 257
click at [381, 271] on span "×" at bounding box center [378, 269] width 5 height 8
click at [357, 256] on span "×" at bounding box center [354, 255] width 5 height 8
click at [508, 250] on div "× FORMENTOR × CUPRA × TERRAMAR" at bounding box center [430, 263] width 196 height 26
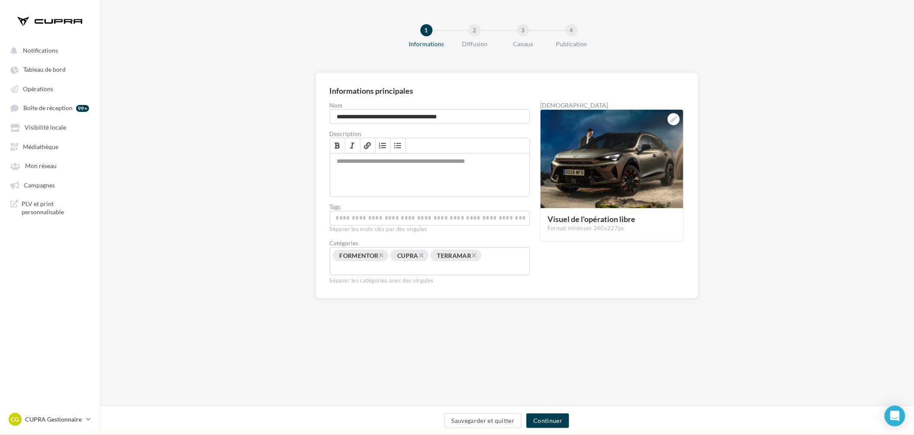
click at [496, 256] on div "× FORMENTOR × CUPRA × TERRAMAR" at bounding box center [430, 263] width 196 height 26
click at [467, 264] on div "× FORMENTOR × CUPRA × TERRAMAR" at bounding box center [430, 263] width 196 height 26
click at [412, 267] on div "× FORMENTOR × CUPRA × TERRAMAR" at bounding box center [430, 263] width 196 height 26
click at [674, 119] on icon at bounding box center [674, 119] width 7 height 7
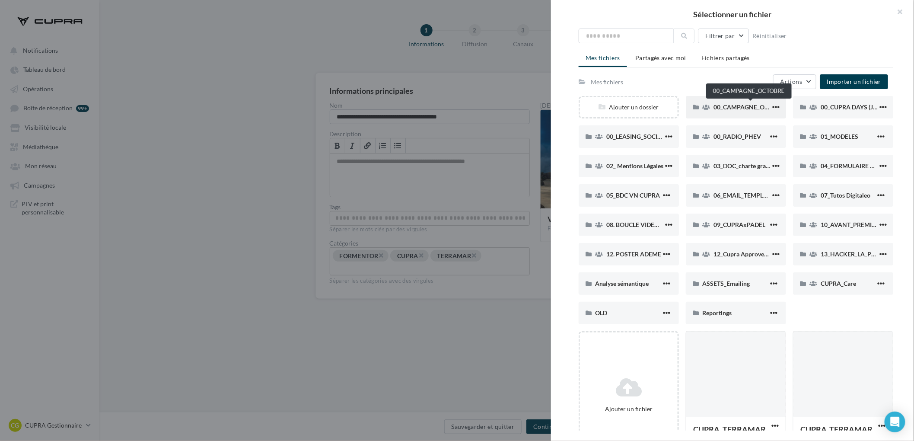
click at [716, 108] on span "00_CAMPAGNE_OCTOBRE" at bounding box center [751, 106] width 74 height 7
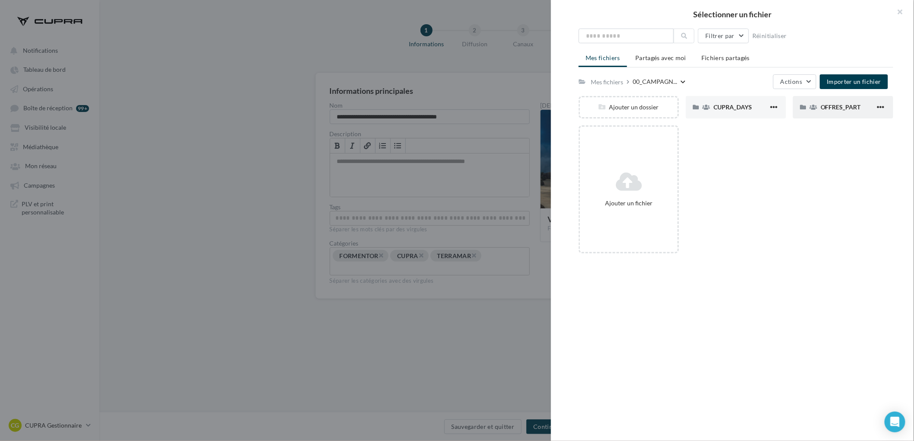
click at [819, 100] on div "OFFRES_PART" at bounding box center [843, 107] width 100 height 22
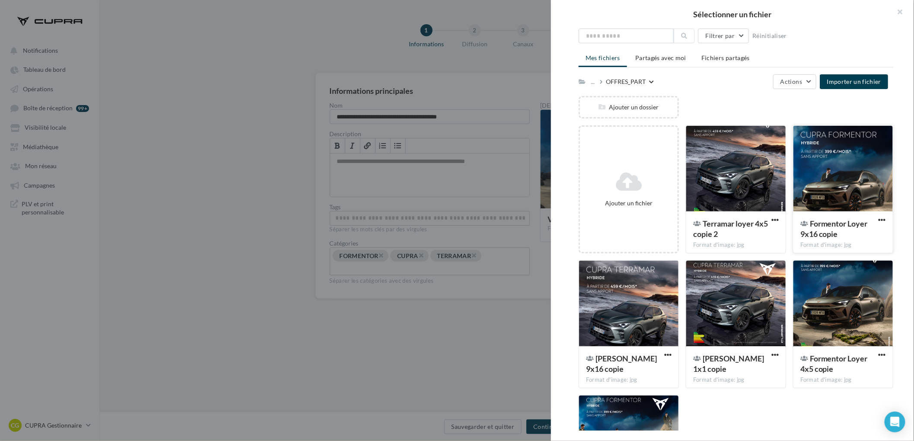
click at [848, 191] on div at bounding box center [843, 169] width 99 height 86
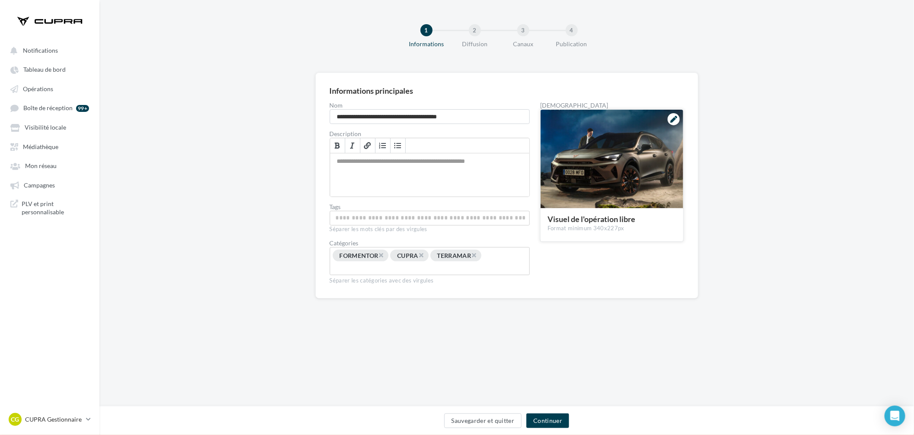
click at [672, 119] on icon at bounding box center [674, 119] width 7 height 7
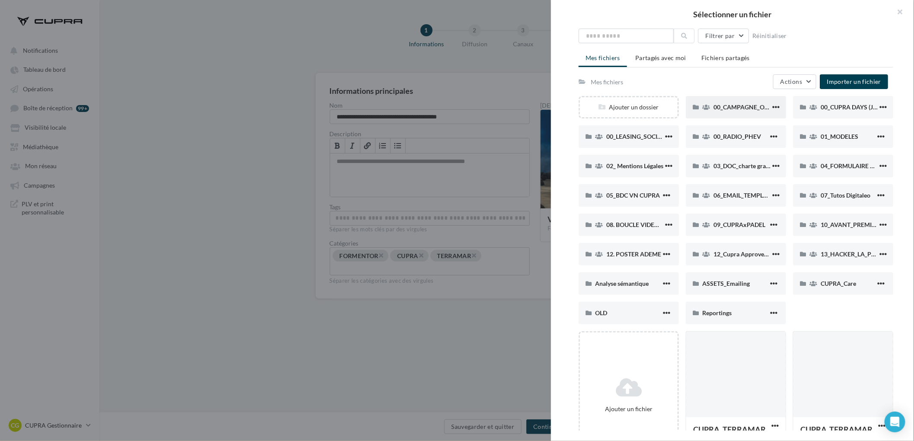
click at [745, 112] on div "00_CAMPAGNE_OCTOBRE" at bounding box center [736, 107] width 100 height 22
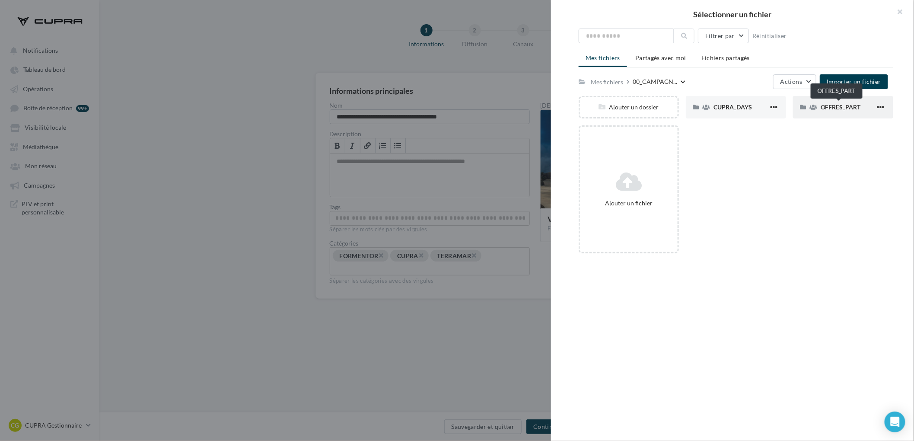
click at [842, 103] on span "OFFRES_PART" at bounding box center [841, 106] width 40 height 7
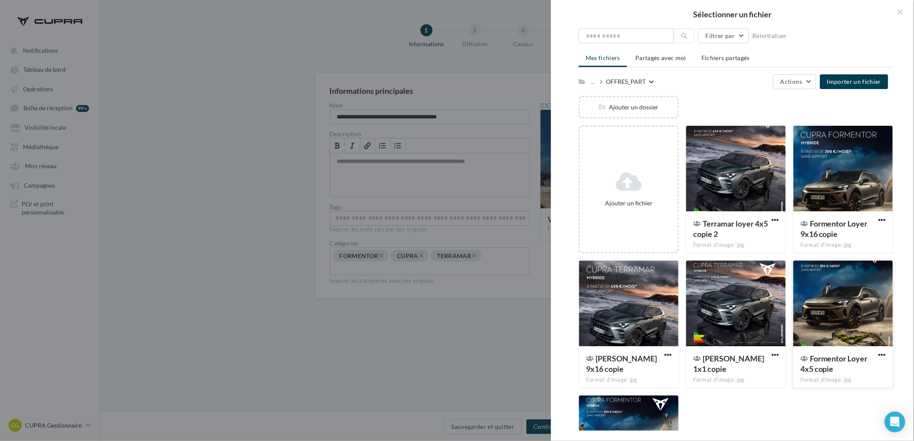
click at [837, 326] on div at bounding box center [843, 304] width 99 height 86
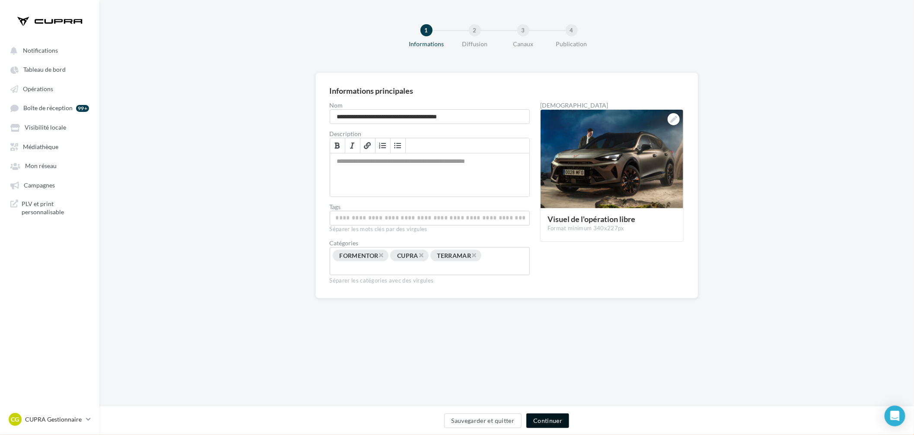
click at [557, 419] on button "Continuer" at bounding box center [548, 421] width 43 height 15
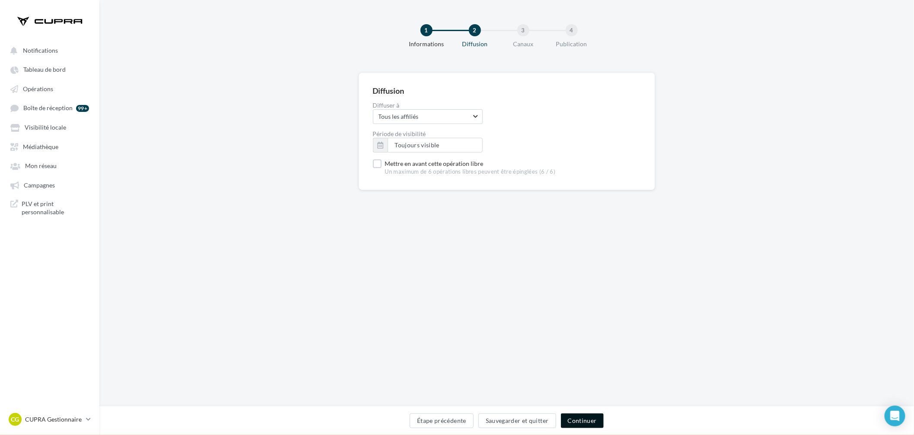
click at [585, 419] on button "Continuer" at bounding box center [582, 421] width 43 height 15
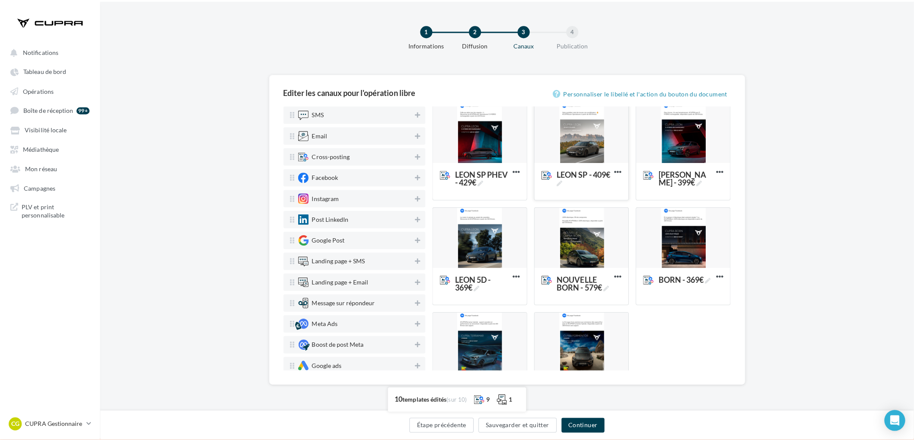
scroll to position [156, 0]
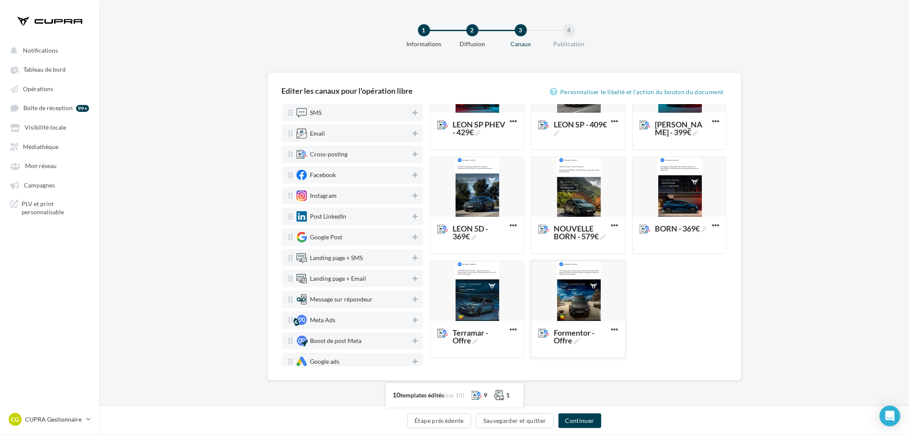
click at [598, 284] on div at bounding box center [578, 292] width 93 height 61
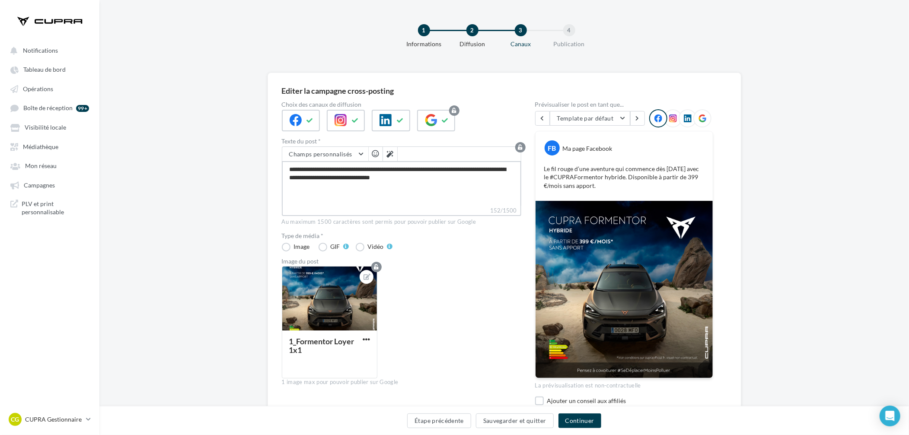
click at [415, 176] on textarea "**********" at bounding box center [402, 183] width 240 height 45
paste textarea
type textarea "**********"
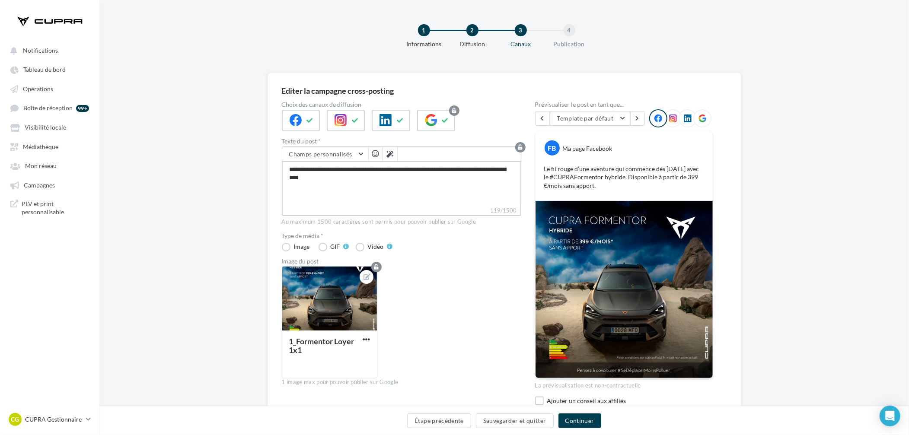
type textarea "**********"
click at [444, 313] on div "1_Formentor Loyer 1x1" at bounding box center [405, 325] width 246 height 119
click at [333, 309] on div at bounding box center [329, 298] width 95 height 65
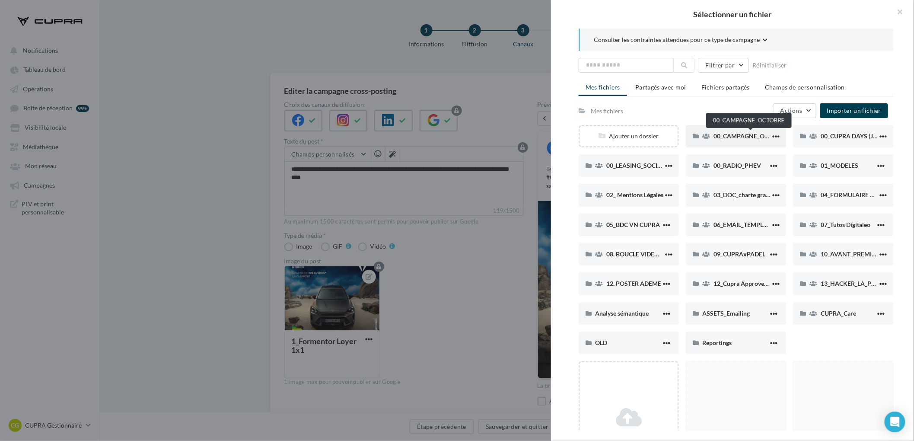
click at [738, 138] on span "00_CAMPAGNE_OCTOBRE" at bounding box center [751, 135] width 74 height 7
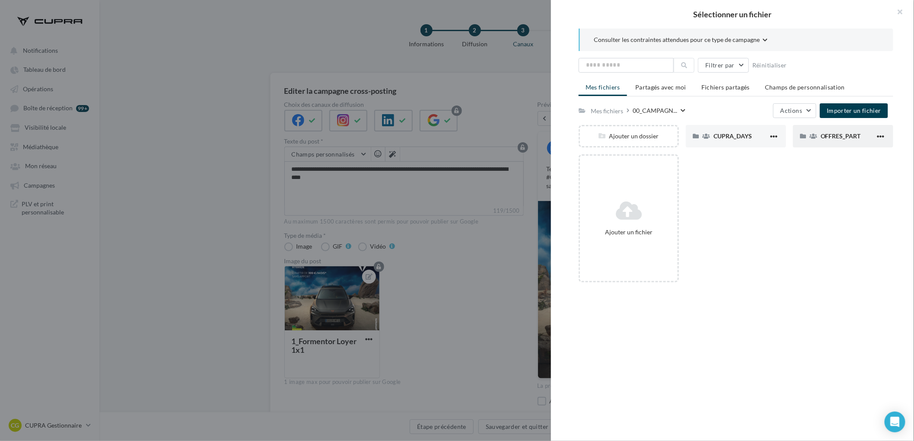
click at [824, 143] on div "OFFRES_PART" at bounding box center [843, 136] width 100 height 22
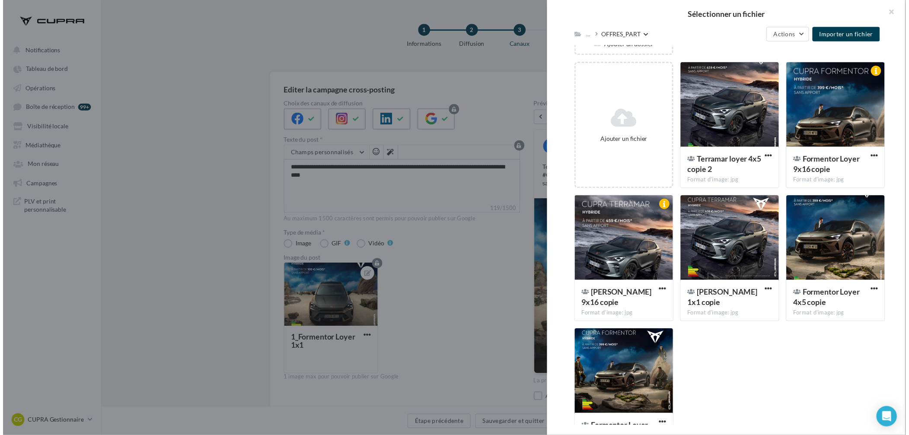
scroll to position [85, 0]
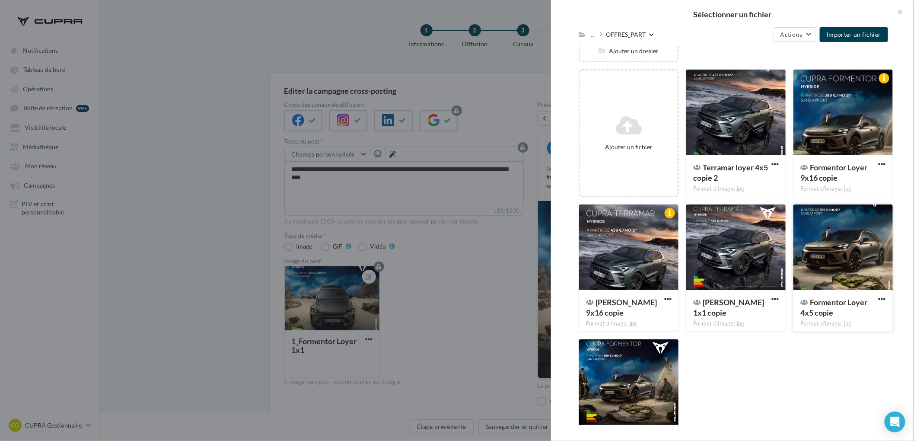
click at [838, 258] on div at bounding box center [843, 248] width 99 height 86
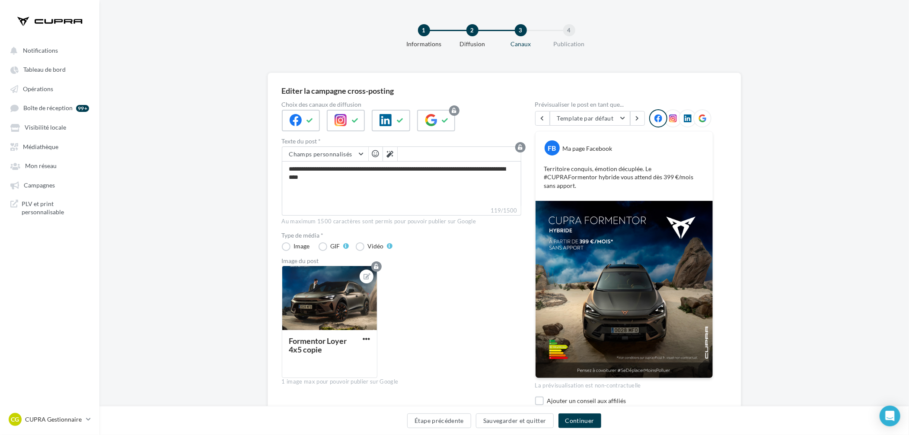
scroll to position [32, 0]
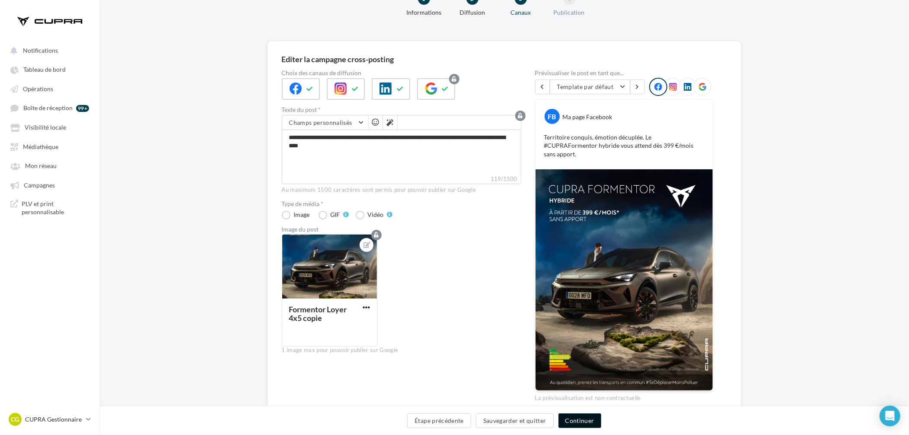
click at [576, 420] on button "Continuer" at bounding box center [580, 421] width 43 height 15
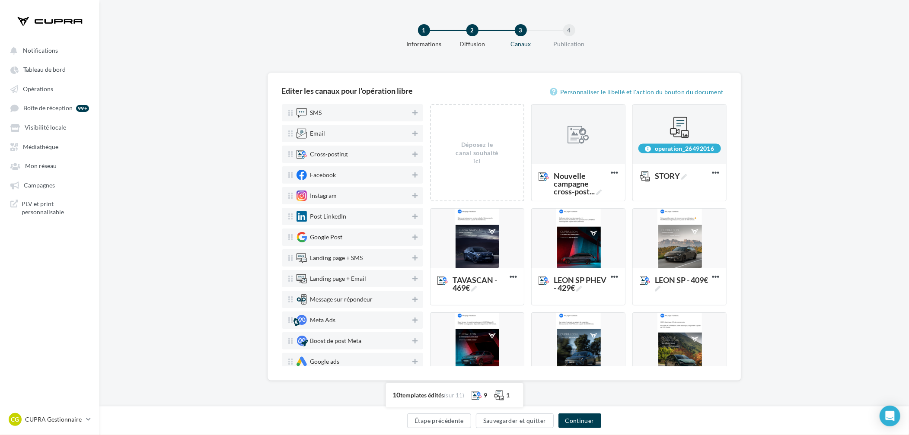
scroll to position [0, 0]
click at [586, 189] on span "Nouvelle campagne cross-post ..." at bounding box center [581, 183] width 54 height 23
click at [586, 189] on textarea "Nouvelle campagne cross-post ... Nouvelle campagne cross-posting" at bounding box center [568, 184] width 68 height 34
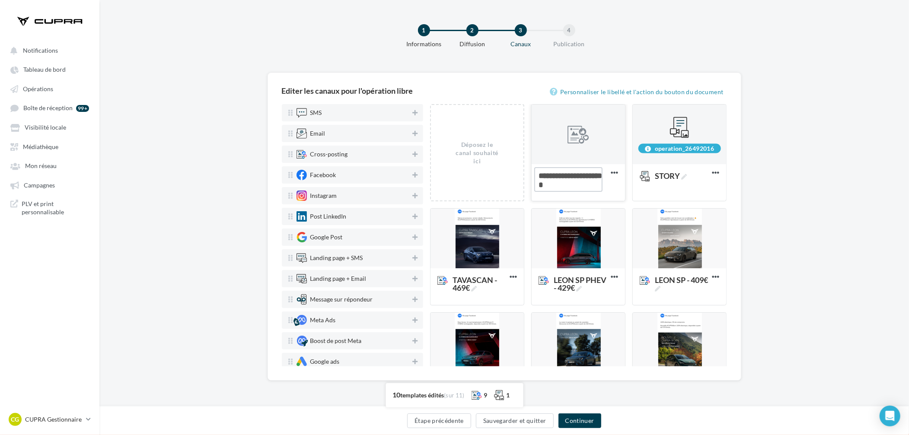
type textarea "**********"
click at [579, 154] on div at bounding box center [578, 135] width 93 height 61
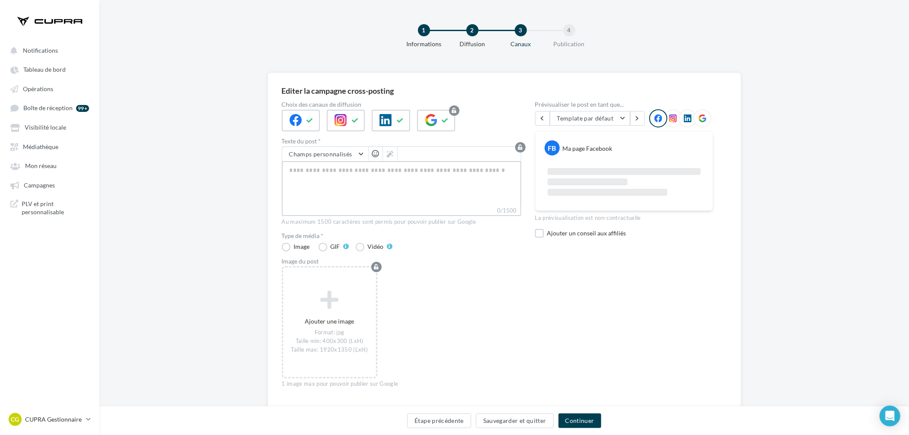
click at [381, 171] on textarea "0/1500" at bounding box center [402, 183] width 240 height 45
paste textarea "**********"
type textarea "**********"
click at [352, 118] on icon at bounding box center [355, 121] width 7 height 6
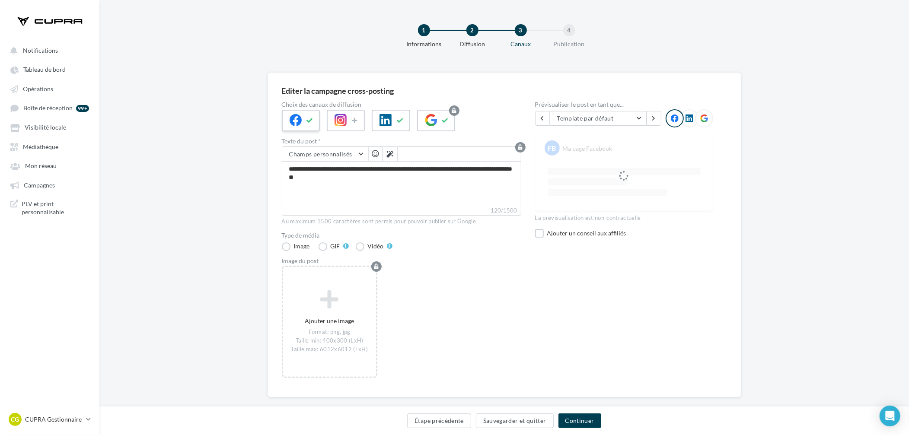
click at [311, 124] on button at bounding box center [310, 120] width 10 height 13
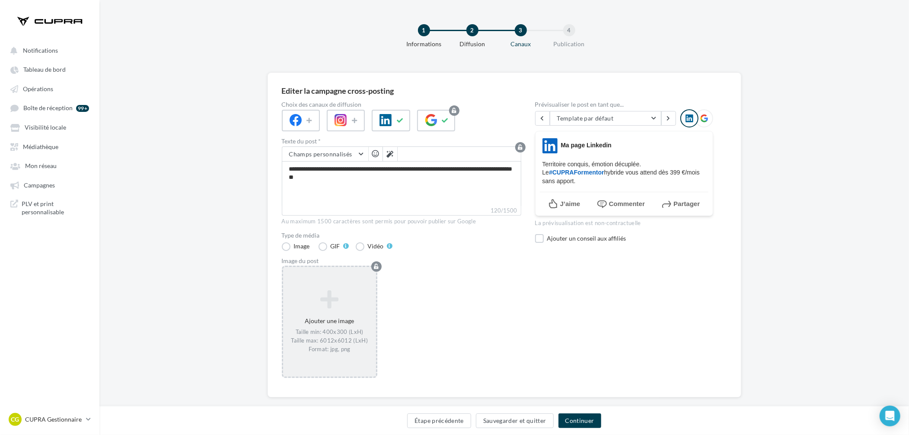
click at [354, 290] on icon at bounding box center [330, 299] width 86 height 21
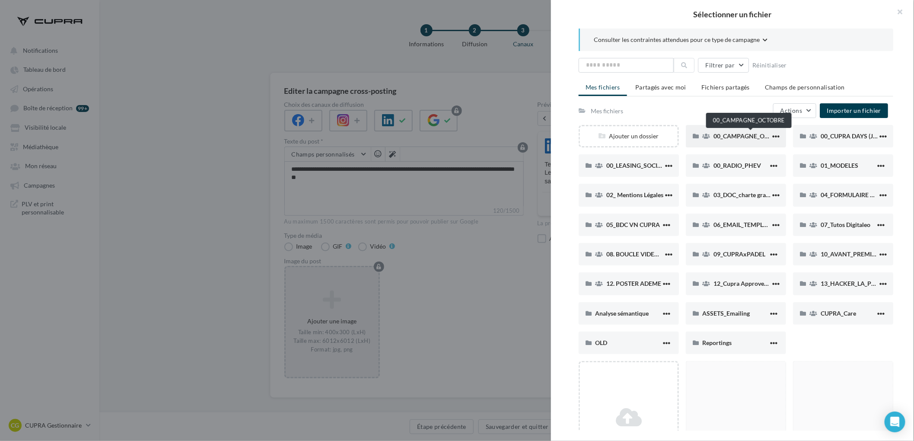
click at [743, 132] on span "00_CAMPAGNE_OCTOBRE" at bounding box center [751, 135] width 74 height 7
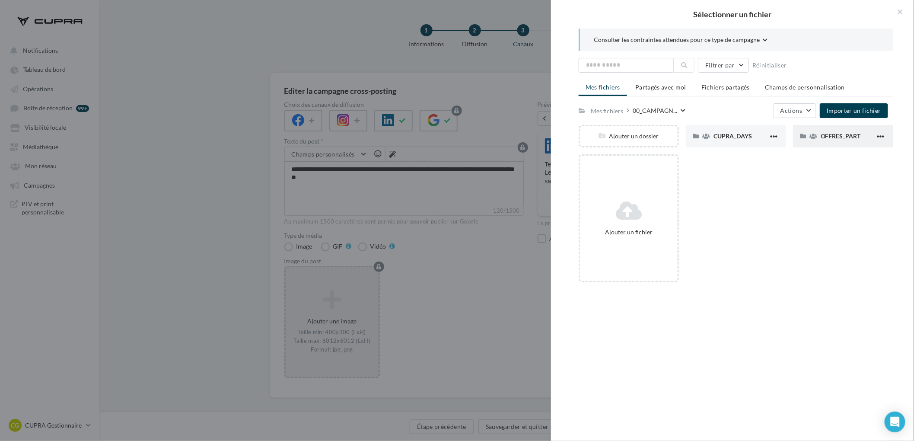
click at [831, 129] on div "OFFRES_PART" at bounding box center [843, 136] width 100 height 22
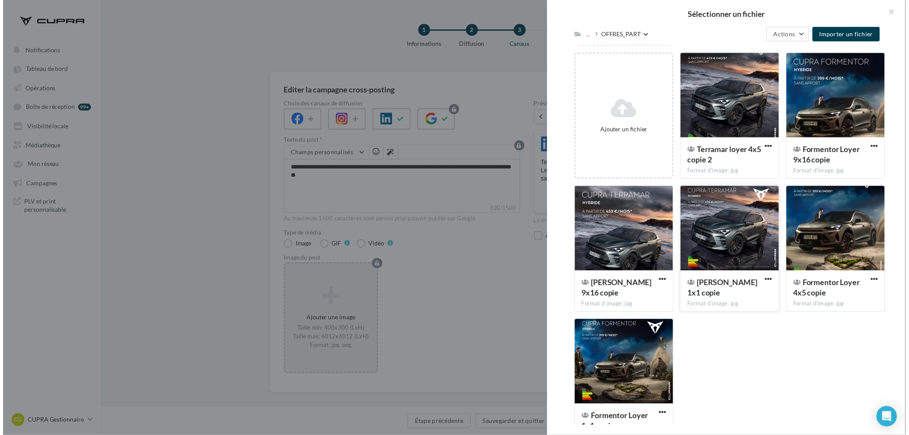
scroll to position [110, 0]
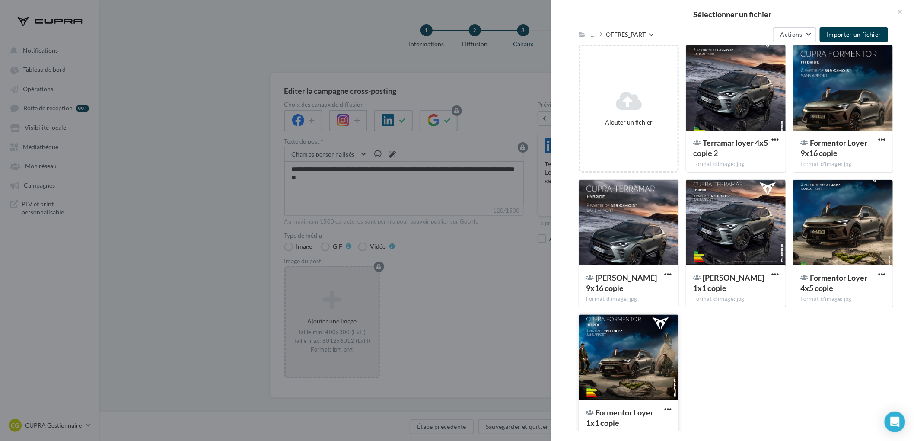
click at [618, 398] on div at bounding box center [628, 358] width 99 height 86
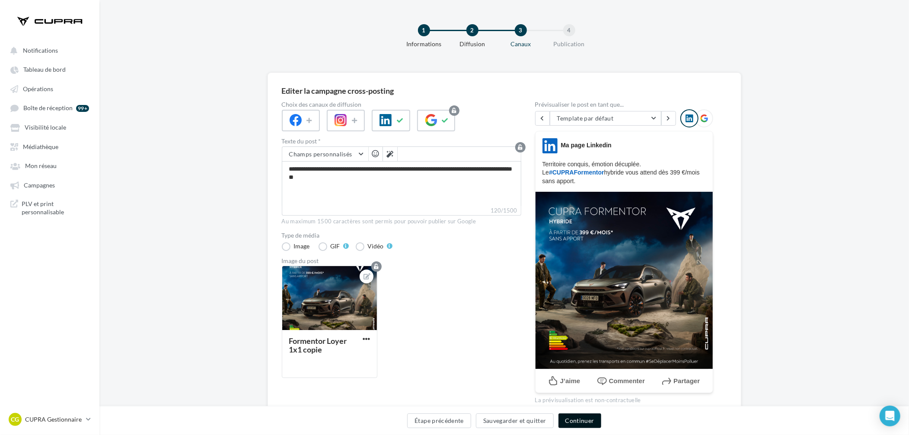
click at [587, 424] on button "Continuer" at bounding box center [580, 421] width 43 height 15
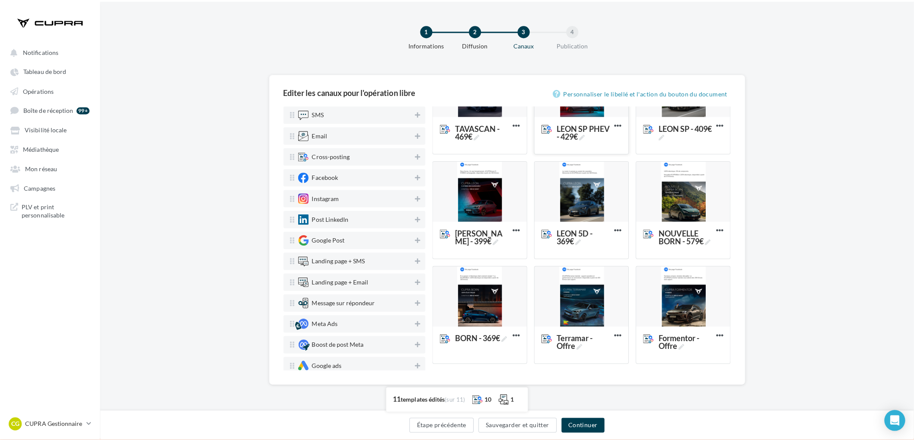
scroll to position [156, 0]
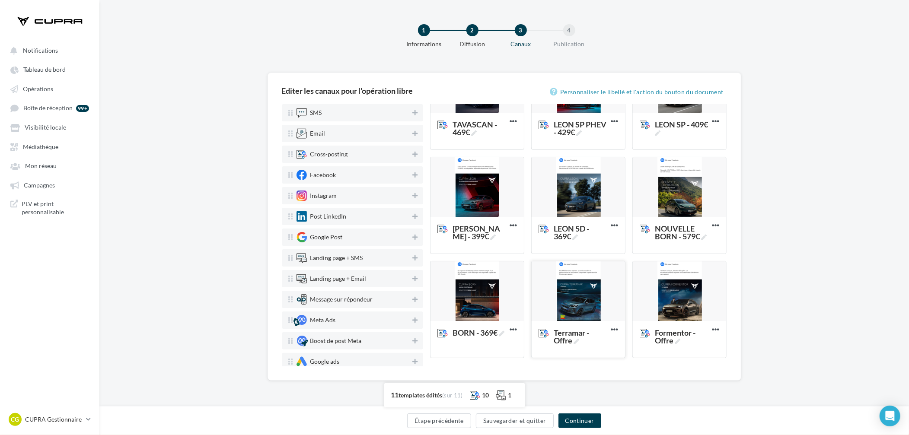
click at [597, 291] on div at bounding box center [578, 292] width 93 height 61
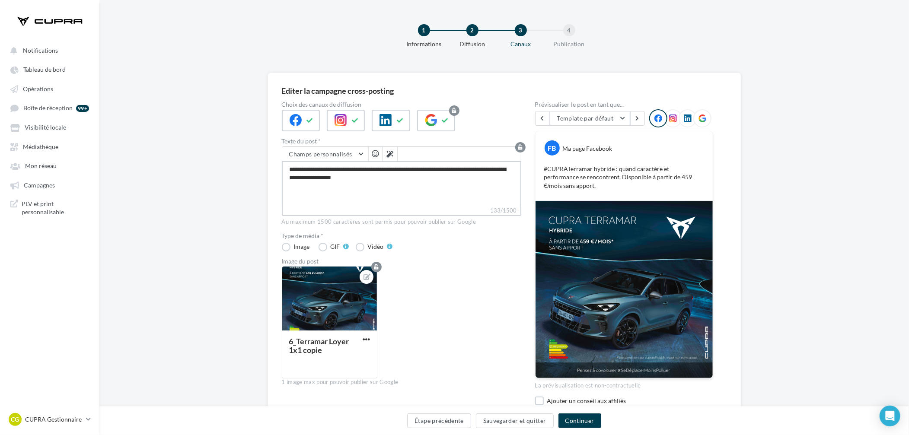
click at [388, 176] on textarea "**********" at bounding box center [402, 183] width 240 height 45
paste textarea
type textarea "**********"
click at [388, 176] on textarea "**********" at bounding box center [402, 183] width 240 height 45
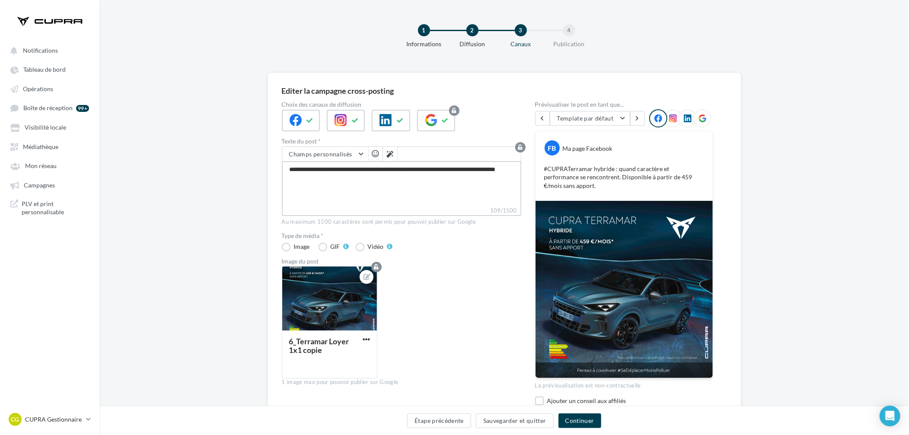
click at [372, 188] on textarea "**********" at bounding box center [402, 183] width 240 height 45
type textarea "**********"
click at [365, 340] on span "button" at bounding box center [366, 339] width 7 height 7
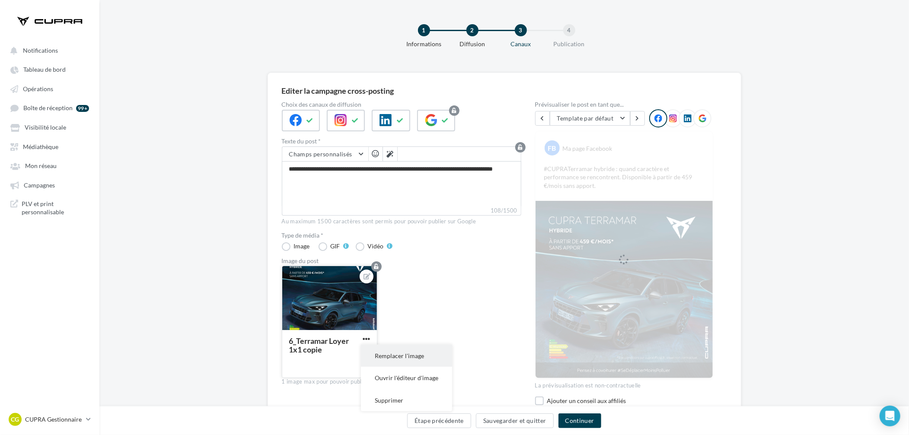
click at [409, 358] on button "Remplacer l'image" at bounding box center [406, 356] width 91 height 22
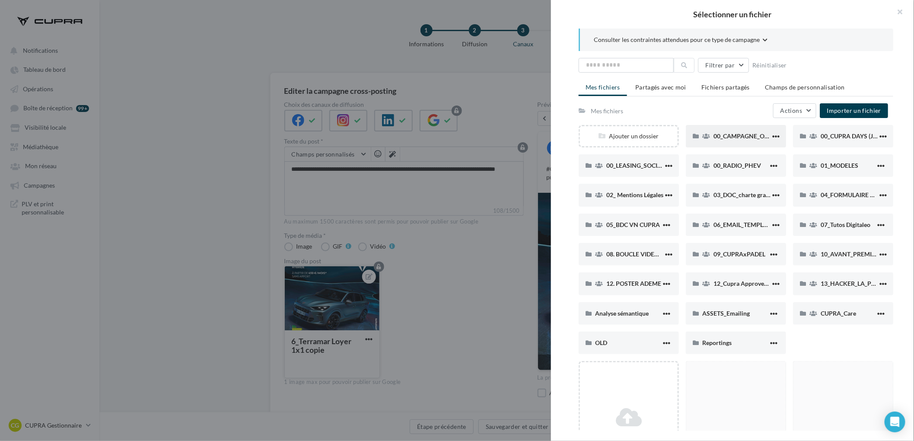
click at [716, 137] on span "00_CAMPAGNE_OCTOBRE" at bounding box center [751, 135] width 74 height 7
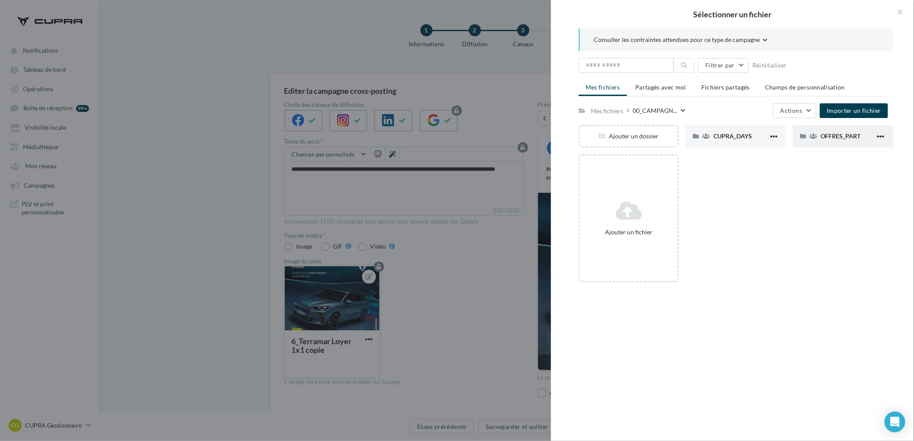
click at [800, 135] on icon at bounding box center [803, 136] width 6 height 6
click at [821, 133] on span "OFFRES_PART" at bounding box center [841, 135] width 40 height 7
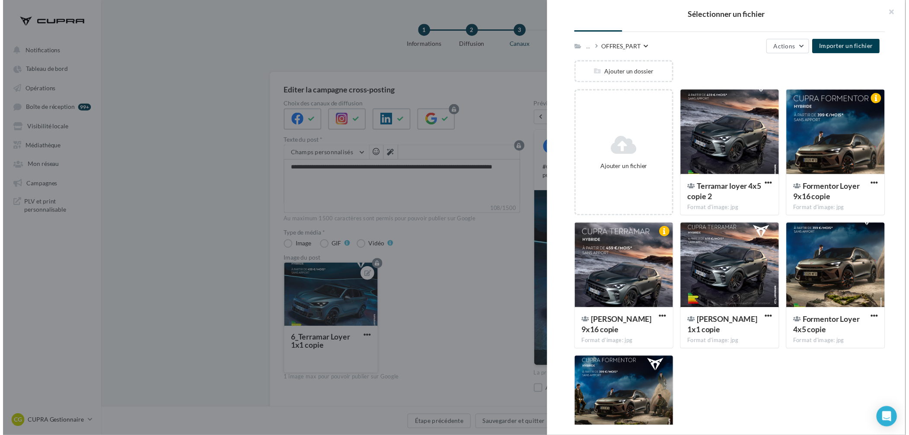
scroll to position [65, 0]
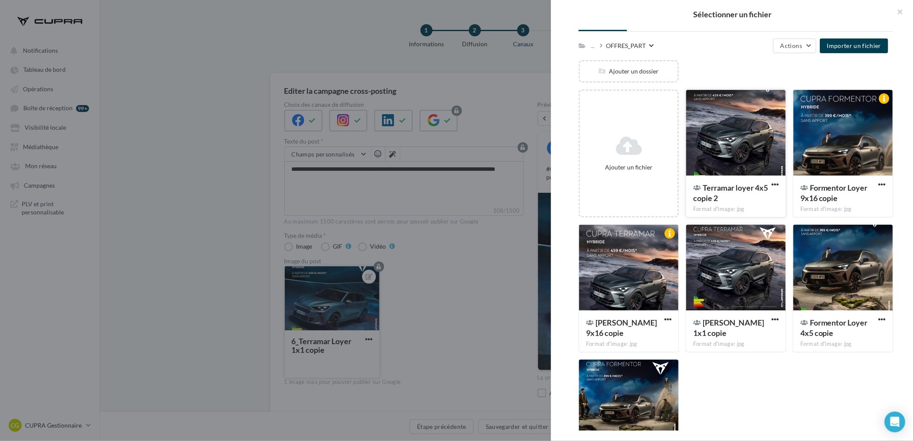
click at [722, 152] on div at bounding box center [736, 133] width 99 height 86
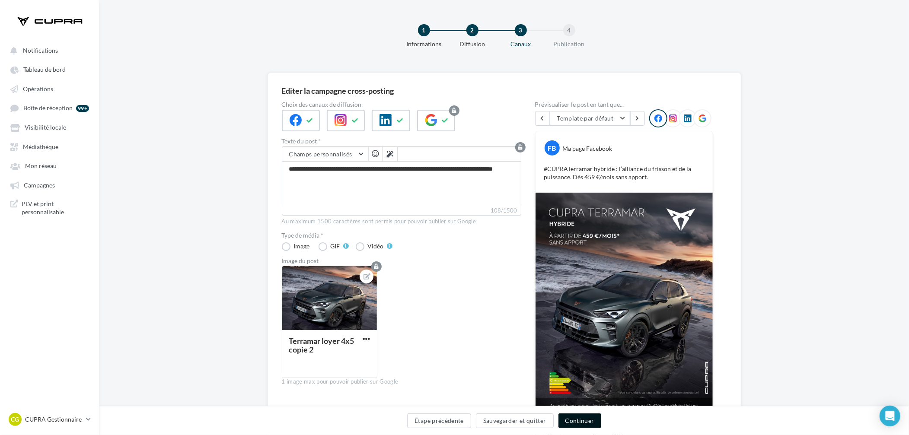
click at [576, 422] on button "Continuer" at bounding box center [580, 421] width 43 height 15
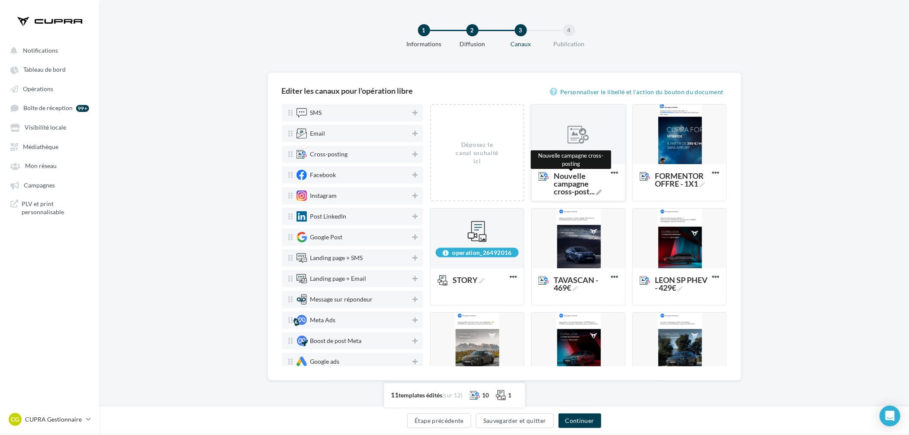
click at [595, 190] on span "..." at bounding box center [592, 192] width 5 height 10
click at [598, 190] on textarea "Nouvelle campagne cross-post ... Nouvelle campagne cross-posting" at bounding box center [568, 184] width 68 height 34
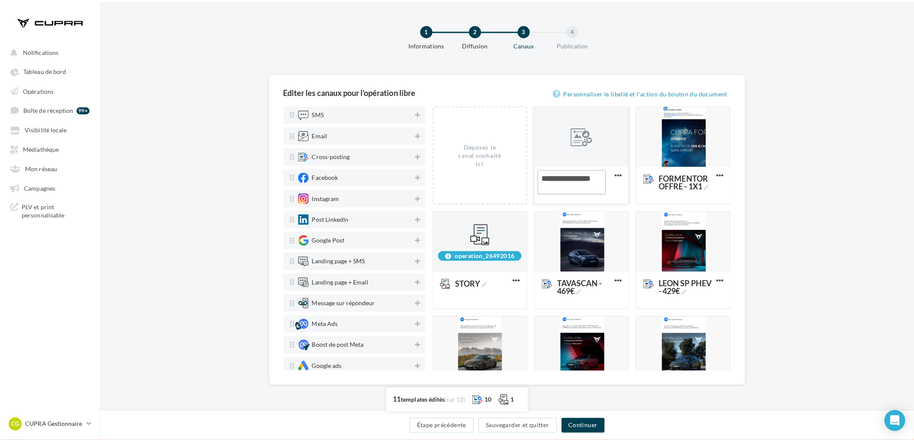
scroll to position [0, 0]
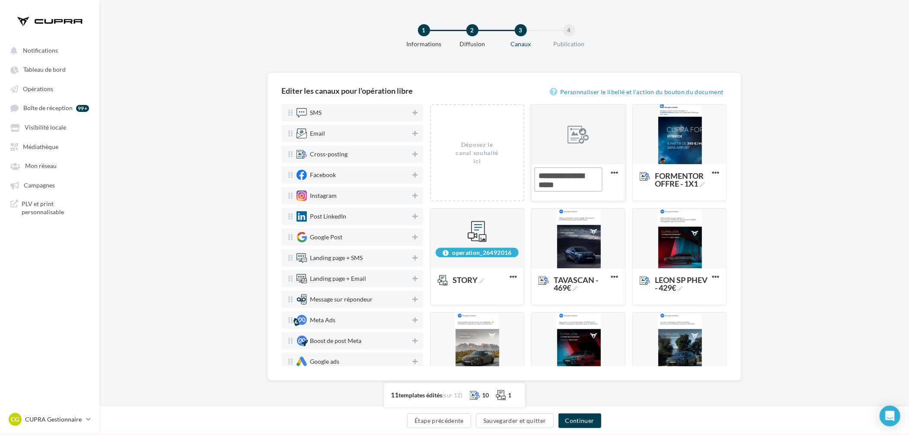
type textarea "**********"
click at [580, 123] on div at bounding box center [578, 135] width 93 height 61
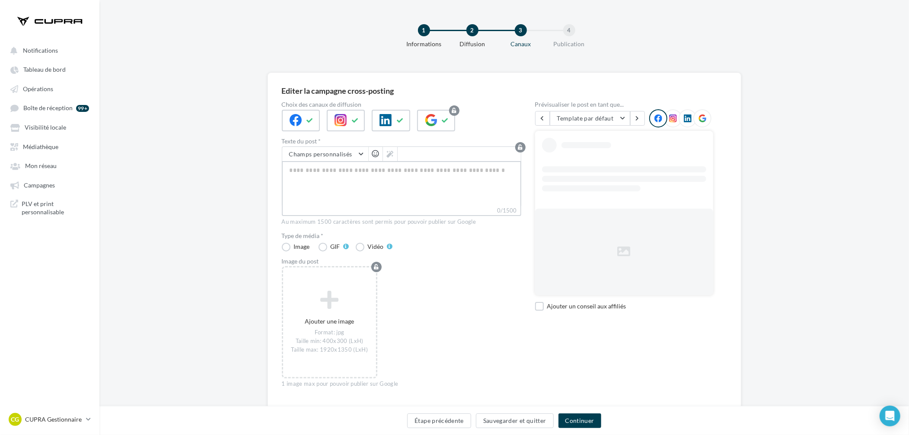
click at [393, 190] on textarea "0/1500" at bounding box center [402, 183] width 240 height 45
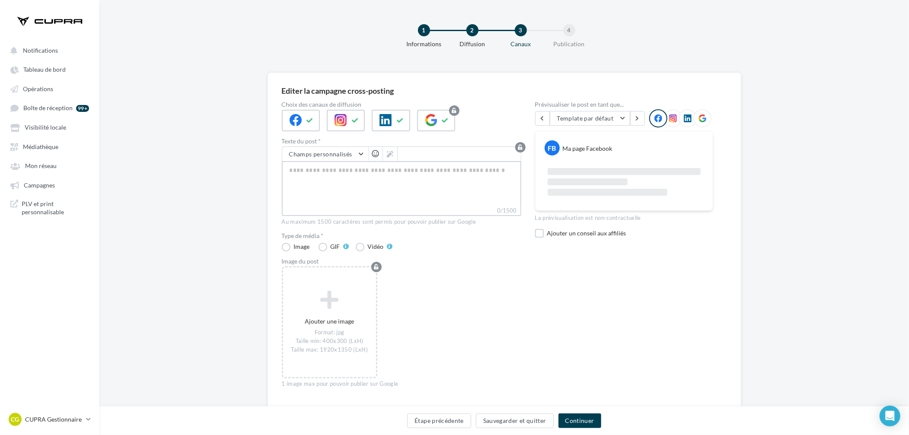
paste textarea "**********"
type textarea "**********"
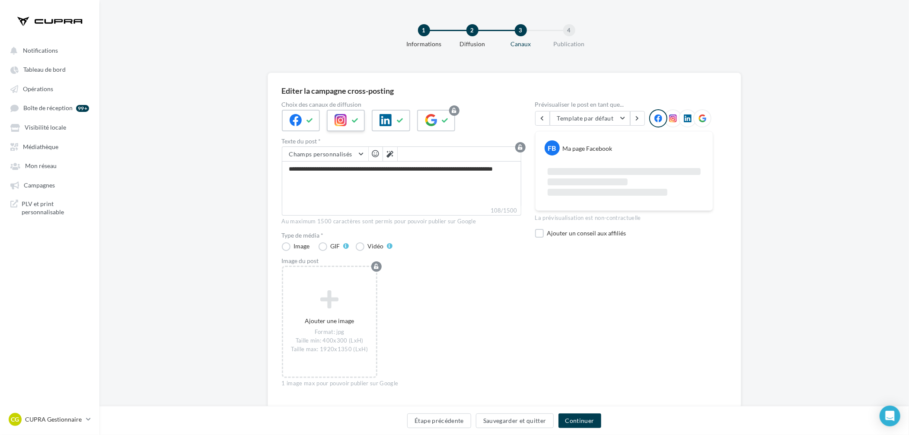
click at [356, 116] on button at bounding box center [355, 120] width 10 height 13
click at [307, 118] on icon at bounding box center [310, 121] width 7 height 6
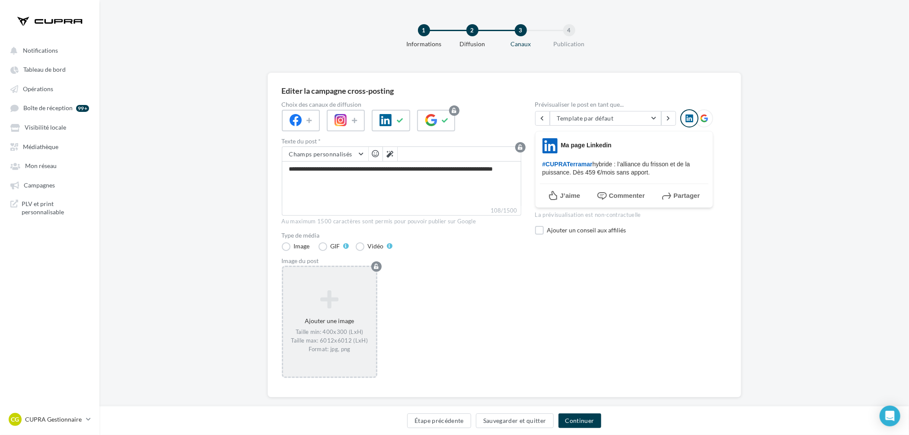
click at [334, 317] on div "Ajouter une image Taille min: 400x300 (LxH) Taille max: 6012x6012 (LxH) Format:…" at bounding box center [329, 322] width 93 height 72
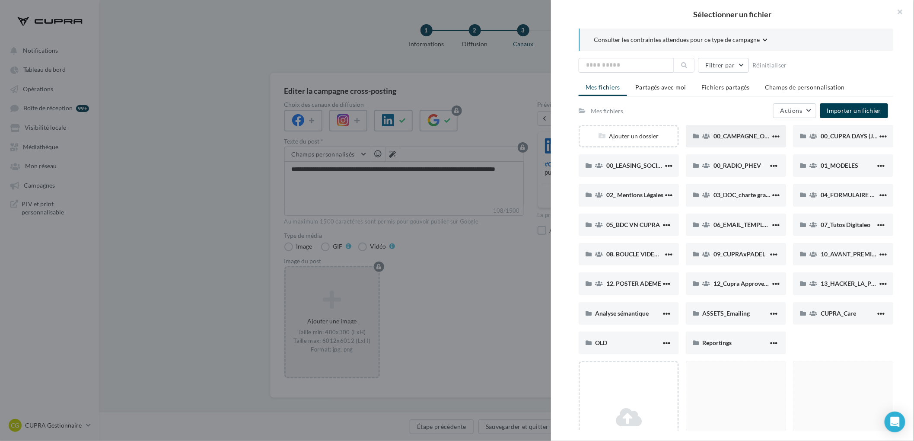
click at [732, 137] on span "00_CAMPAGNE_OCTOBRE" at bounding box center [751, 135] width 74 height 7
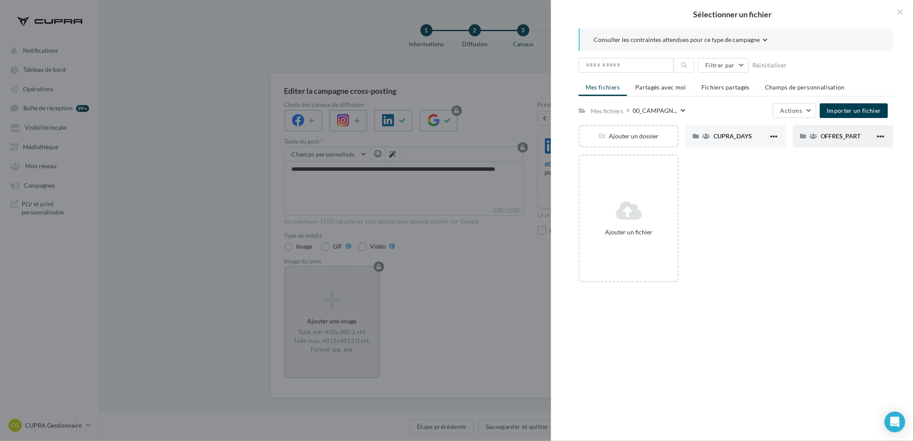
click at [814, 137] on div "OFFRES_PART" at bounding box center [843, 136] width 100 height 22
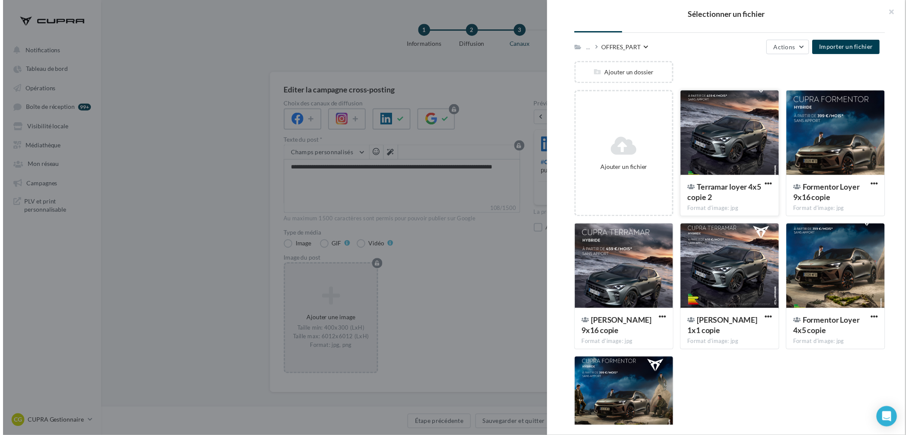
scroll to position [77, 0]
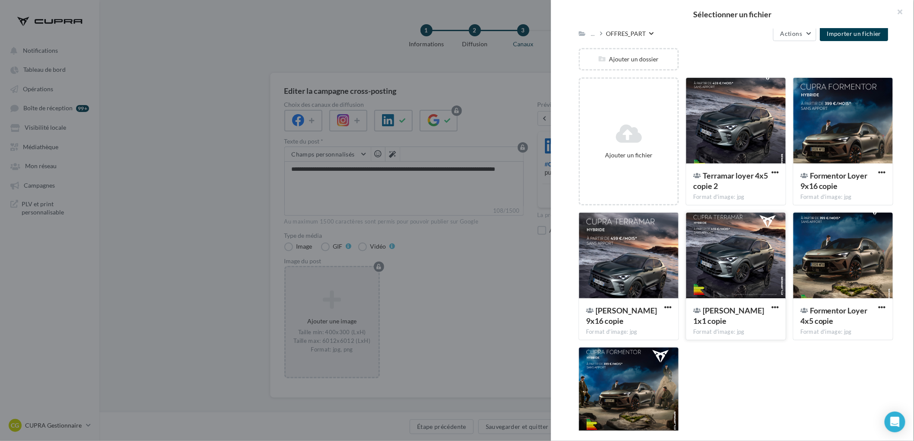
click at [717, 302] on div "[PERSON_NAME] 1x1 copie Format d'image: jpg" at bounding box center [736, 318] width 99 height 41
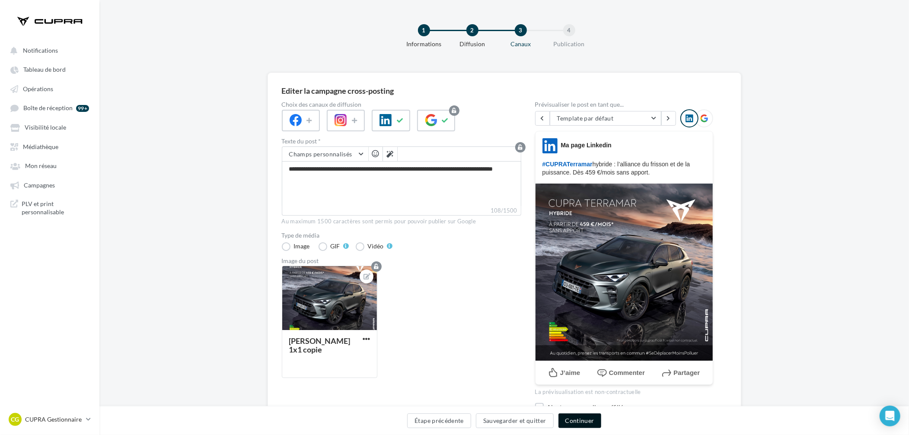
click at [582, 424] on button "Continuer" at bounding box center [580, 421] width 43 height 15
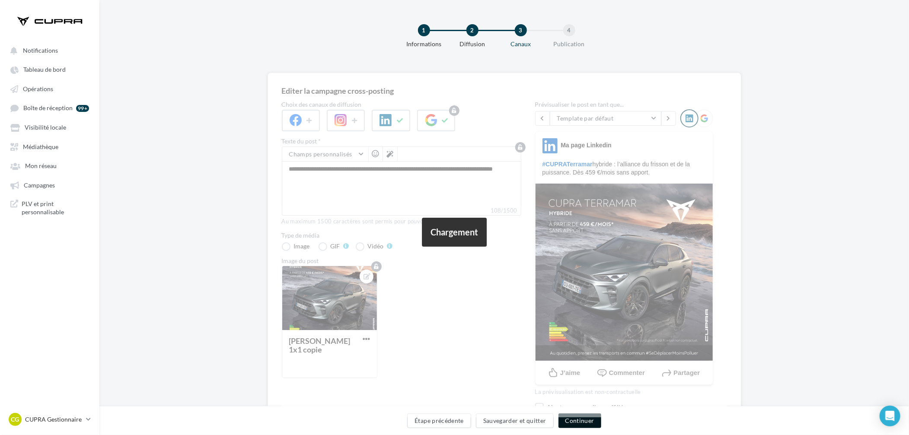
click at [582, 424] on button "Continuer" at bounding box center [580, 421] width 43 height 15
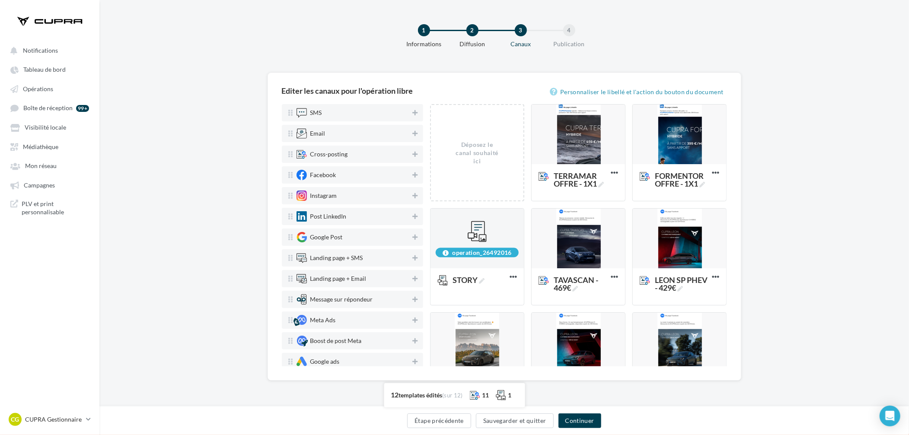
scroll to position [222, 0]
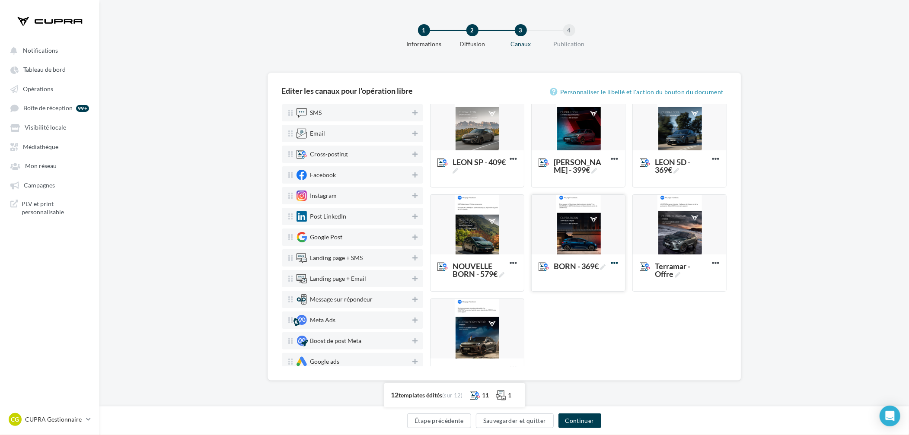
click at [611, 263] on icon at bounding box center [614, 263] width 21 height 21
click at [578, 322] on div "Déposez le canal souhaité ici TERRAMAR OFFRE - 1X1 Editer Prévisualiser Dupliqu…" at bounding box center [582, 142] width 304 height 521
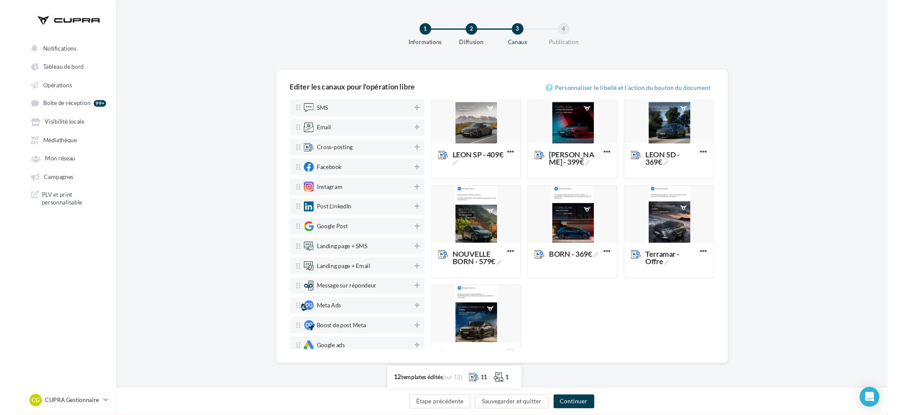
scroll to position [260, 0]
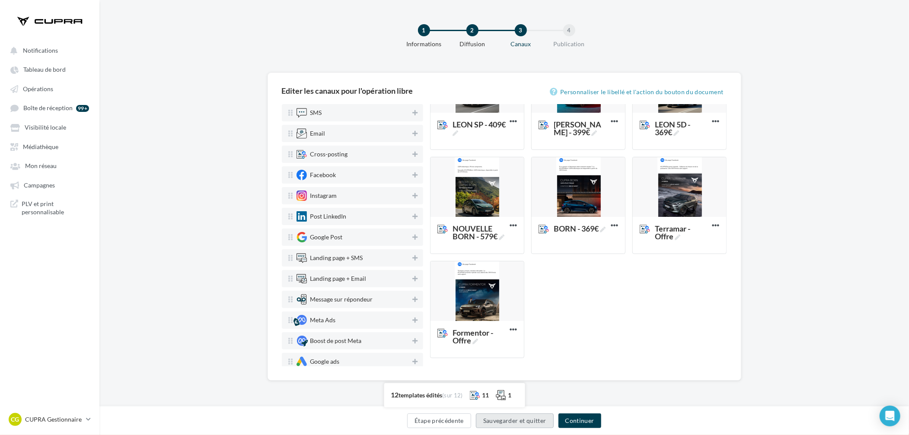
click at [530, 425] on button "Sauvegarder et quitter" at bounding box center [515, 421] width 78 height 15
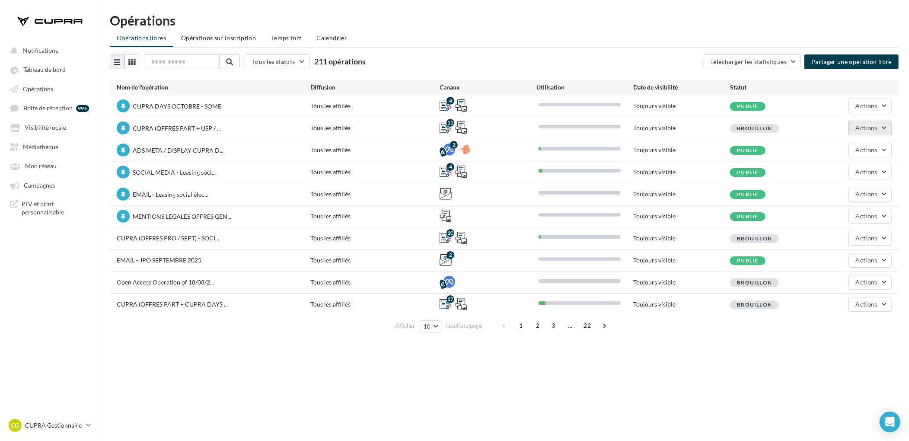
click at [877, 126] on span "Actions" at bounding box center [867, 127] width 22 height 7
click at [856, 144] on button "Editer" at bounding box center [846, 148] width 92 height 22
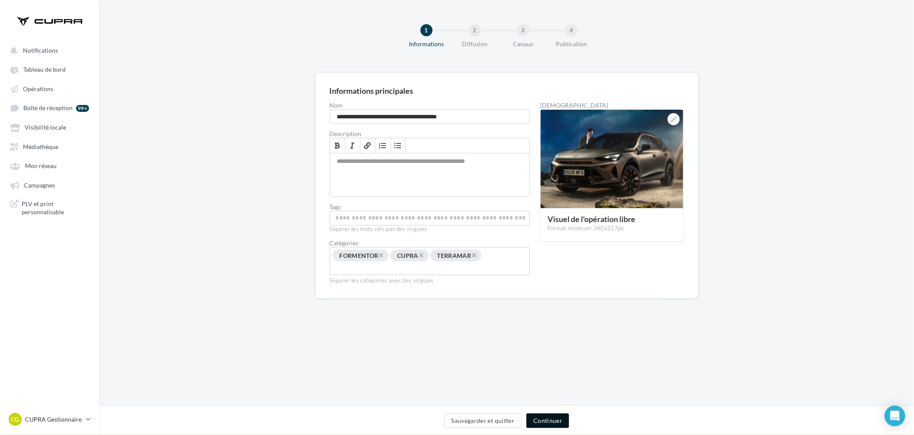
click at [553, 417] on button "Continuer" at bounding box center [548, 421] width 43 height 15
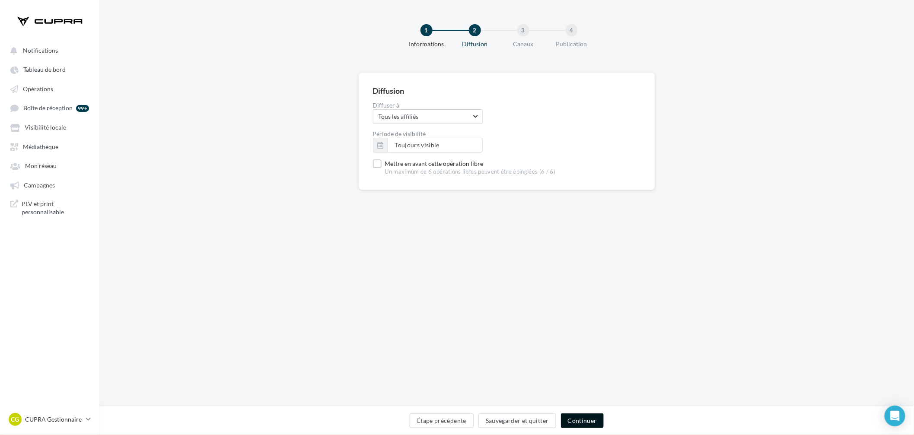
click at [601, 418] on button "Continuer" at bounding box center [582, 421] width 43 height 15
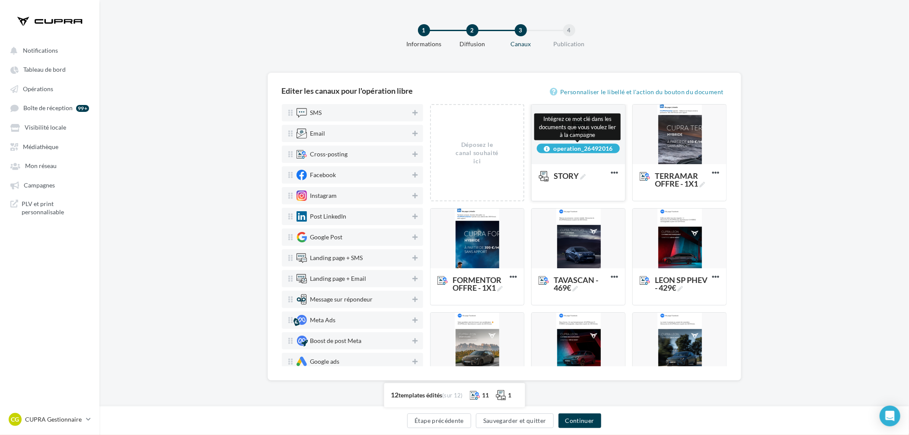
click at [568, 149] on div "operation_26492016" at bounding box center [578, 149] width 83 height 10
copy div "operation_26492016"
click at [529, 428] on button "Sauvegarder et quitter" at bounding box center [515, 421] width 78 height 15
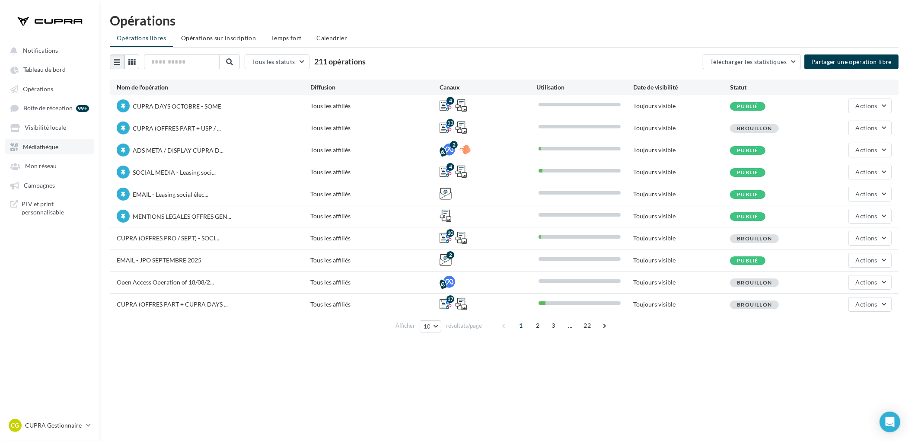
click at [51, 145] on span "Médiathèque" at bounding box center [40, 146] width 35 height 7
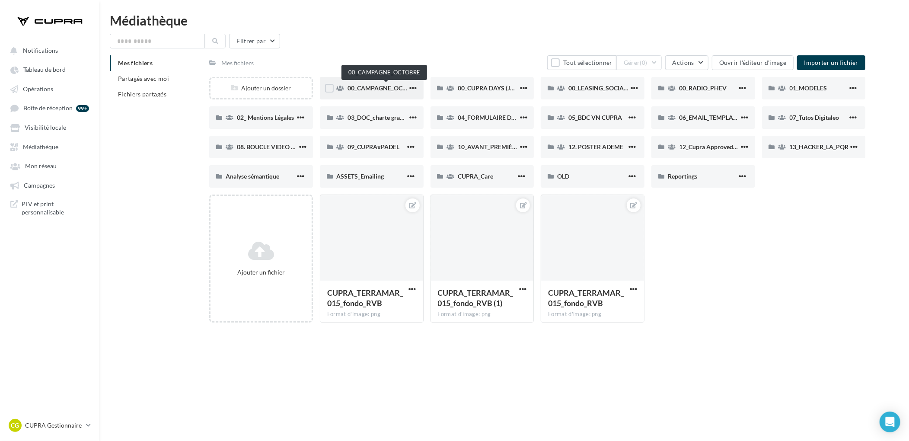
click at [394, 88] on span "00_CAMPAGNE_OCTOBRE" at bounding box center [385, 87] width 74 height 7
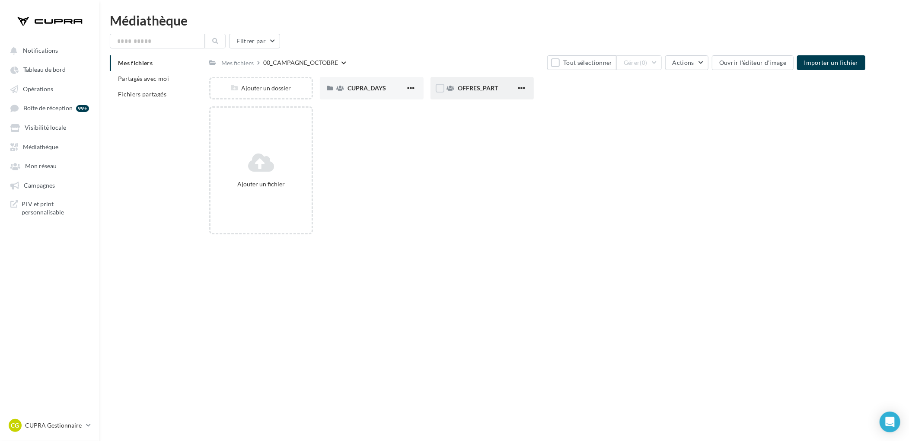
click at [467, 92] on div "OFFRES_PART" at bounding box center [487, 88] width 58 height 9
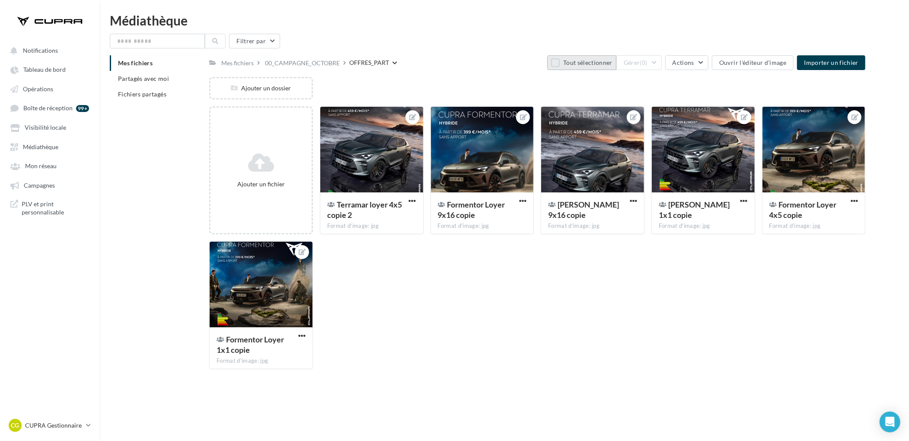
click at [569, 62] on button "Tout sélectionner" at bounding box center [581, 62] width 69 height 15
click at [648, 62] on span "(6)" at bounding box center [643, 62] width 7 height 7
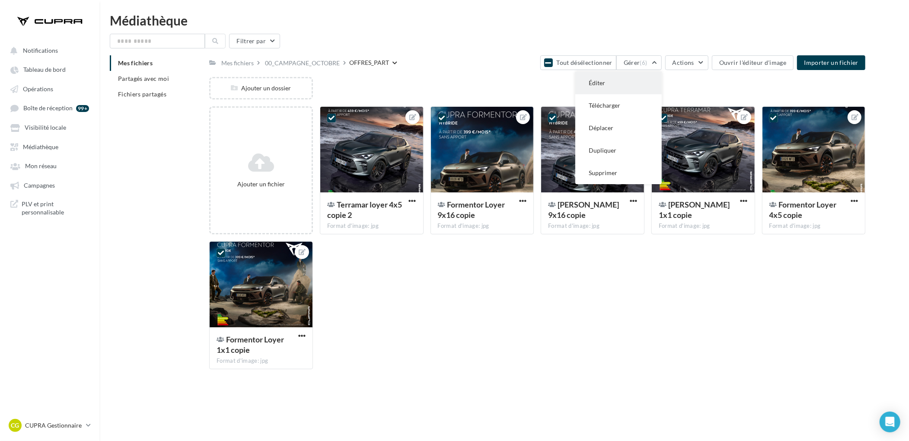
click at [646, 88] on button "Éditer" at bounding box center [619, 83] width 86 height 22
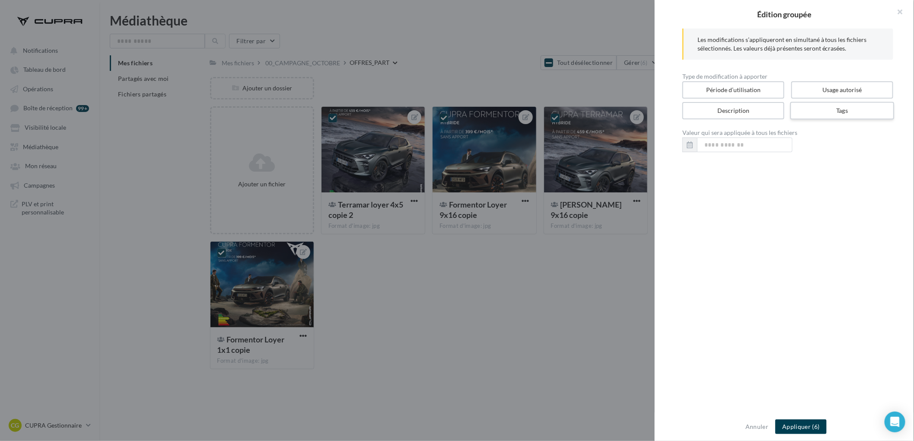
click at [813, 104] on label "Tags" at bounding box center [843, 111] width 104 height 18
click at [722, 142] on input "text" at bounding box center [785, 144] width 187 height 9
paste input "**********"
type input "**********"
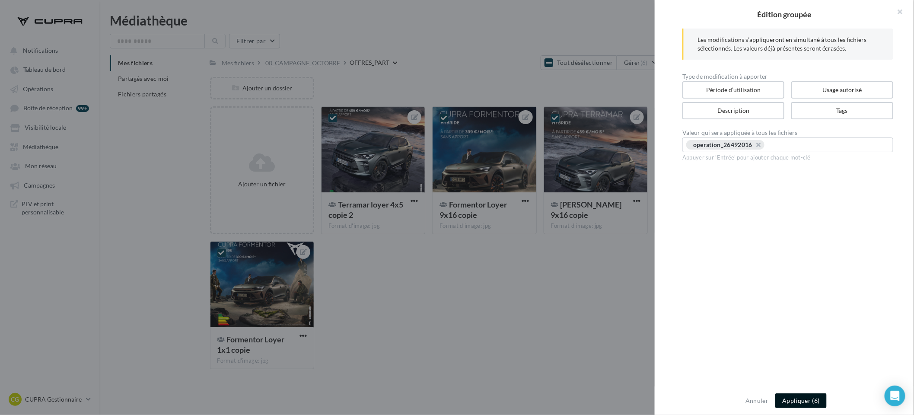
click at [801, 393] on button "Appliquer (6)" at bounding box center [801, 400] width 51 height 15
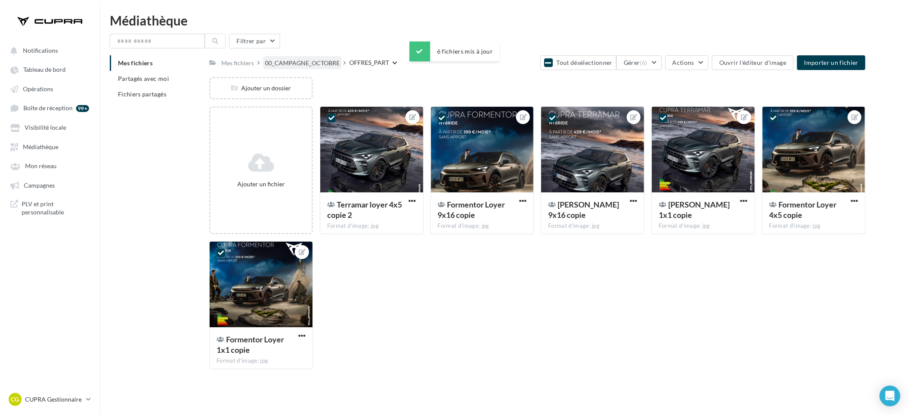
click at [301, 59] on div "00_CAMPAGNE_OCTOBRE" at bounding box center [302, 63] width 75 height 9
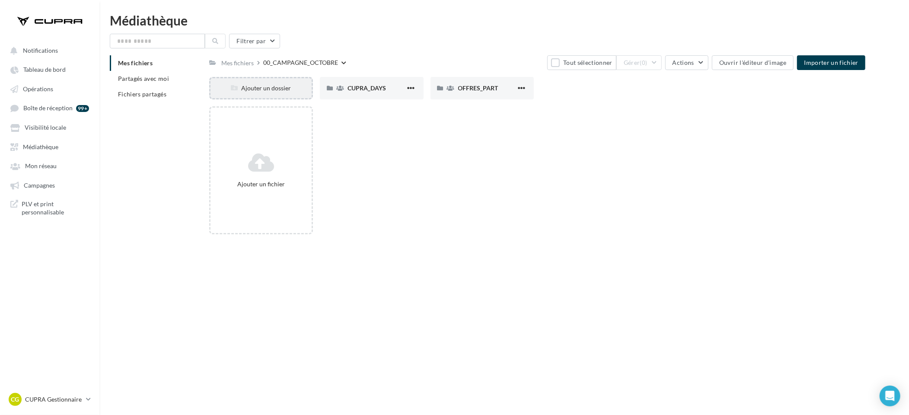
click at [276, 90] on div "Ajouter un dossier" at bounding box center [261, 88] width 101 height 9
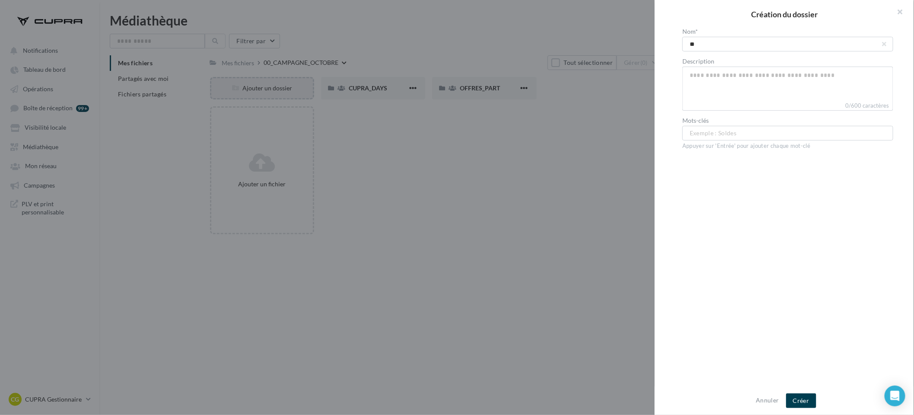
type input "***"
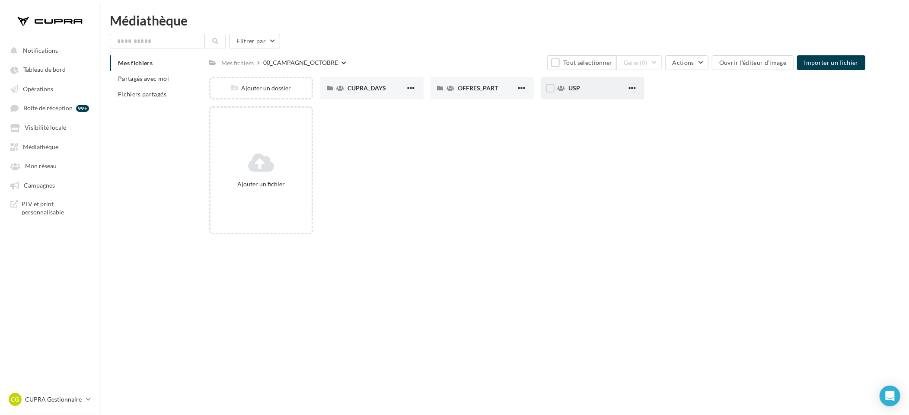
click at [599, 86] on div "USP" at bounding box center [598, 88] width 58 height 9
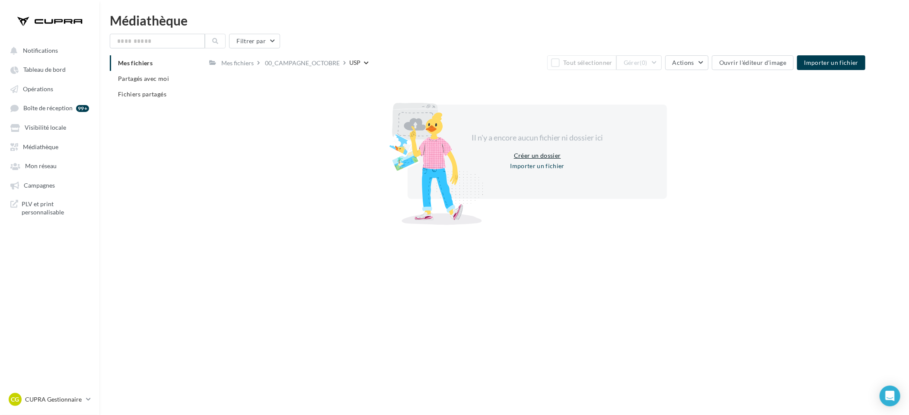
click at [523, 155] on button "Créer un dossier" at bounding box center [538, 155] width 54 height 10
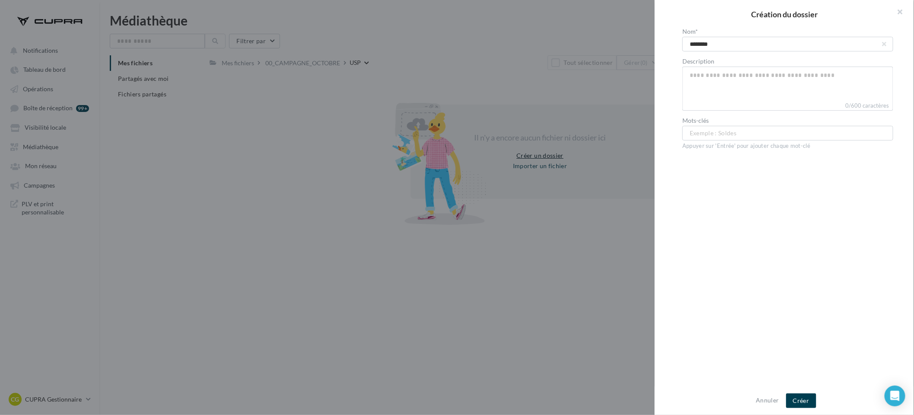
type input "*********"
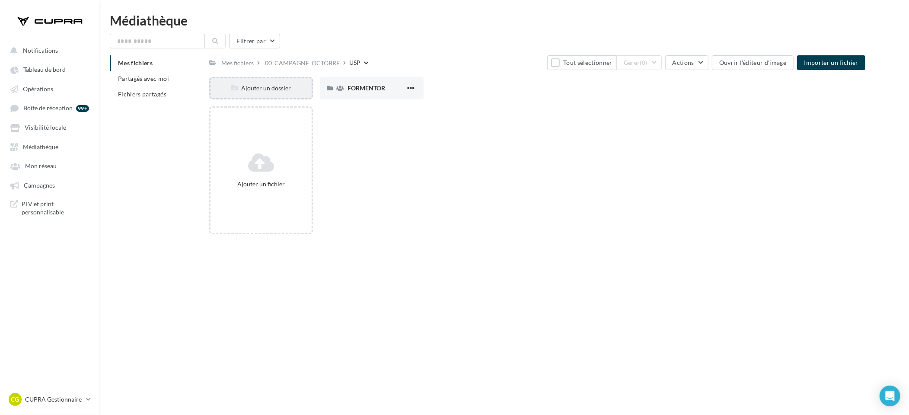
click at [278, 87] on div "Ajouter un dossier" at bounding box center [261, 88] width 101 height 9
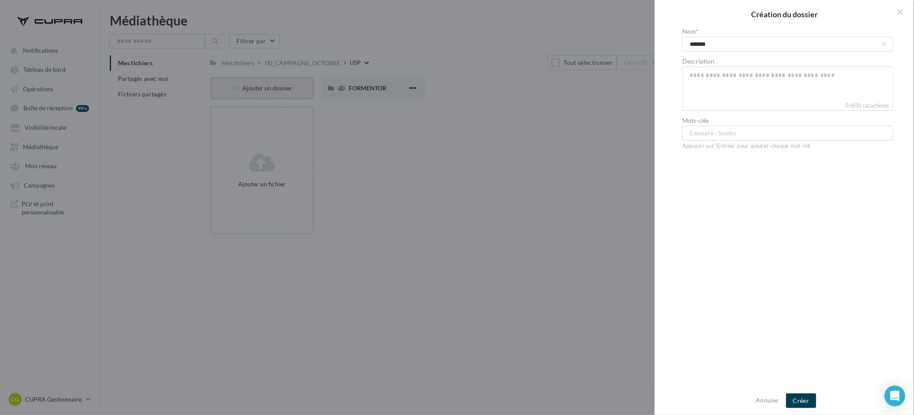
type input "********"
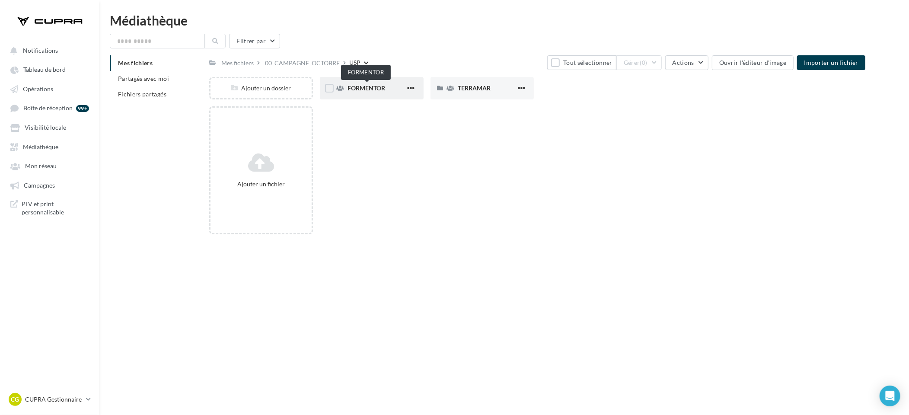
click at [352, 89] on span "FORMENTOR" at bounding box center [367, 87] width 38 height 7
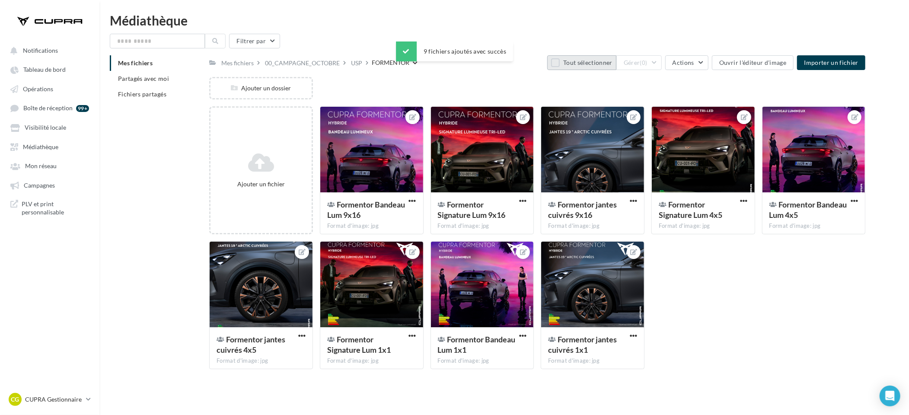
click at [602, 61] on button "Tout sélectionner" at bounding box center [581, 62] width 69 height 15
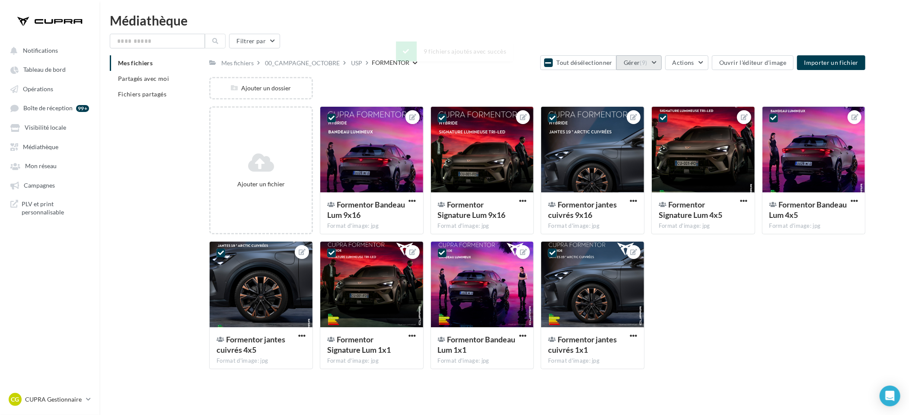
click at [655, 62] on button "Gérer (9)" at bounding box center [639, 62] width 45 height 15
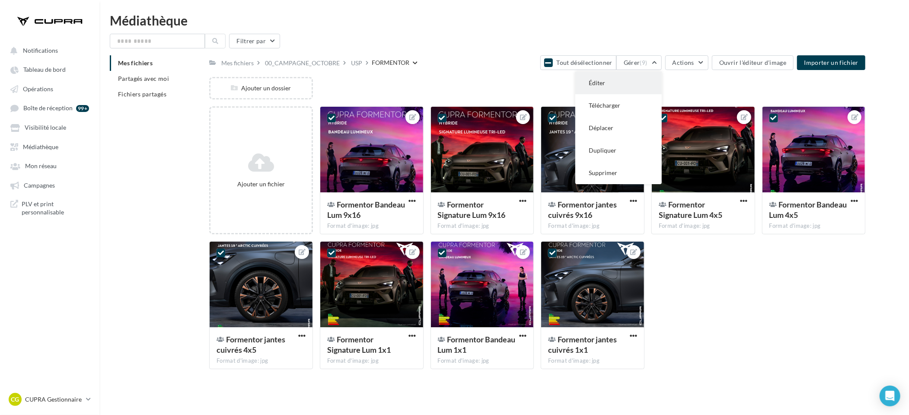
click at [646, 79] on button "Éditer" at bounding box center [619, 83] width 86 height 22
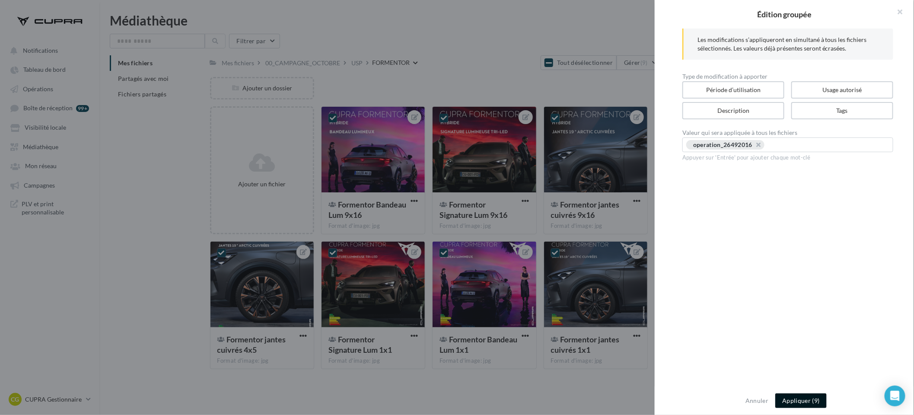
click at [796, 399] on button "Appliquer (9)" at bounding box center [801, 400] width 51 height 15
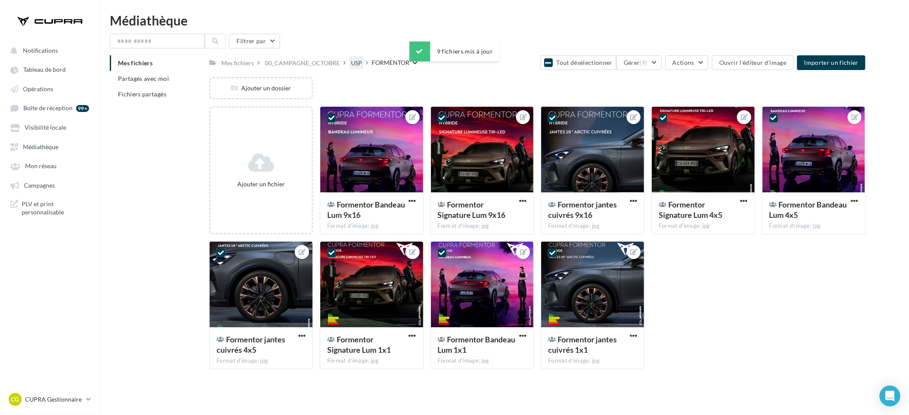
click at [361, 66] on div "USP" at bounding box center [356, 63] width 11 height 9
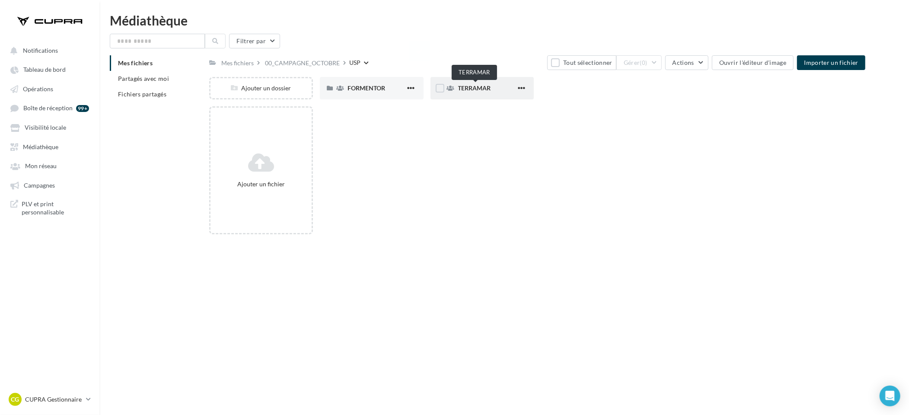
click at [474, 87] on span "TERRAMAR" at bounding box center [474, 87] width 33 height 7
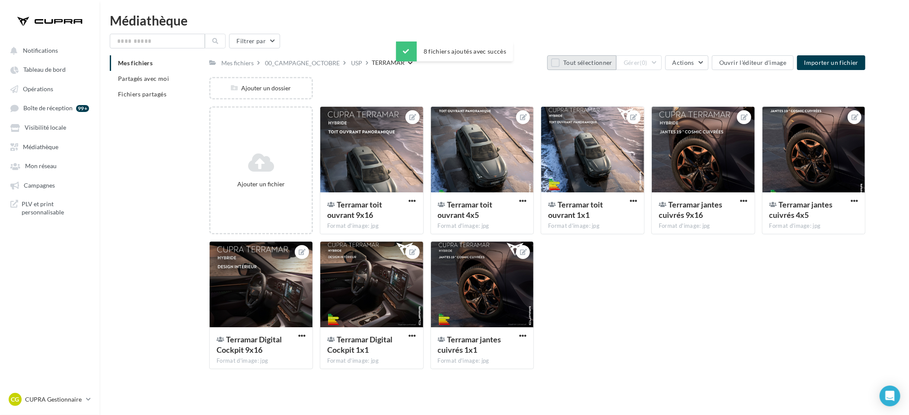
click at [568, 63] on button "Tout sélectionner" at bounding box center [581, 62] width 69 height 15
click at [644, 69] on button "Gérer (8)" at bounding box center [639, 62] width 45 height 15
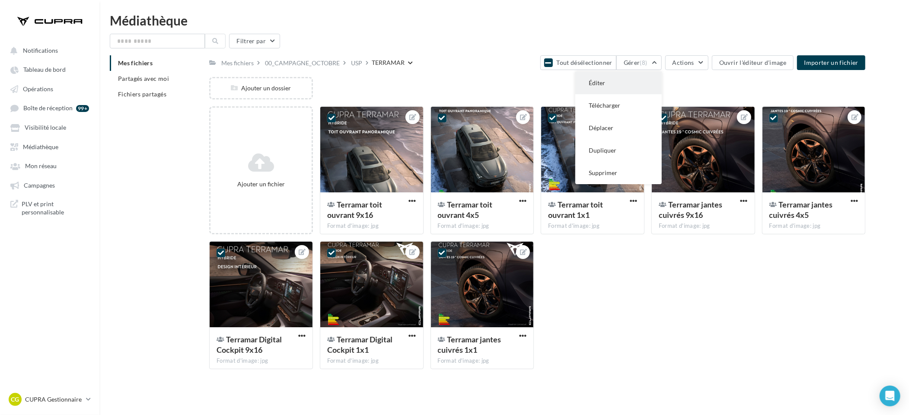
click at [643, 80] on button "Éditer" at bounding box center [619, 83] width 86 height 22
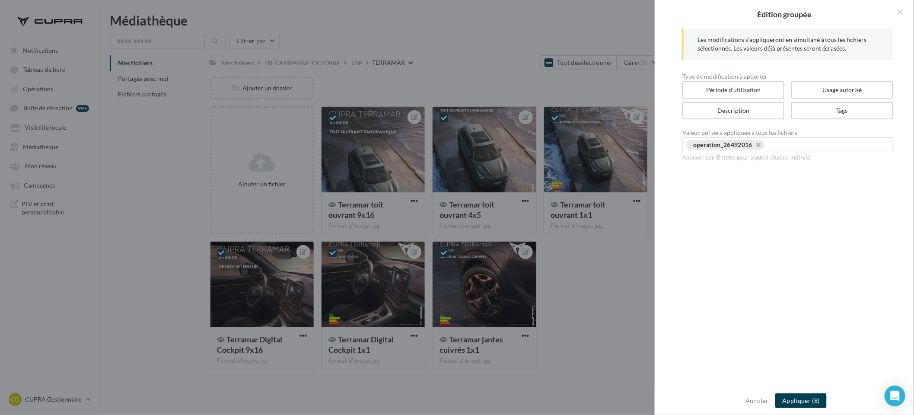
click at [819, 142] on input "text" at bounding box center [826, 145] width 112 height 9
click at [815, 399] on button "Appliquer (8)" at bounding box center [801, 400] width 51 height 15
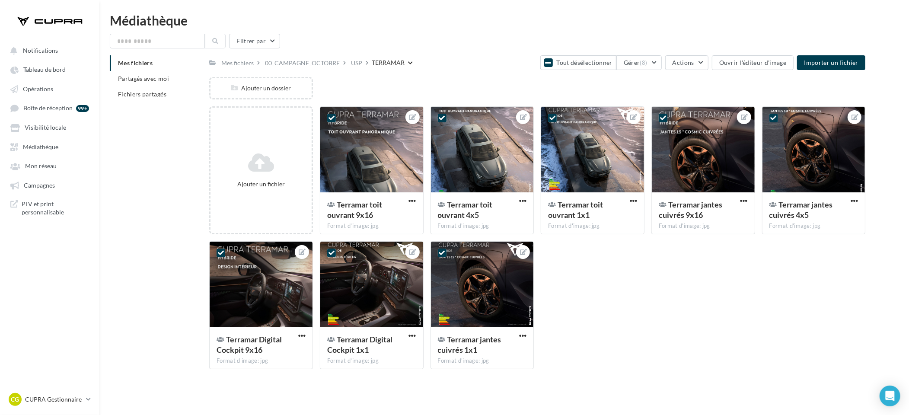
click at [624, 294] on div "Ajouter un fichier Terramar toit ouvrant 9x16 Format d'image: jpg 8 Terramar to…" at bounding box center [540, 241] width 663 height 270
click at [521, 48] on div "Filtrer par Mes fichiers Partagés avec moi Fichiers partagés Mes fichiers 00_CA…" at bounding box center [504, 205] width 789 height 342
click at [362, 62] on div "USP" at bounding box center [356, 63] width 11 height 9
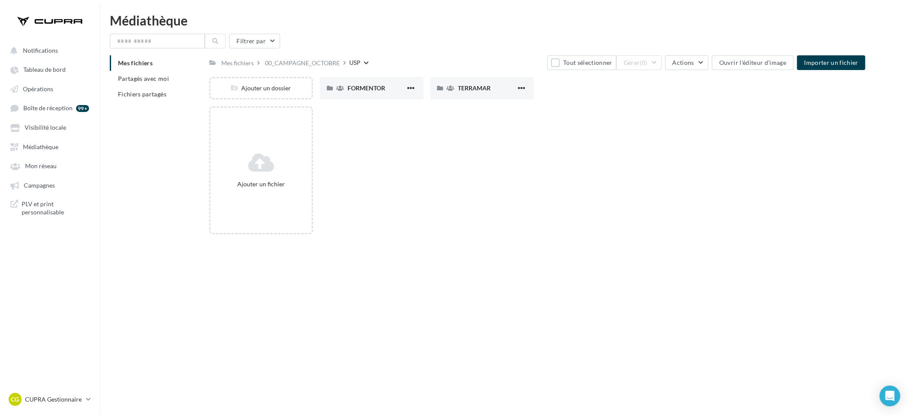
click at [412, 51] on div "Filtrer par Mes fichiers Partagés avec moi Fichiers partagés Mes fichiers 00_CA…" at bounding box center [504, 138] width 789 height 208
